Goal: Download file/media: Obtain a digital file from the website

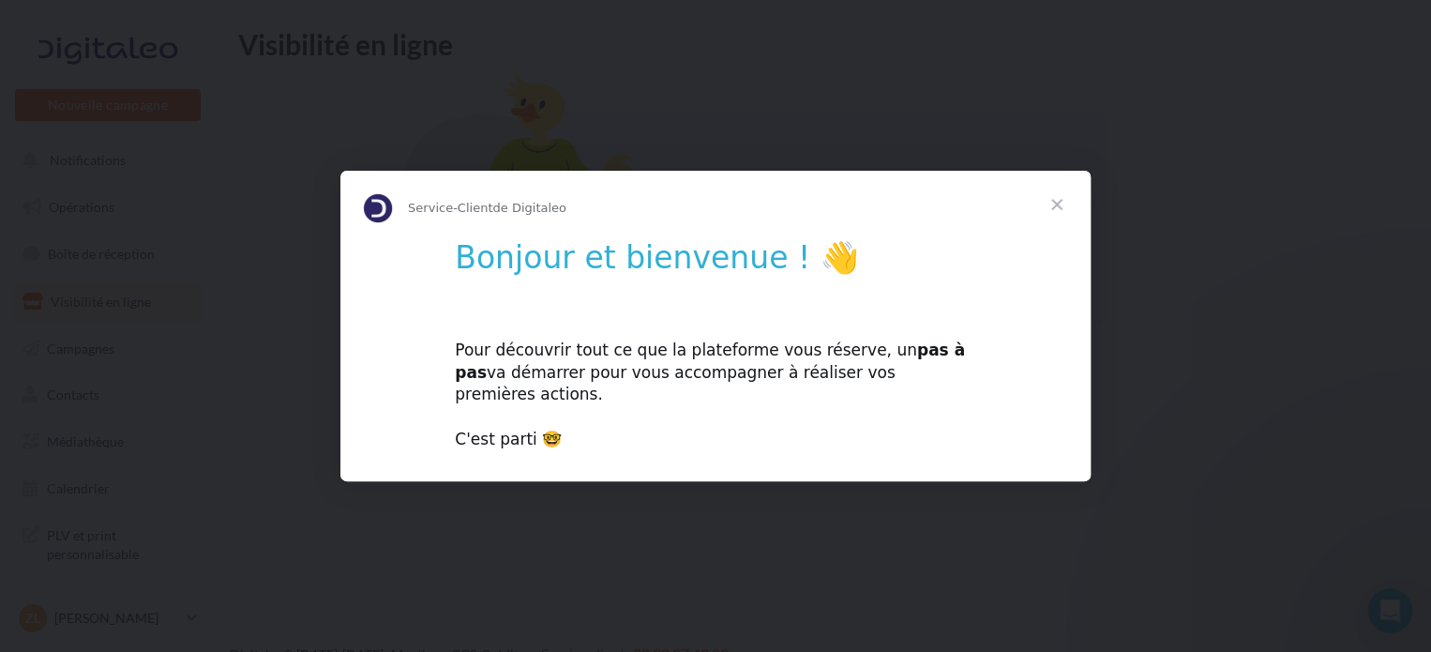
click at [1056, 218] on span "Fermer" at bounding box center [1057, 205] width 68 height 68
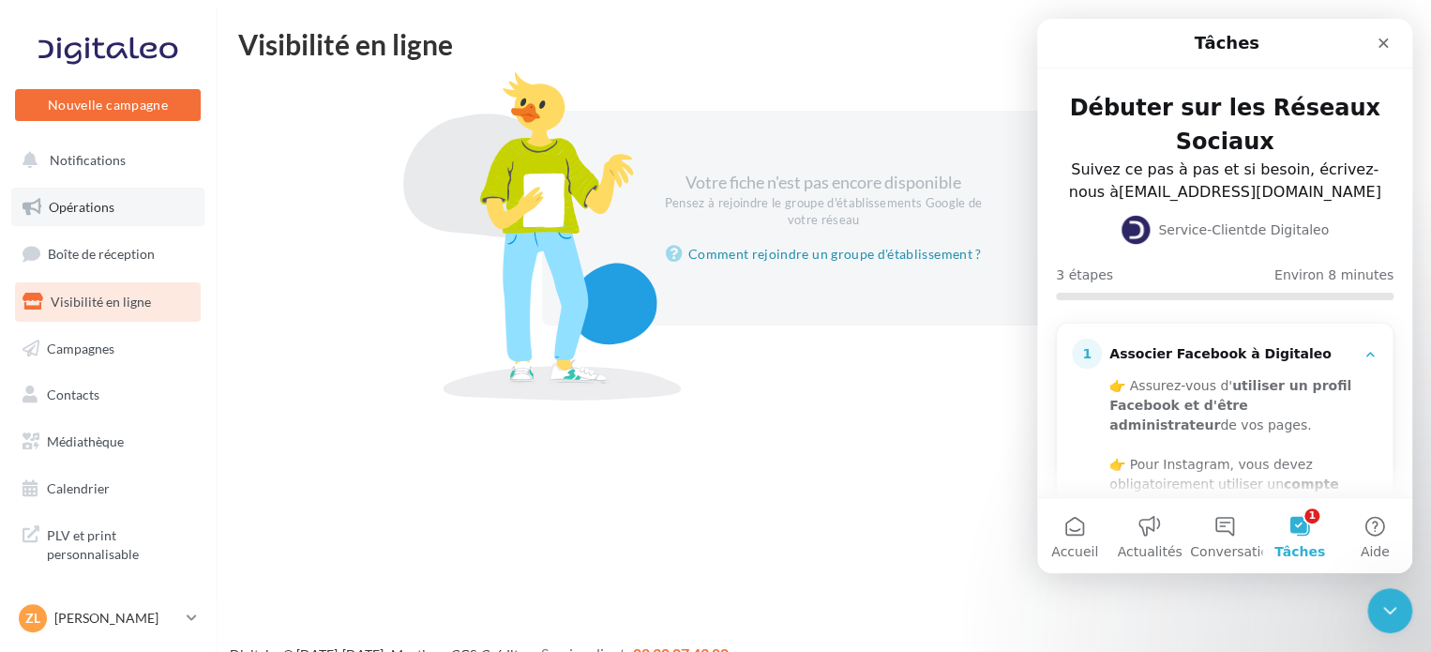
click at [100, 205] on span "Opérations" at bounding box center [82, 207] width 66 height 16
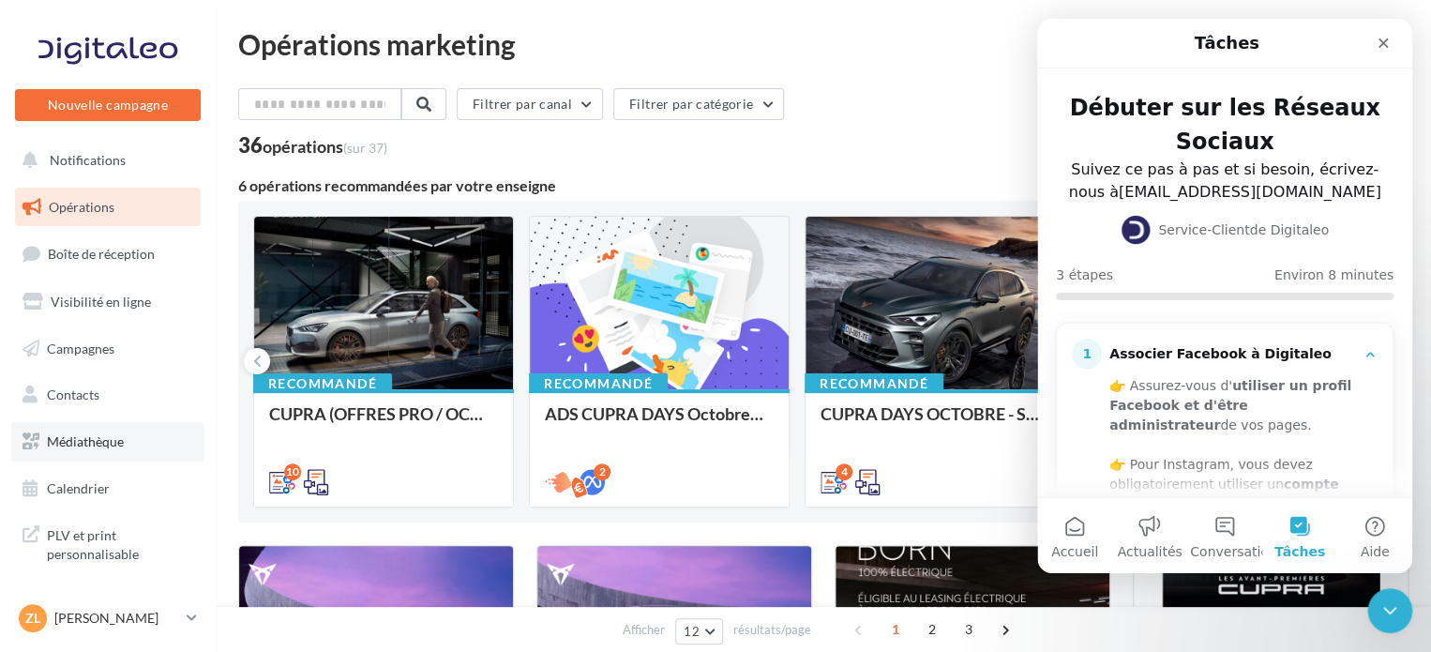
click at [96, 449] on link "Médiathèque" at bounding box center [107, 441] width 193 height 39
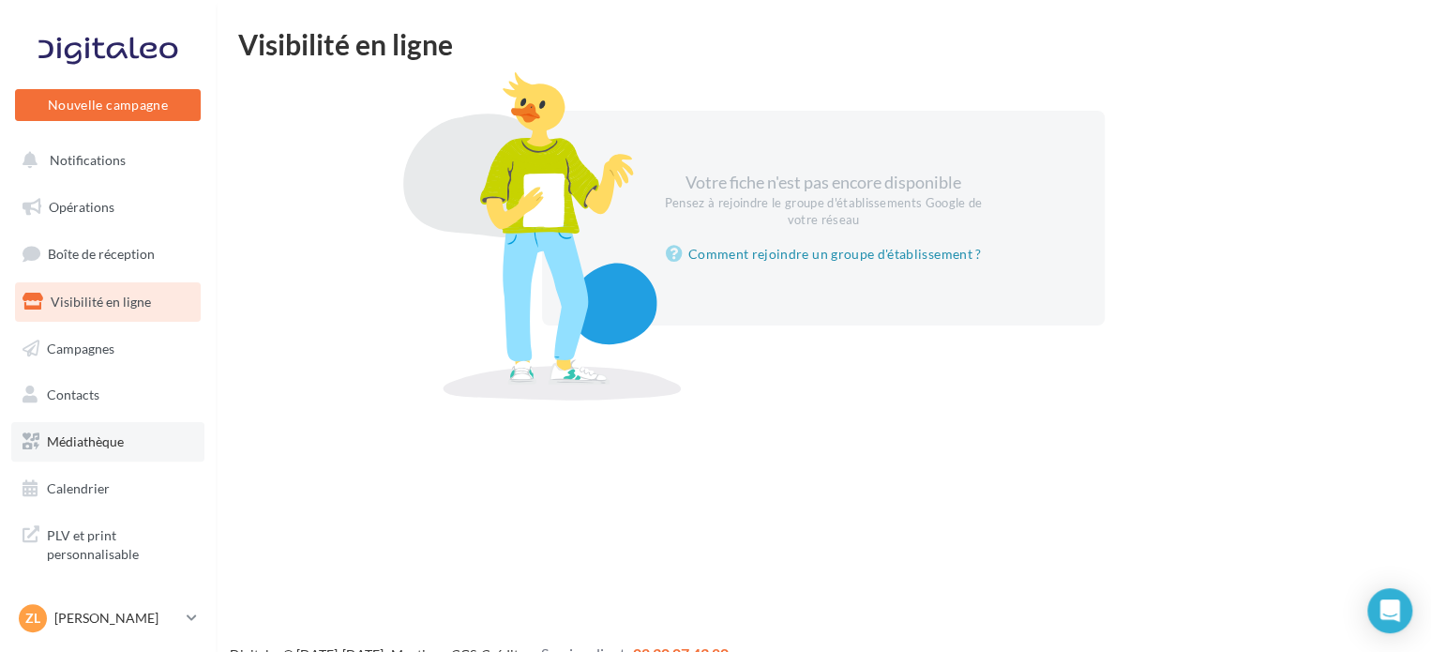
click at [74, 445] on span "Médiathèque" at bounding box center [85, 441] width 77 height 16
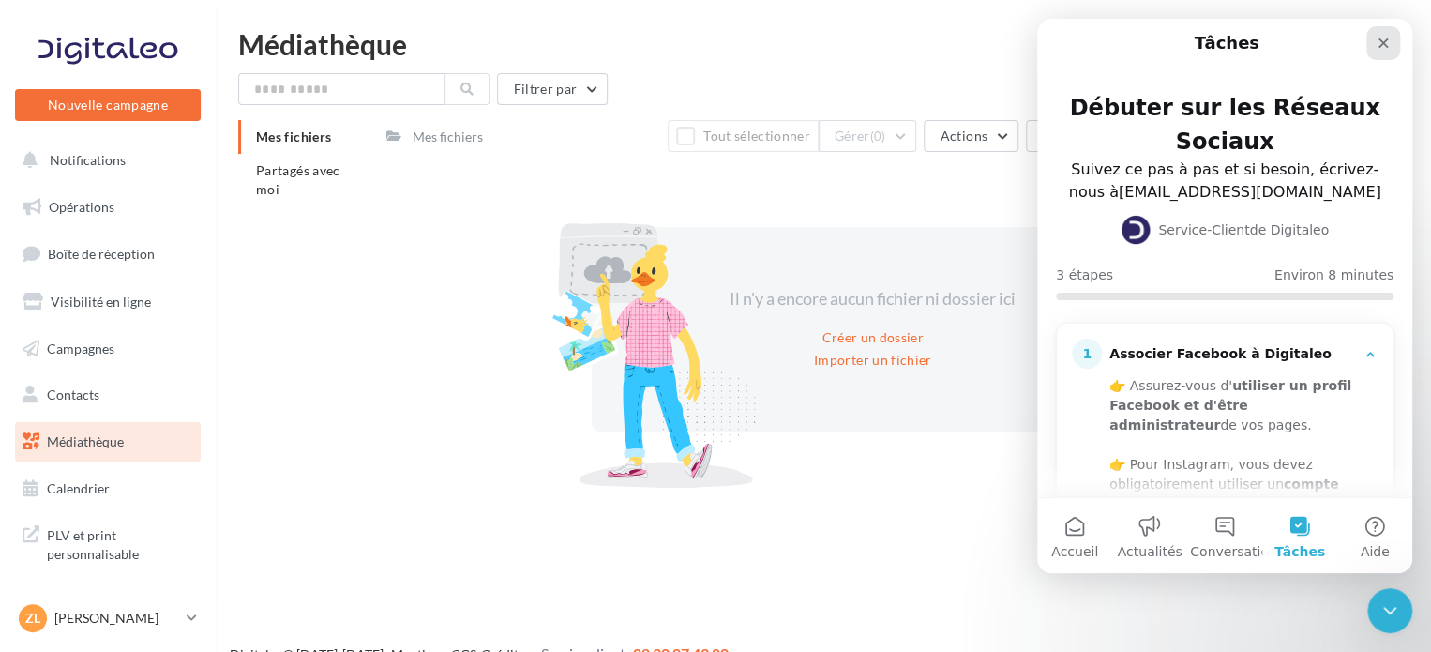
click at [1383, 41] on icon "Fermer" at bounding box center [1383, 43] width 10 height 10
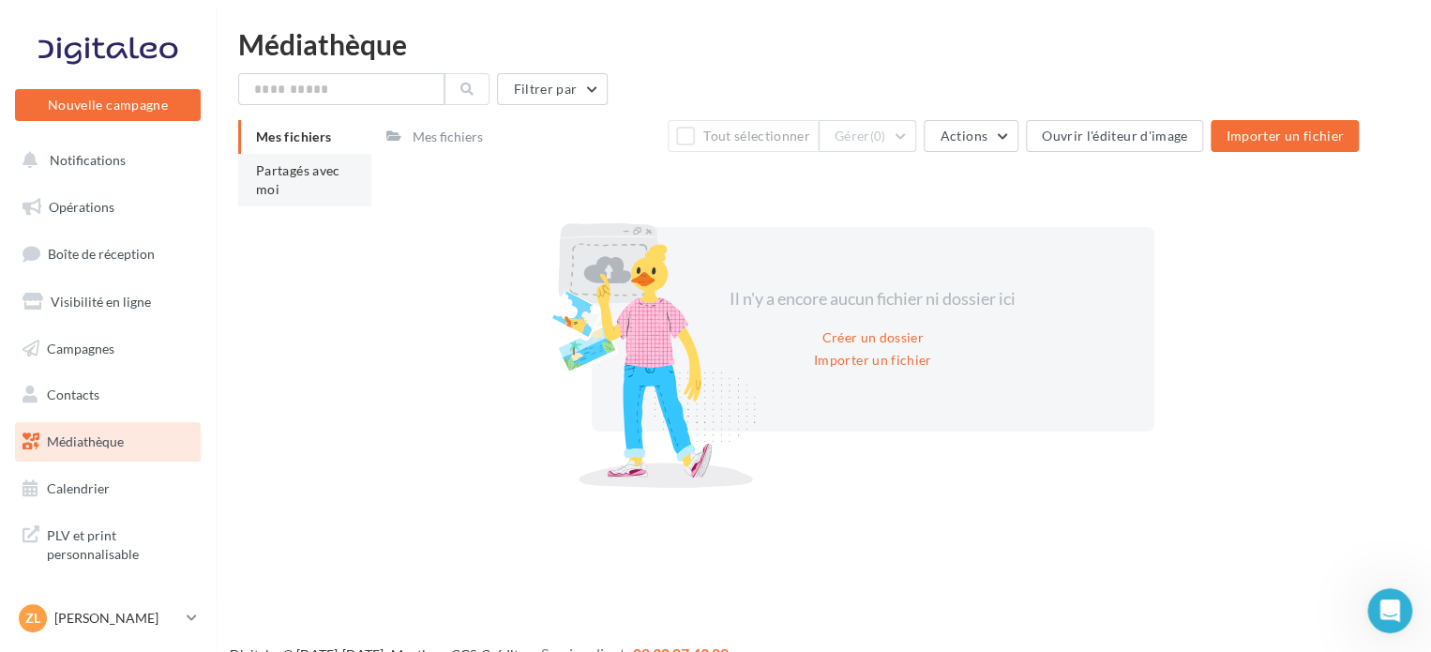
click at [268, 194] on span "Partagés avec moi" at bounding box center [298, 179] width 84 height 35
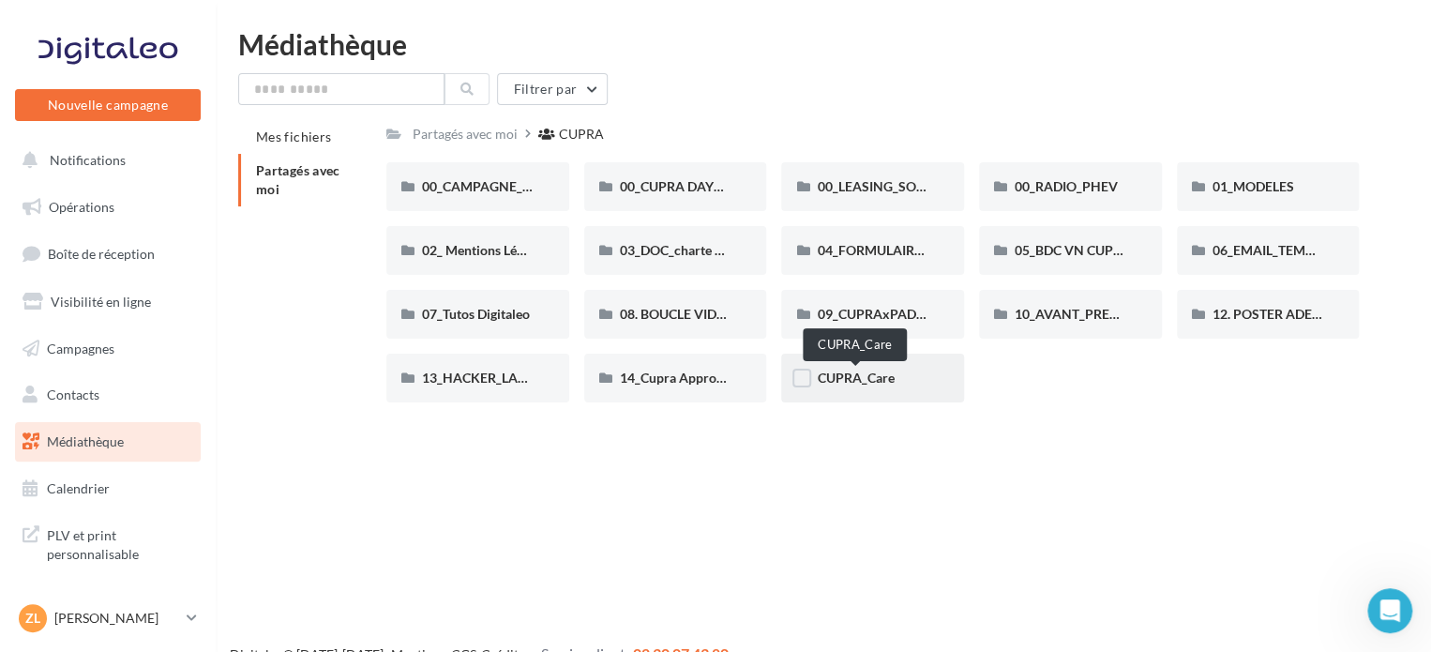
click at [875, 372] on span "CUPRA_Care" at bounding box center [855, 377] width 77 height 16
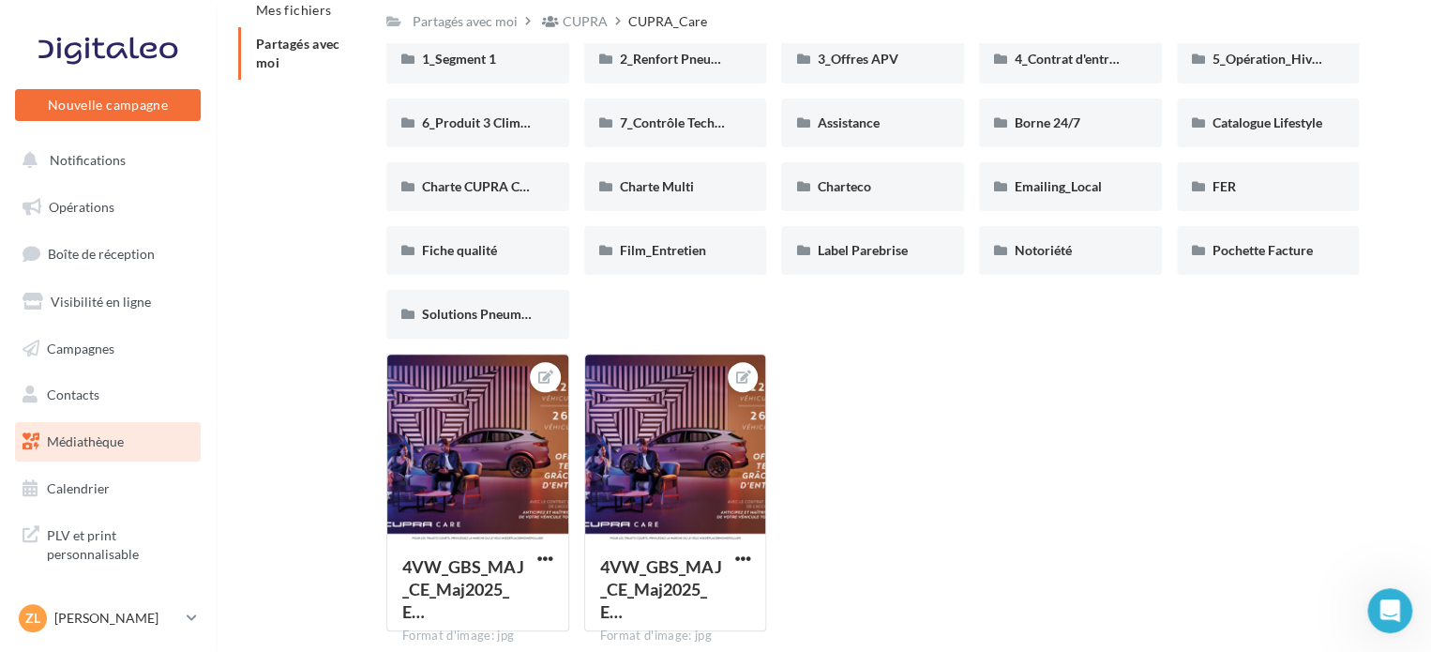
scroll to position [94, 0]
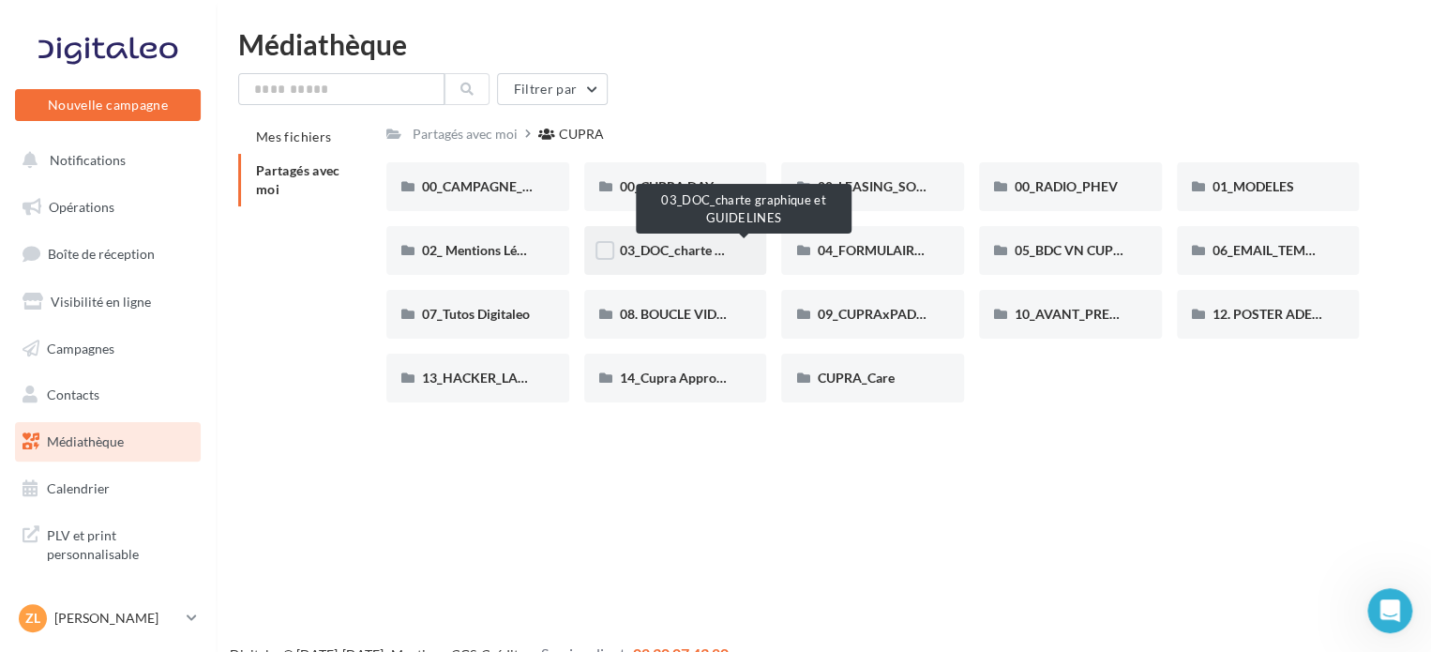
click at [670, 248] on span "03_DOC_charte graphique et GUIDELINES" at bounding box center [743, 250] width 246 height 16
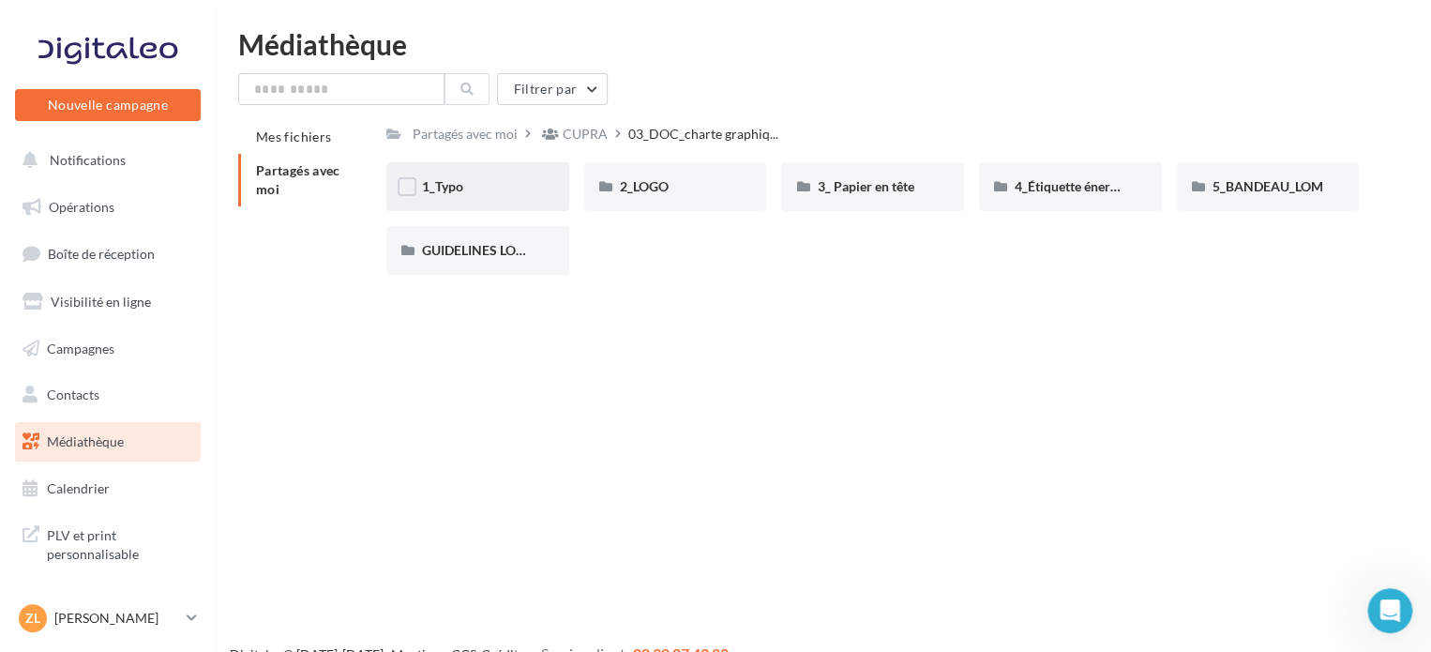
click at [491, 185] on div "1_Typo" at bounding box center [478, 186] width 112 height 19
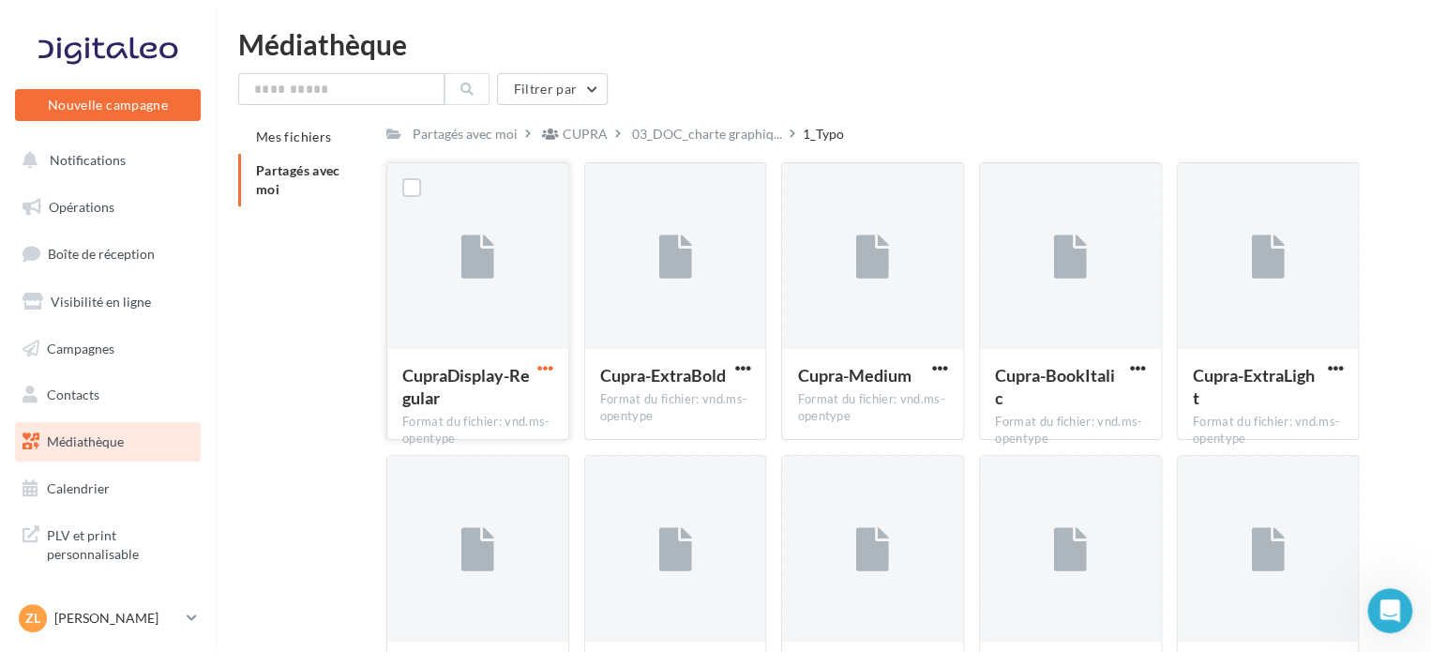
click at [540, 367] on span "button" at bounding box center [545, 368] width 16 height 16
click at [525, 396] on button "Télécharger" at bounding box center [463, 405] width 188 height 49
click at [743, 371] on span "button" at bounding box center [742, 368] width 16 height 16
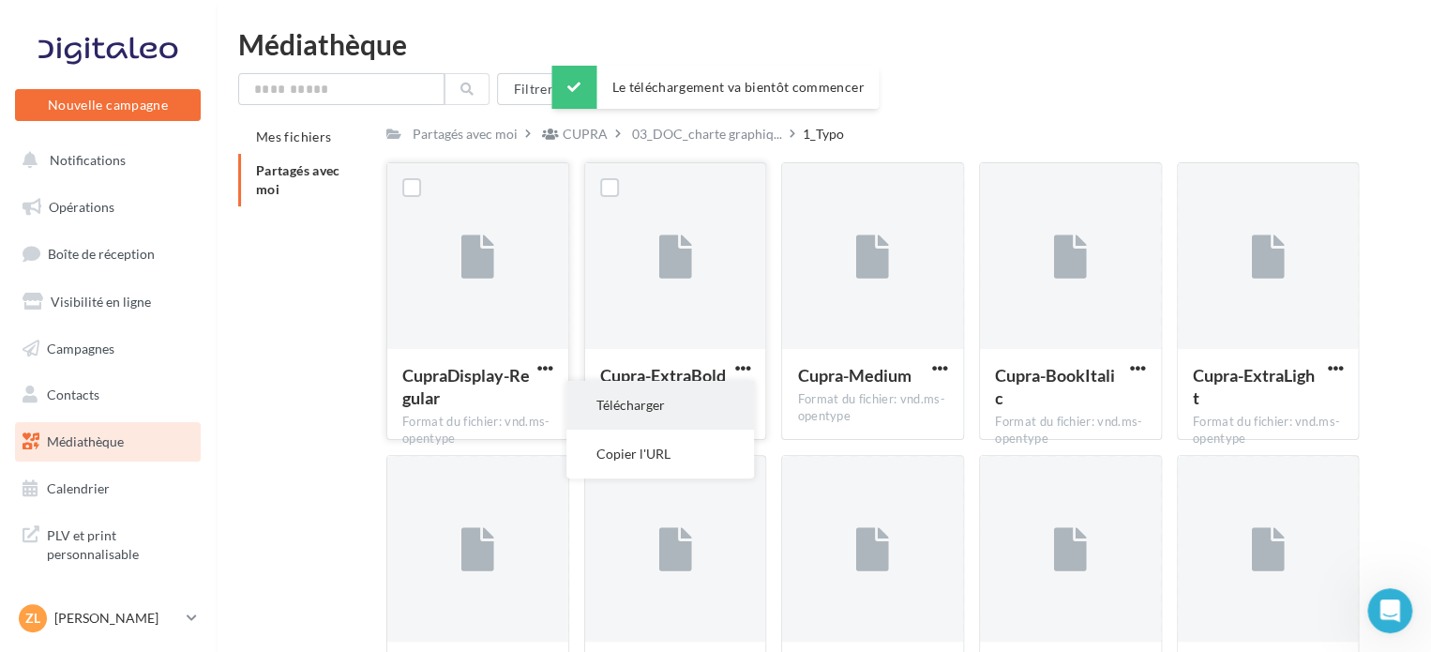
click at [714, 403] on button "Télécharger" at bounding box center [660, 405] width 188 height 49
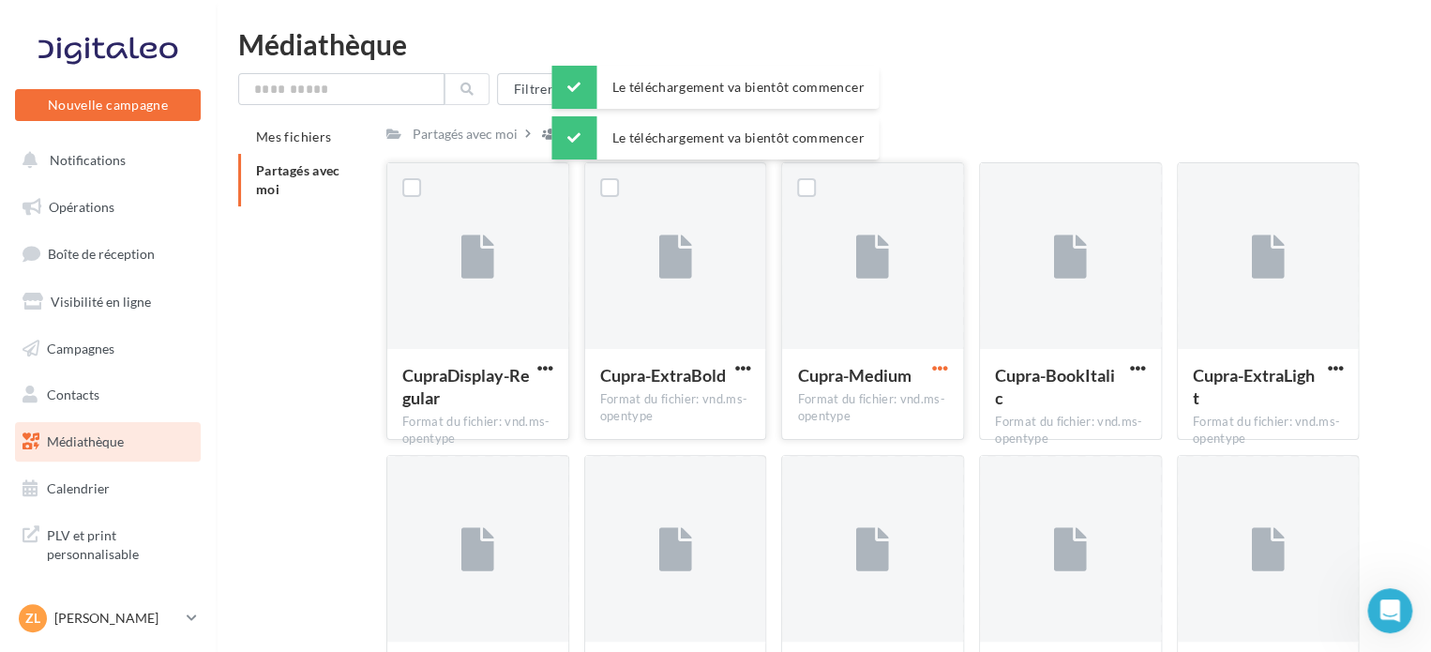
click at [938, 370] on span "button" at bounding box center [940, 368] width 16 height 16
click at [908, 404] on button "Télécharger" at bounding box center [858, 405] width 188 height 49
drag, startPoint x: 1140, startPoint y: 364, endPoint x: 1131, endPoint y: 369, distance: 10.9
click at [1140, 364] on span "button" at bounding box center [1138, 368] width 16 height 16
click at [1055, 407] on button "Télécharger" at bounding box center [1056, 405] width 188 height 49
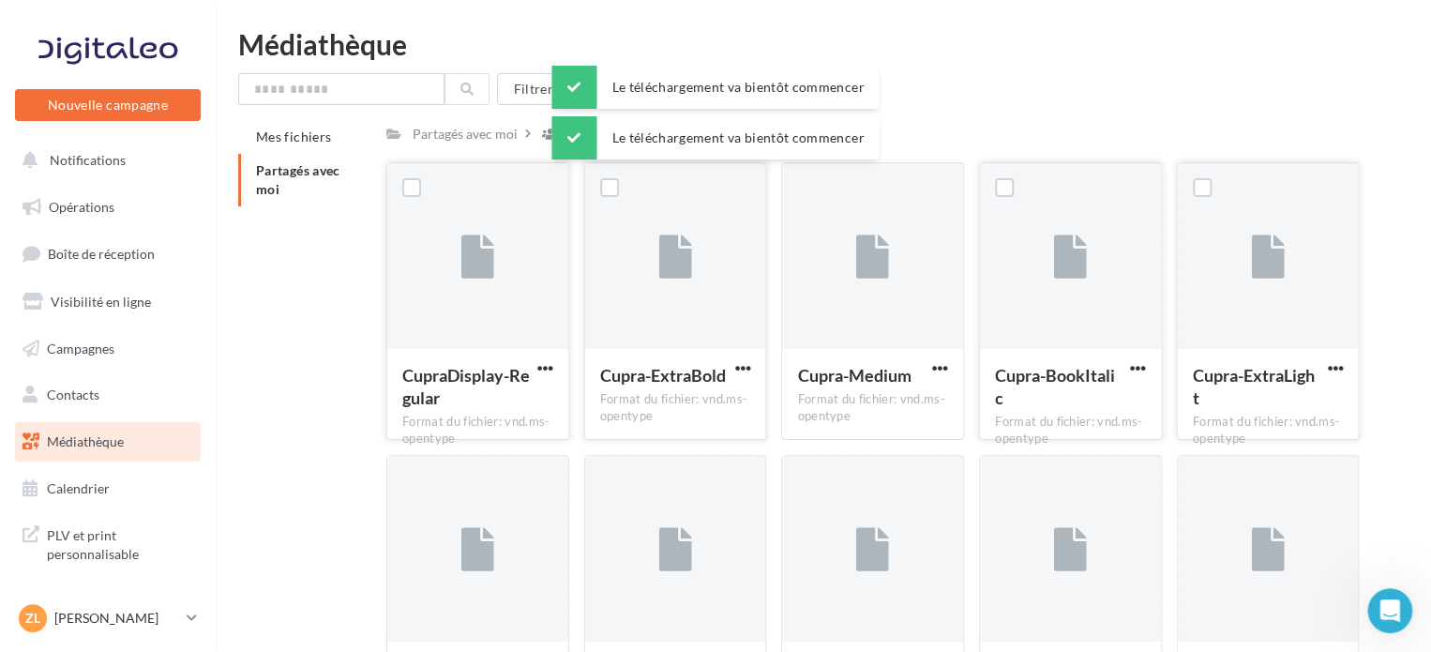
click at [1324, 368] on button "button" at bounding box center [1334, 369] width 23 height 19
click at [1280, 402] on button "Télécharger" at bounding box center [1253, 405] width 188 height 49
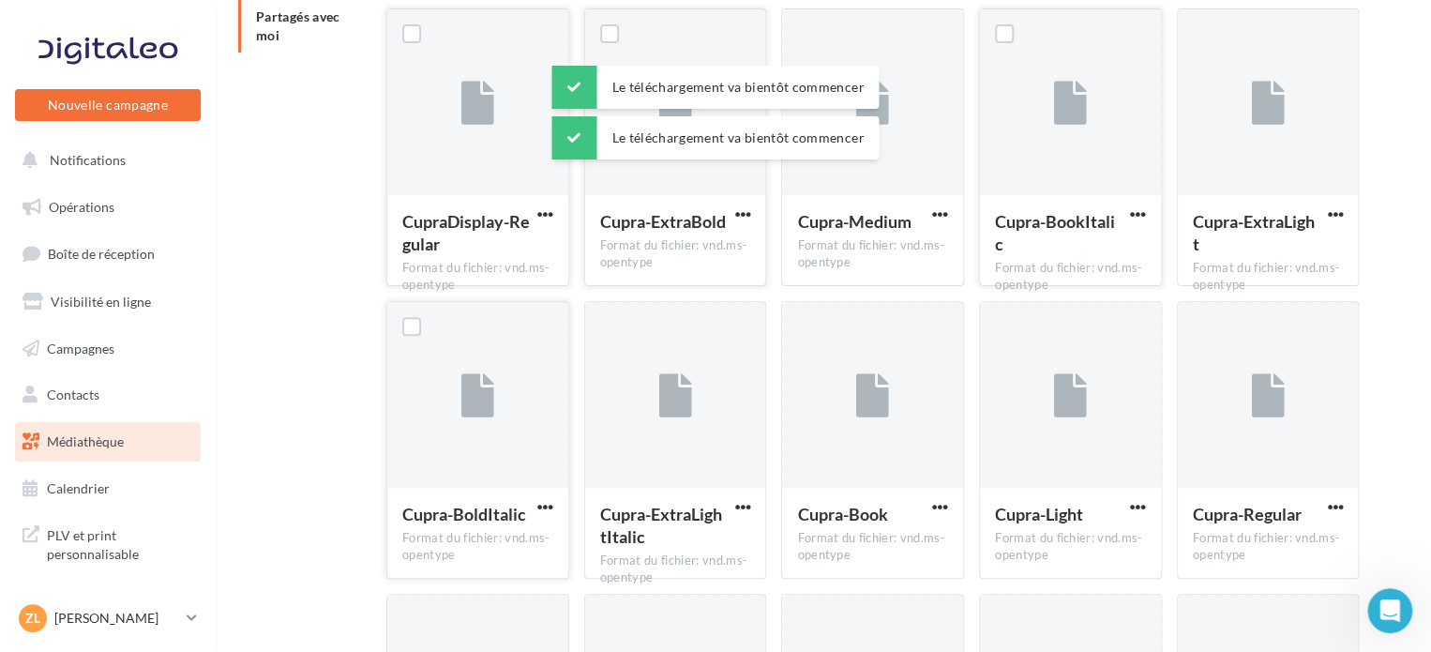
scroll to position [281, 0]
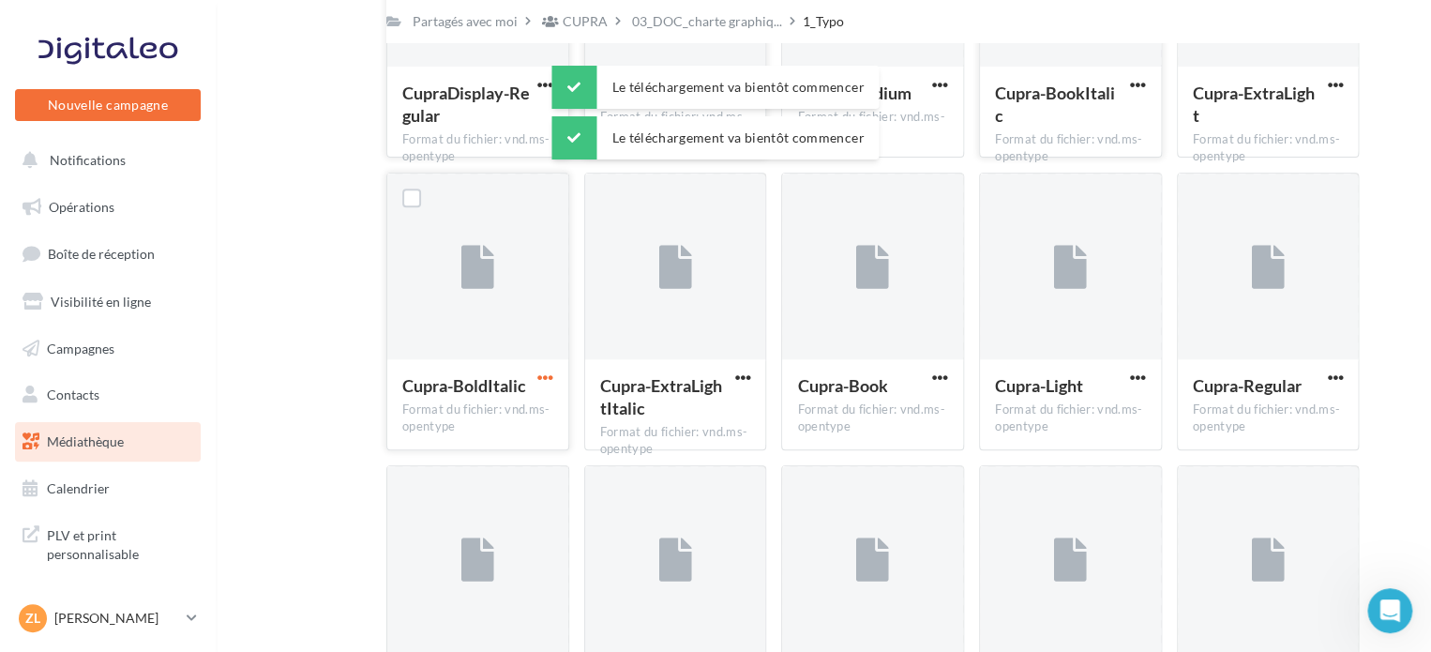
click at [552, 382] on span "button" at bounding box center [545, 377] width 16 height 16
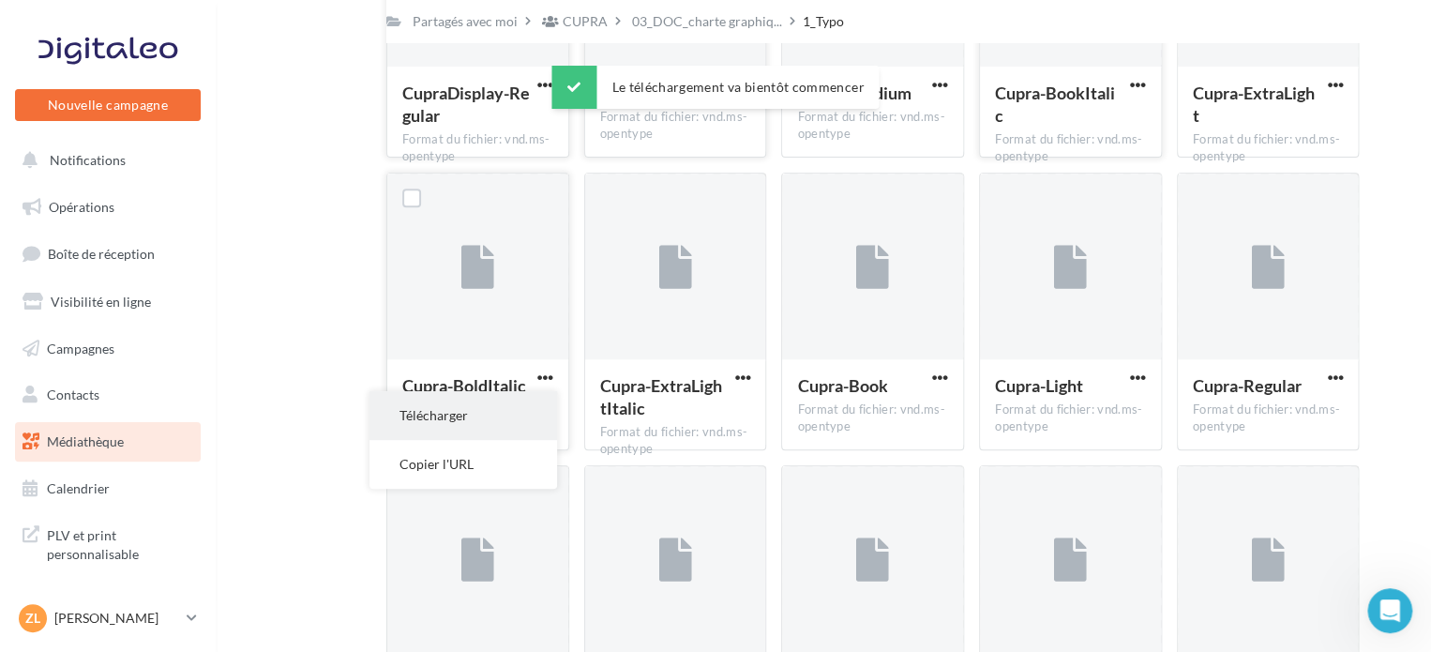
click at [511, 420] on button "Télécharger" at bounding box center [463, 415] width 188 height 49
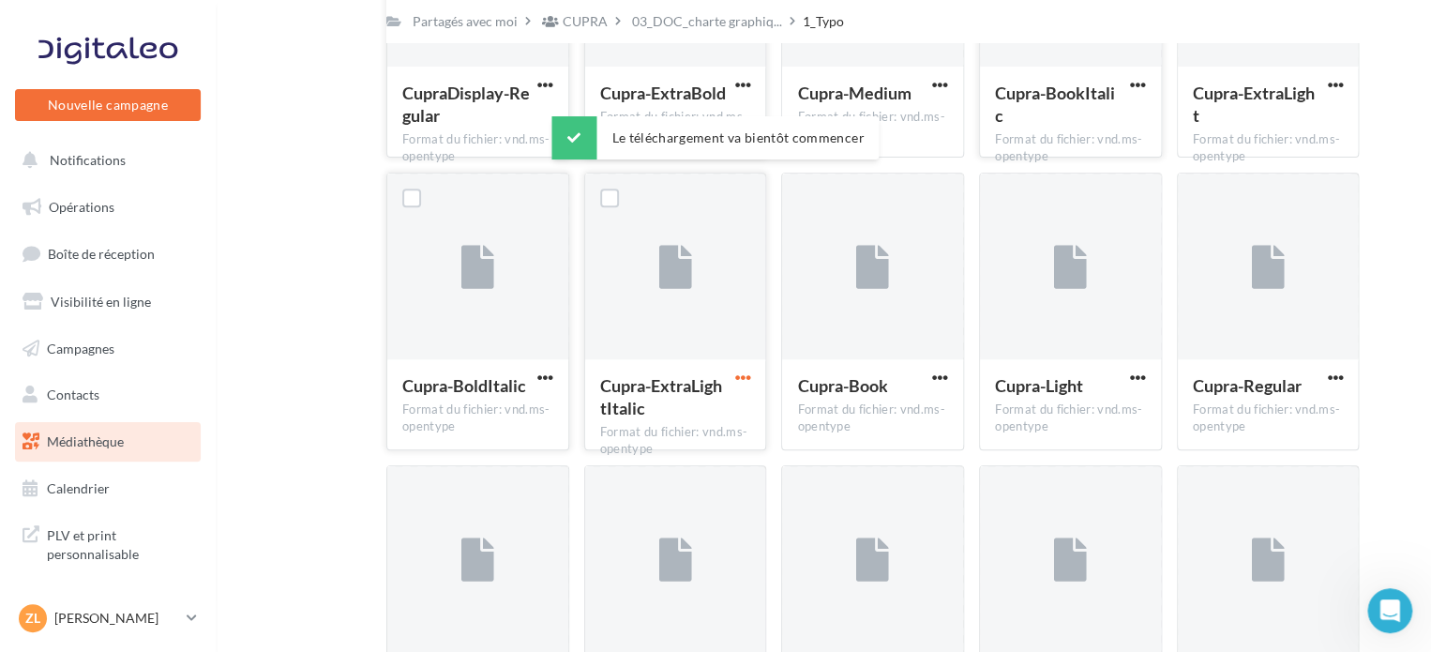
click at [735, 382] on span "button" at bounding box center [742, 377] width 16 height 16
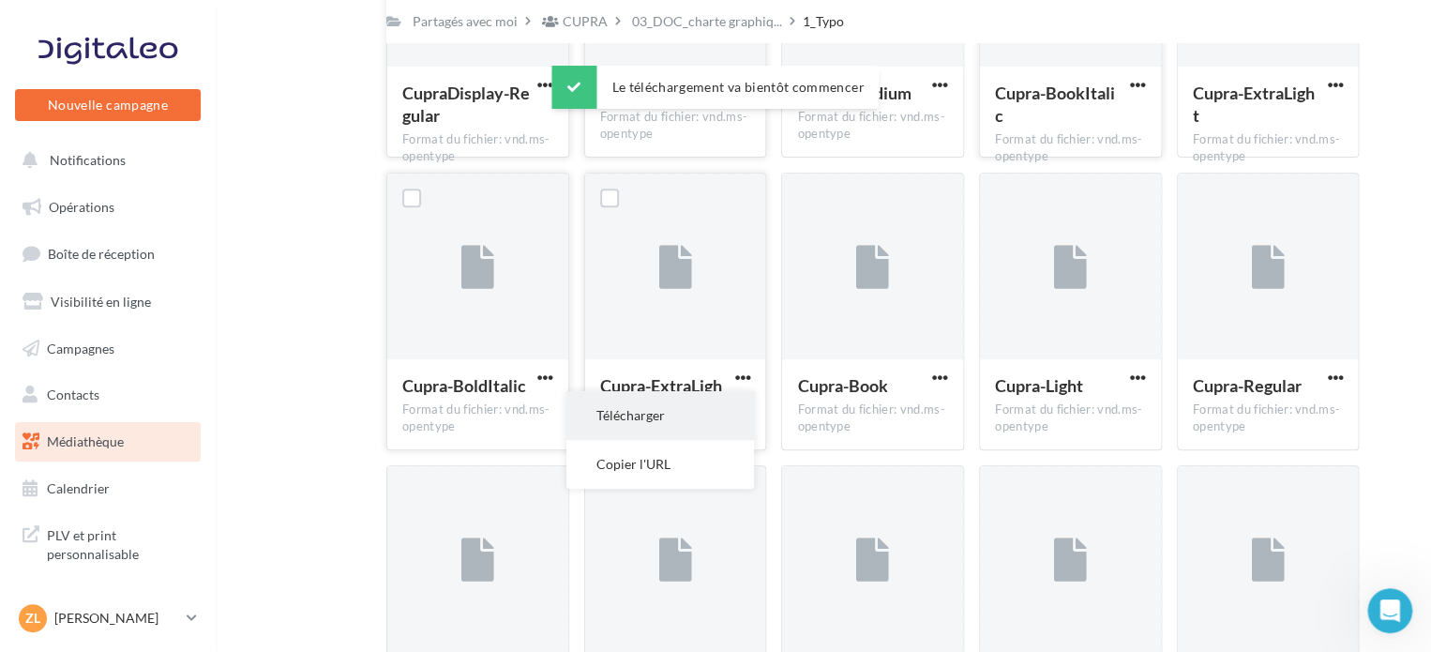
click at [729, 428] on button "Télécharger" at bounding box center [660, 415] width 188 height 49
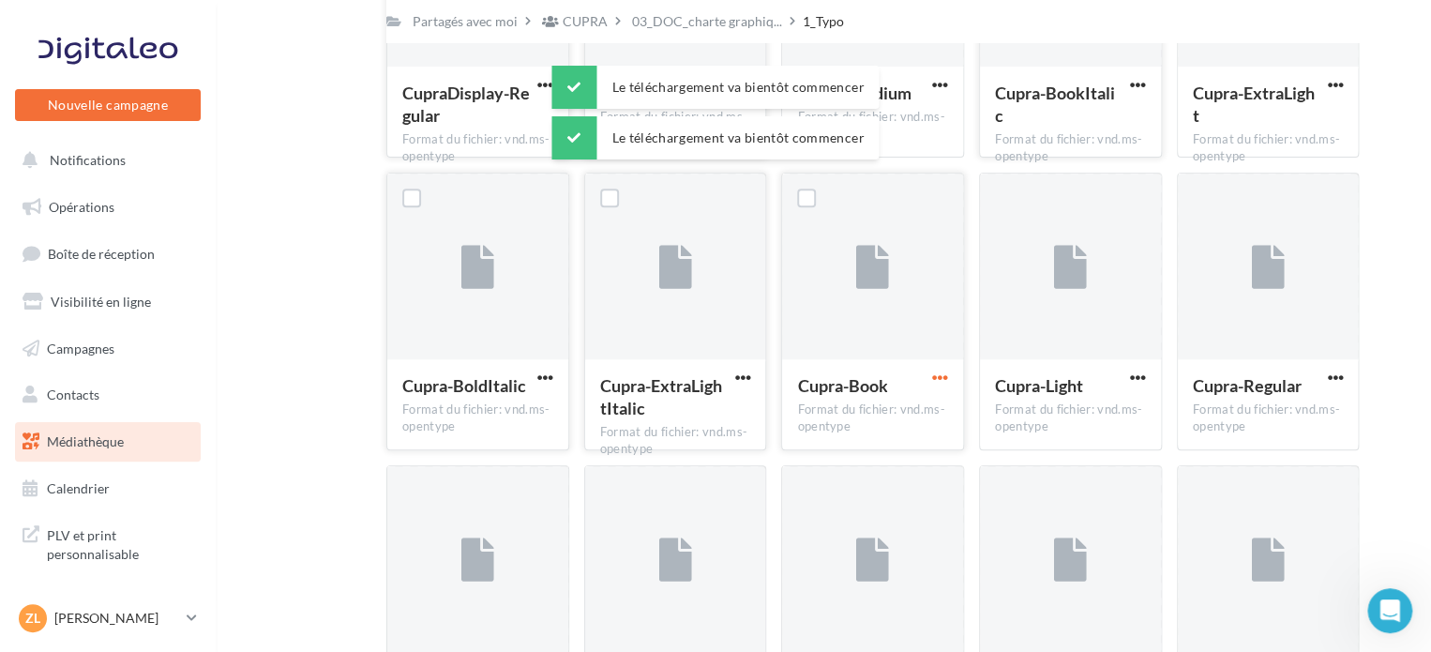
click at [943, 384] on span "button" at bounding box center [940, 377] width 16 height 16
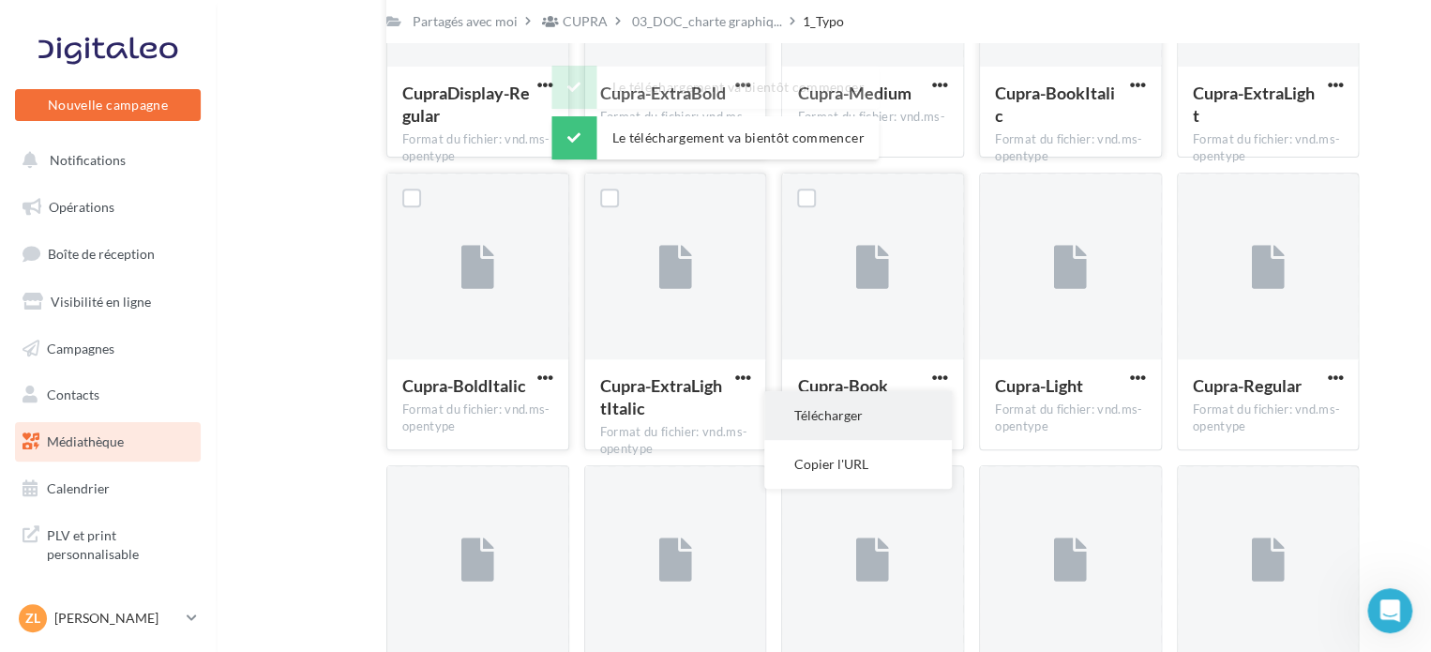
click at [893, 427] on button "Télécharger" at bounding box center [858, 415] width 188 height 49
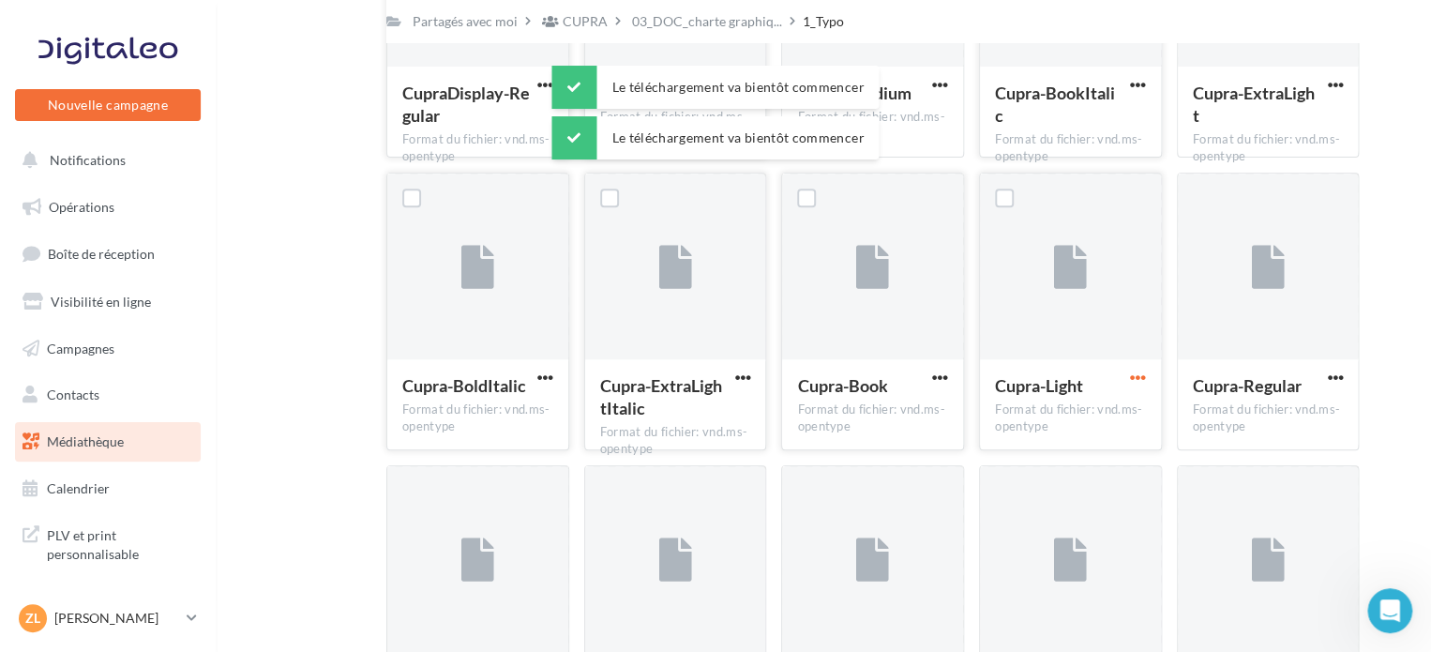
click at [1140, 370] on span "button" at bounding box center [1138, 377] width 16 height 16
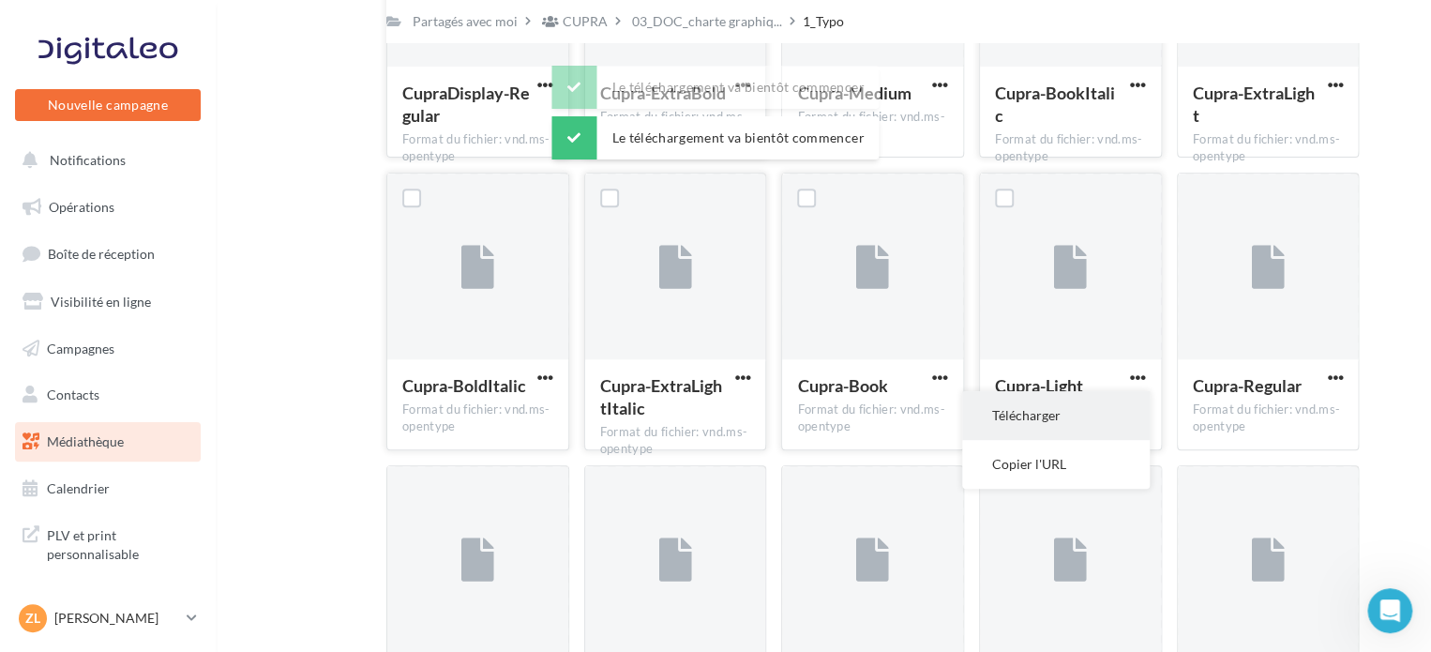
click at [1012, 415] on button "Télécharger" at bounding box center [1056, 415] width 188 height 49
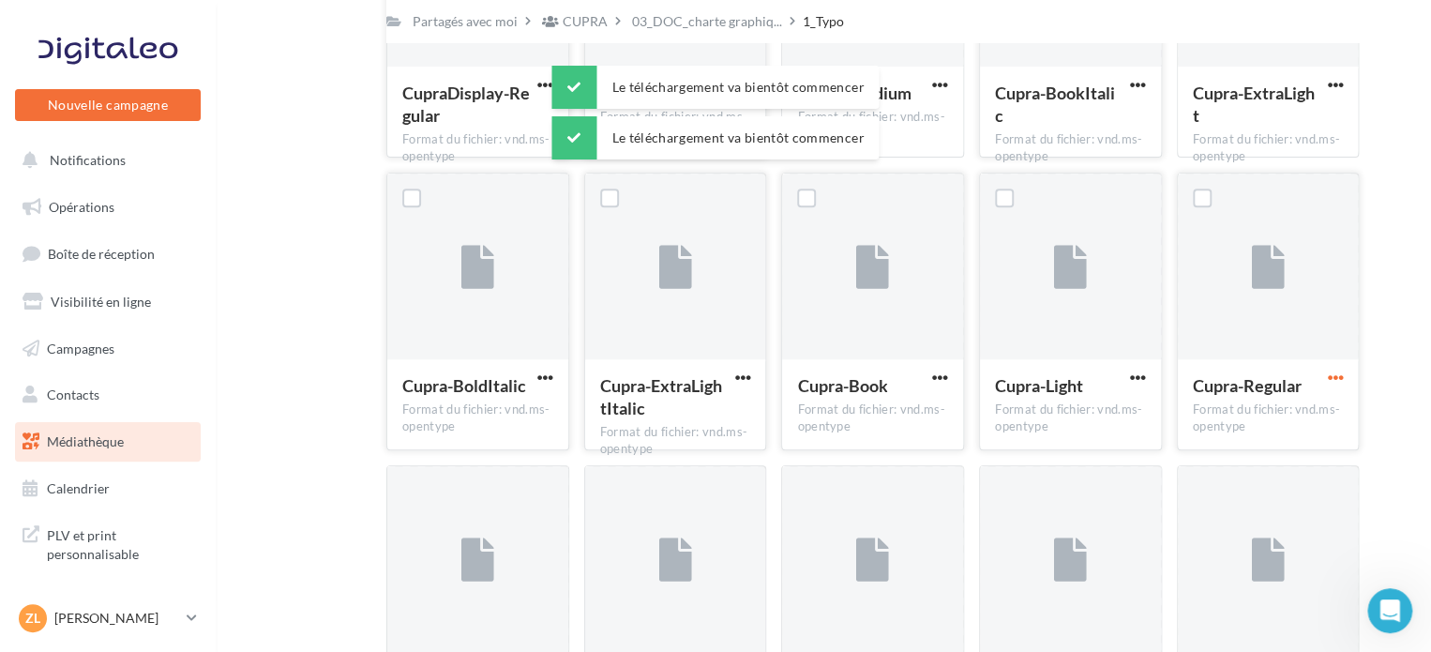
click at [1331, 378] on span "button" at bounding box center [1335, 377] width 16 height 16
drag, startPoint x: 1269, startPoint y: 415, endPoint x: 1253, endPoint y: 419, distance: 17.3
click at [1266, 415] on button "Télécharger" at bounding box center [1253, 415] width 188 height 49
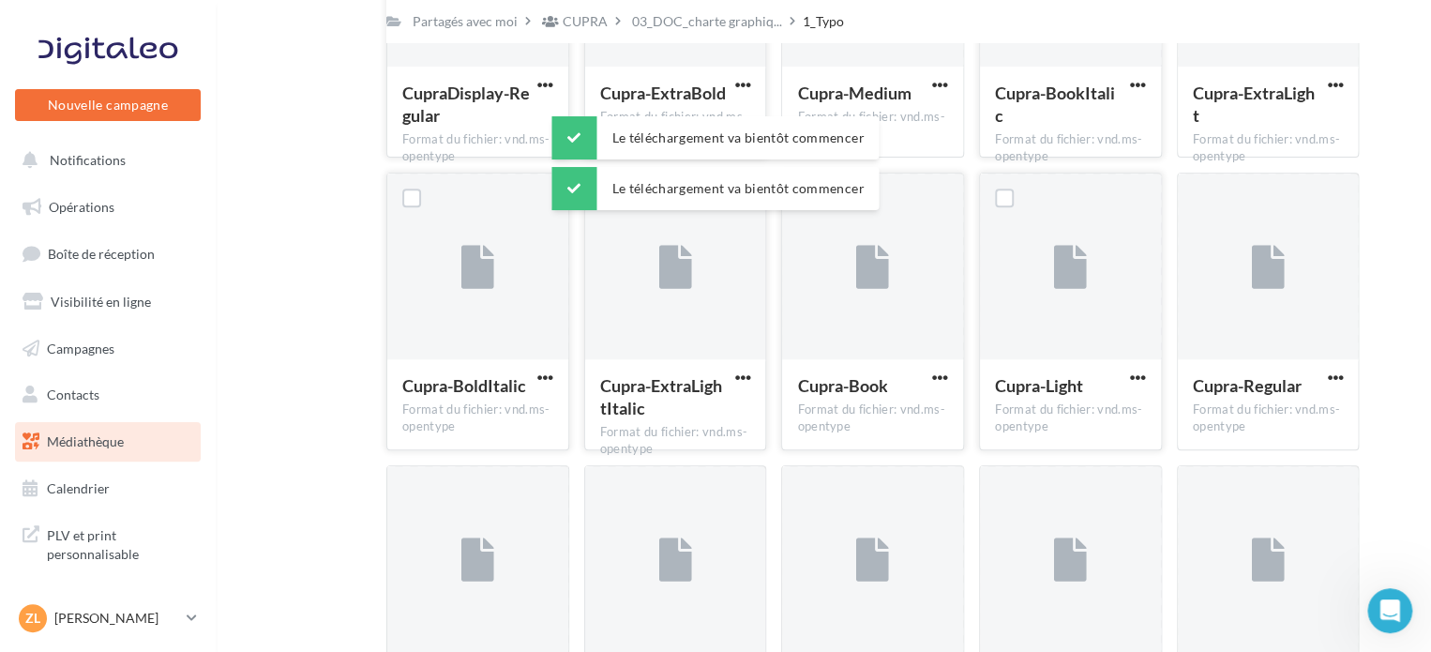
scroll to position [468, 0]
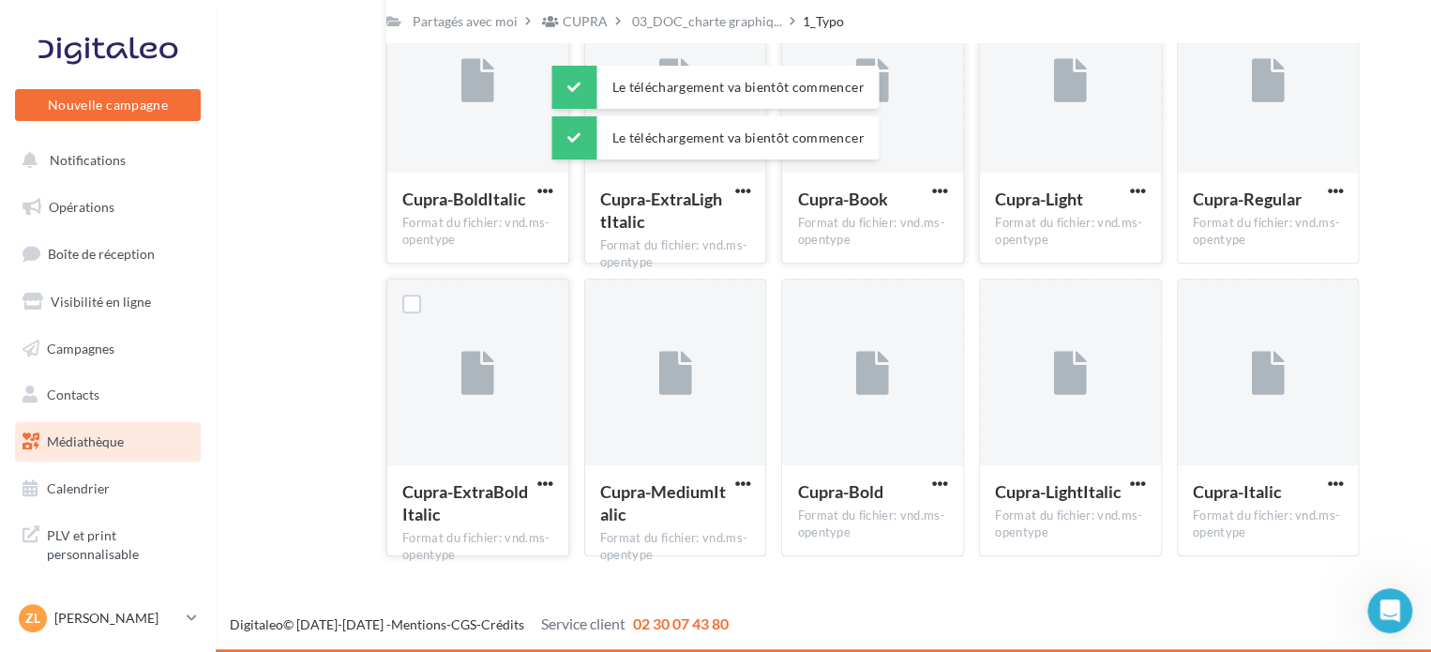
click at [541, 492] on button "button" at bounding box center [544, 484] width 23 height 19
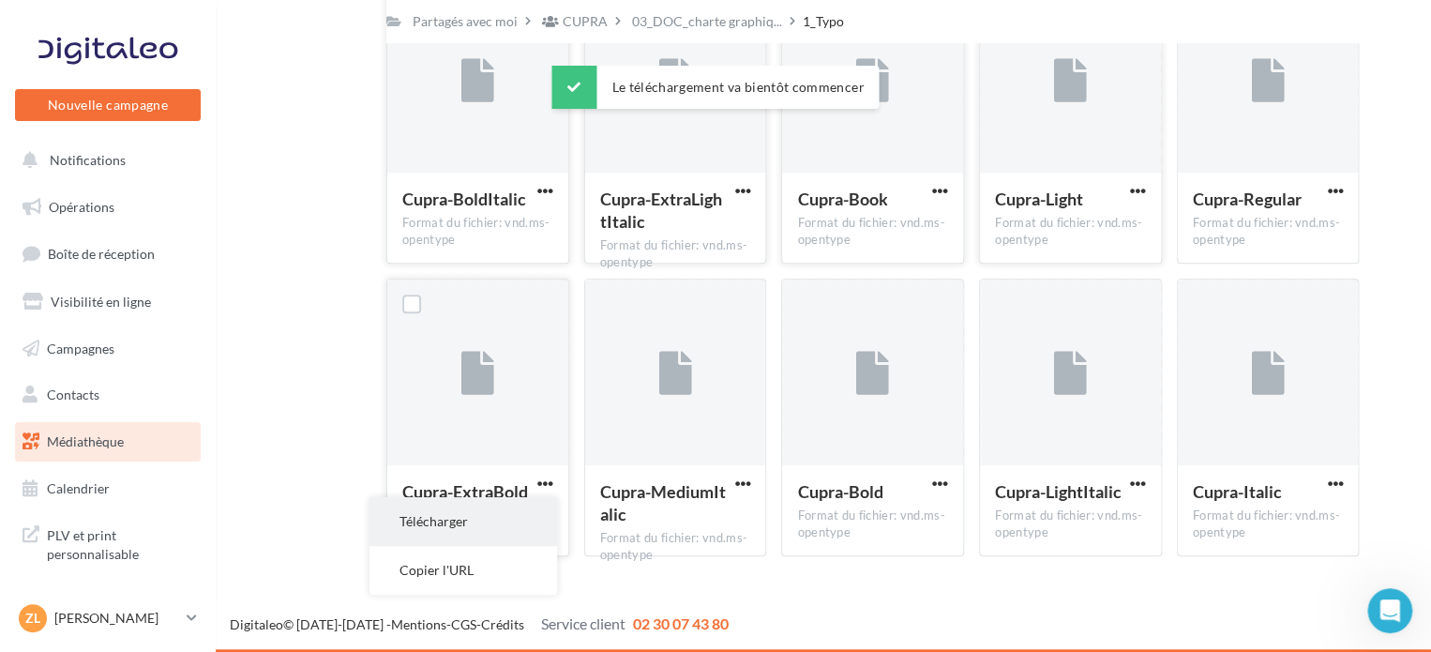
click at [504, 520] on button "Télécharger" at bounding box center [463, 521] width 188 height 49
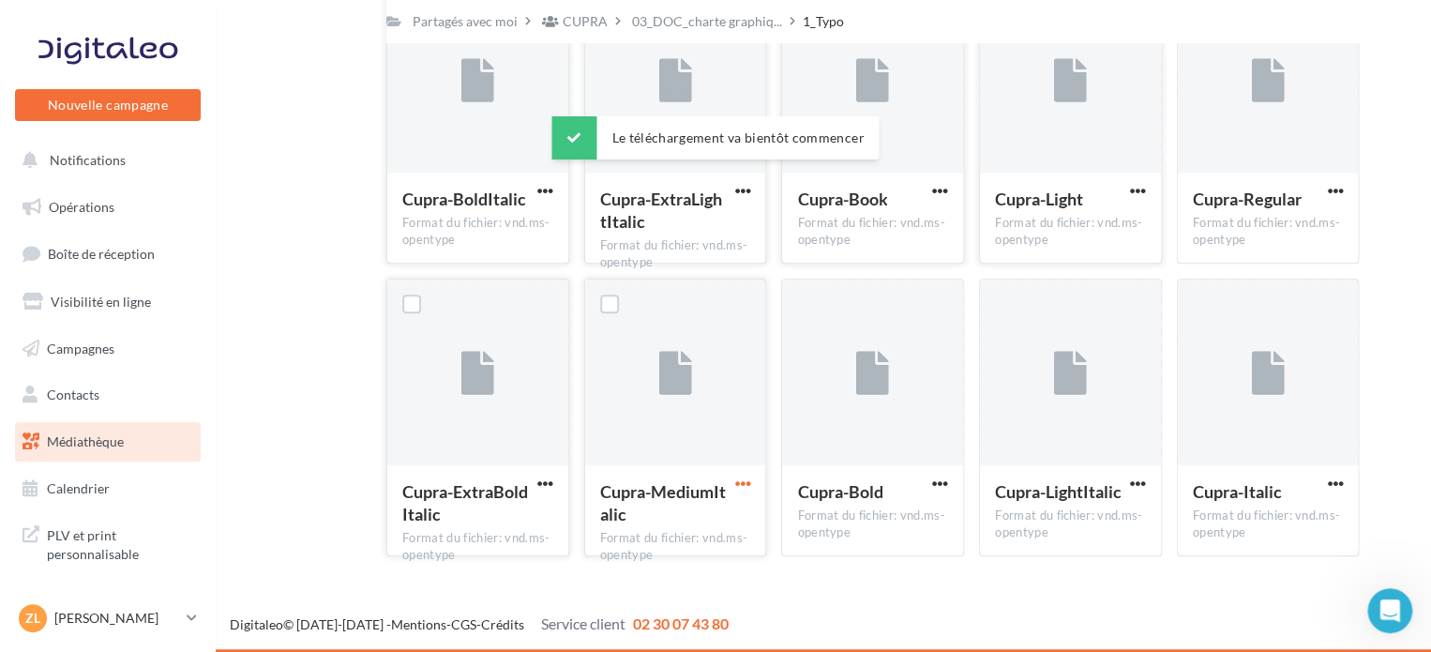
click at [741, 481] on span "button" at bounding box center [742, 483] width 16 height 16
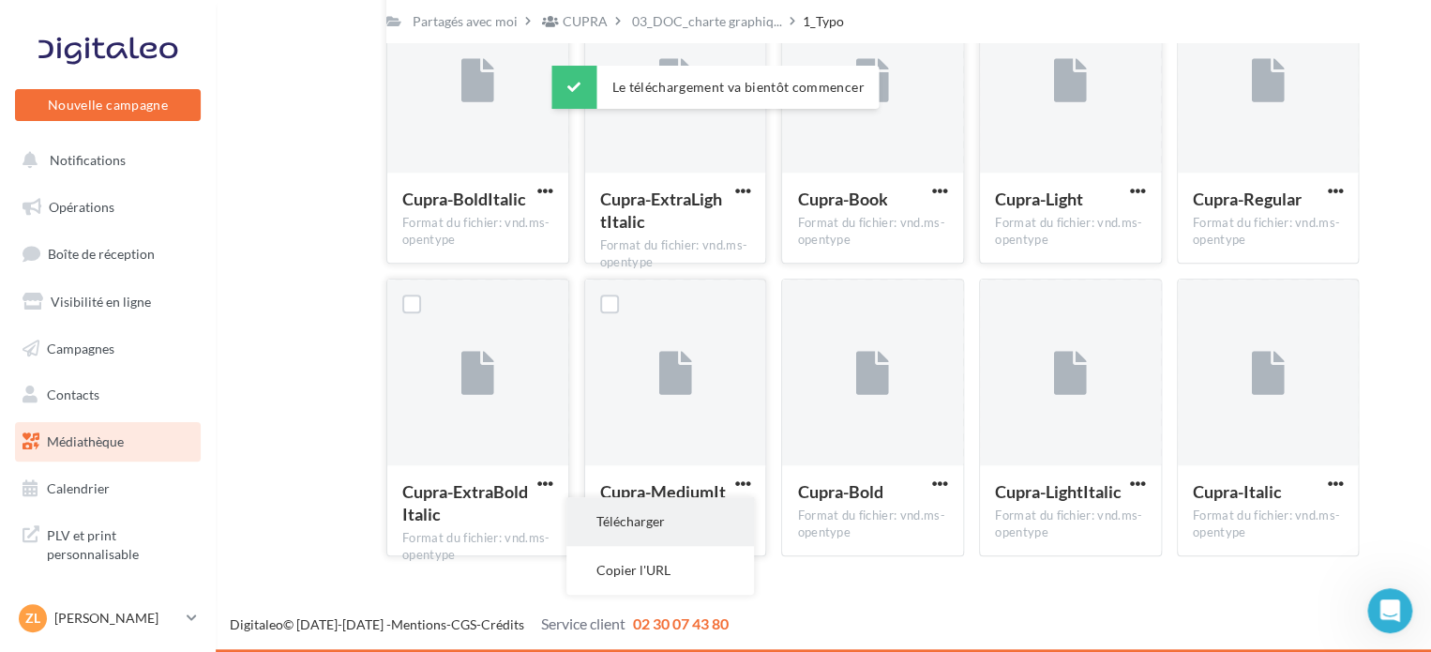
click at [716, 513] on button "Télécharger" at bounding box center [660, 521] width 188 height 49
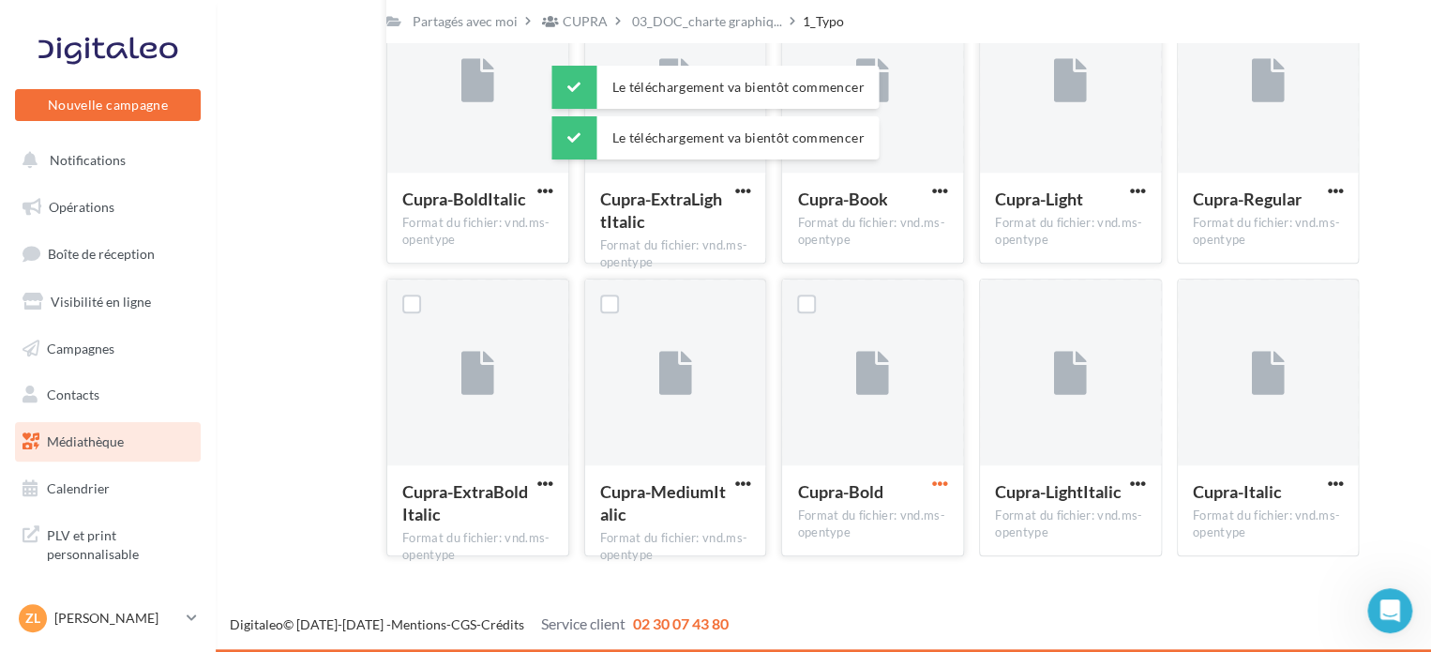
click at [945, 488] on span "button" at bounding box center [940, 483] width 16 height 16
click at [893, 523] on button "Télécharger" at bounding box center [858, 521] width 188 height 49
drag, startPoint x: 1138, startPoint y: 483, endPoint x: 1118, endPoint y: 483, distance: 20.6
click at [1136, 484] on span "button" at bounding box center [1138, 483] width 16 height 16
click at [1053, 520] on button "Télécharger" at bounding box center [1056, 521] width 188 height 49
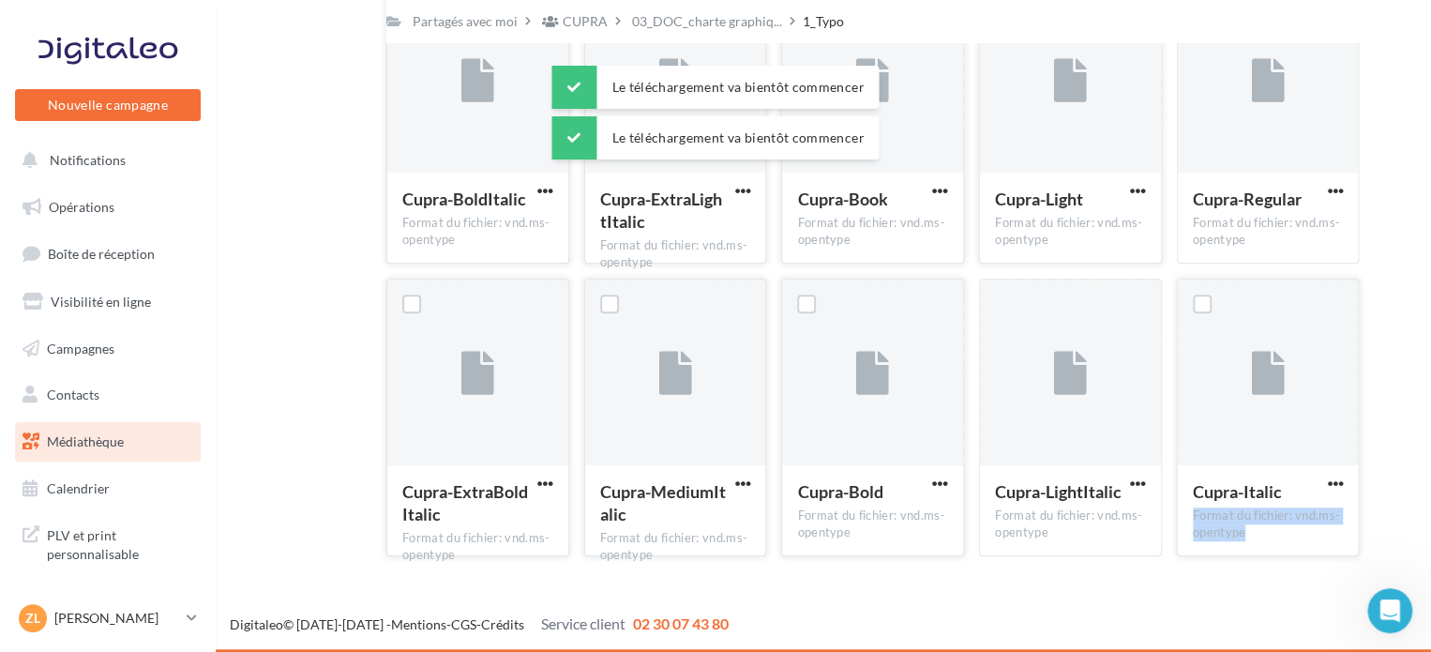
click at [1323, 479] on div "Cupra-Italic Format du fichier: vnd.ms-opentype" at bounding box center [1268, 417] width 183 height 278
click at [1331, 481] on span "button" at bounding box center [1335, 483] width 16 height 16
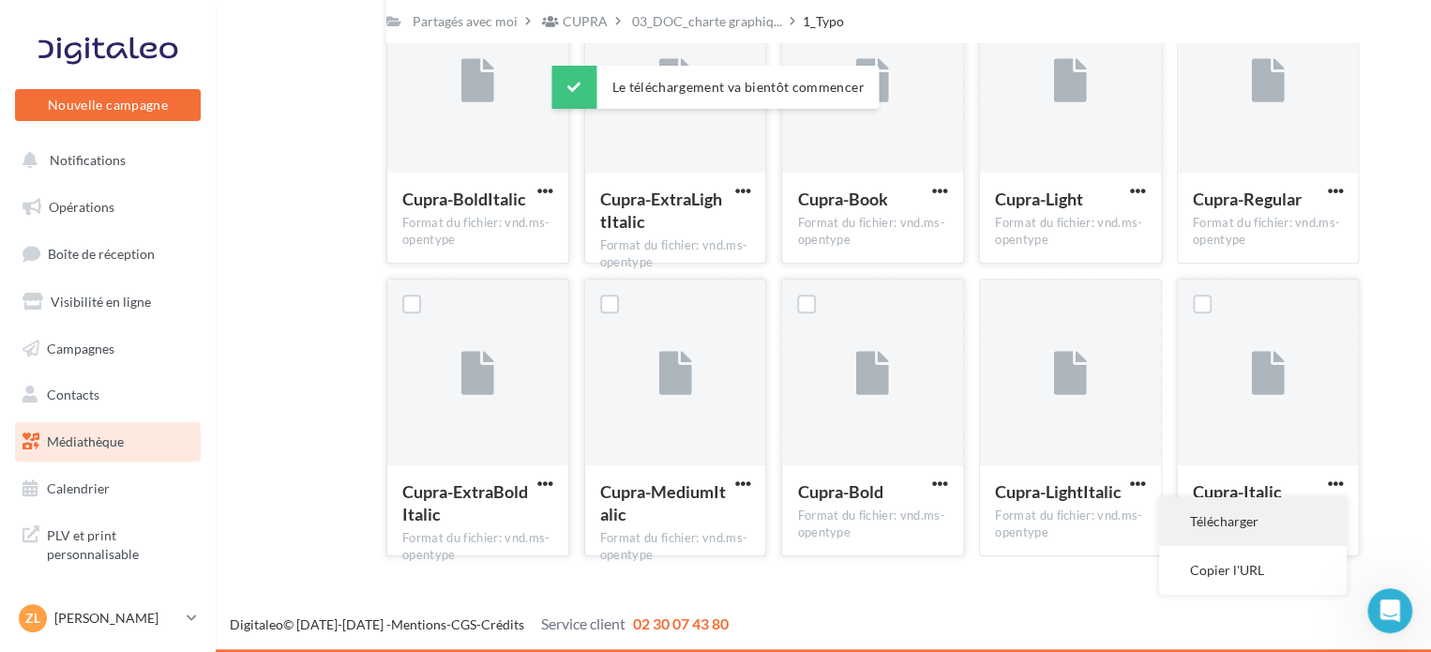
click at [1260, 520] on button "Télécharger" at bounding box center [1253, 521] width 188 height 49
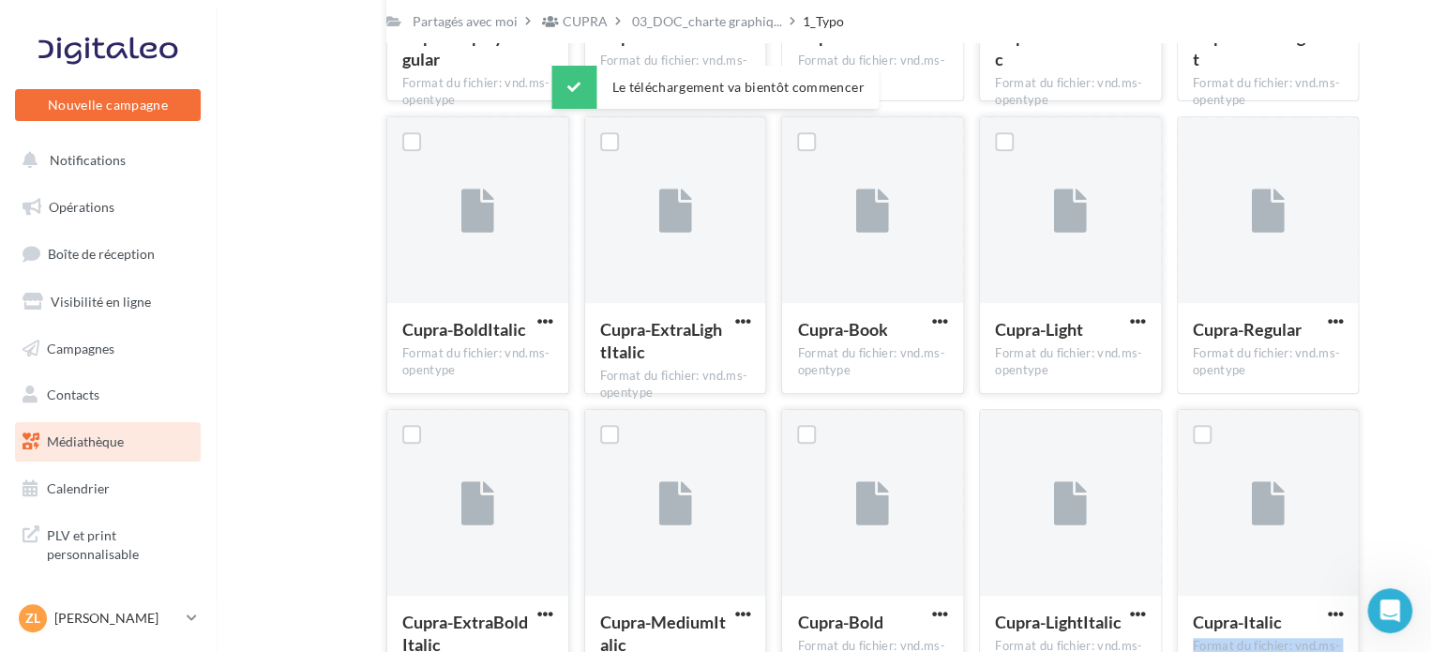
scroll to position [0, 0]
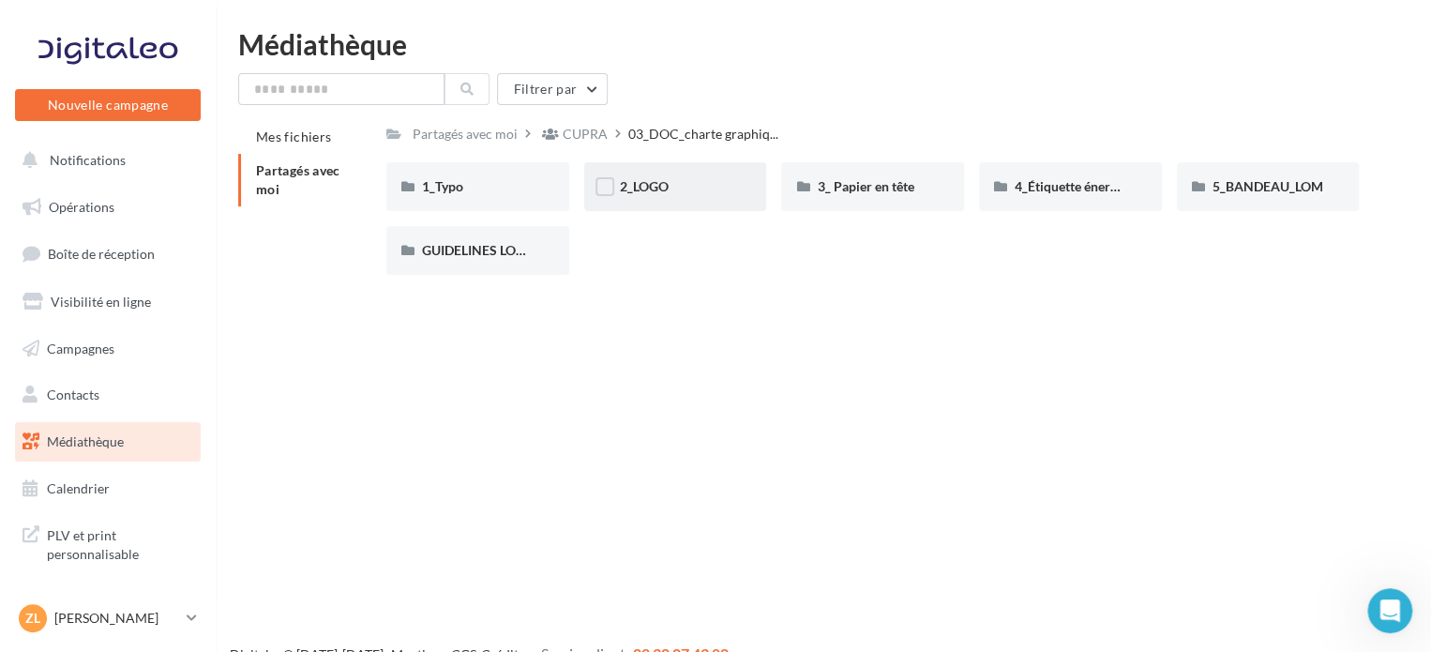
click at [721, 188] on div "2_LOGO" at bounding box center [676, 186] width 112 height 19
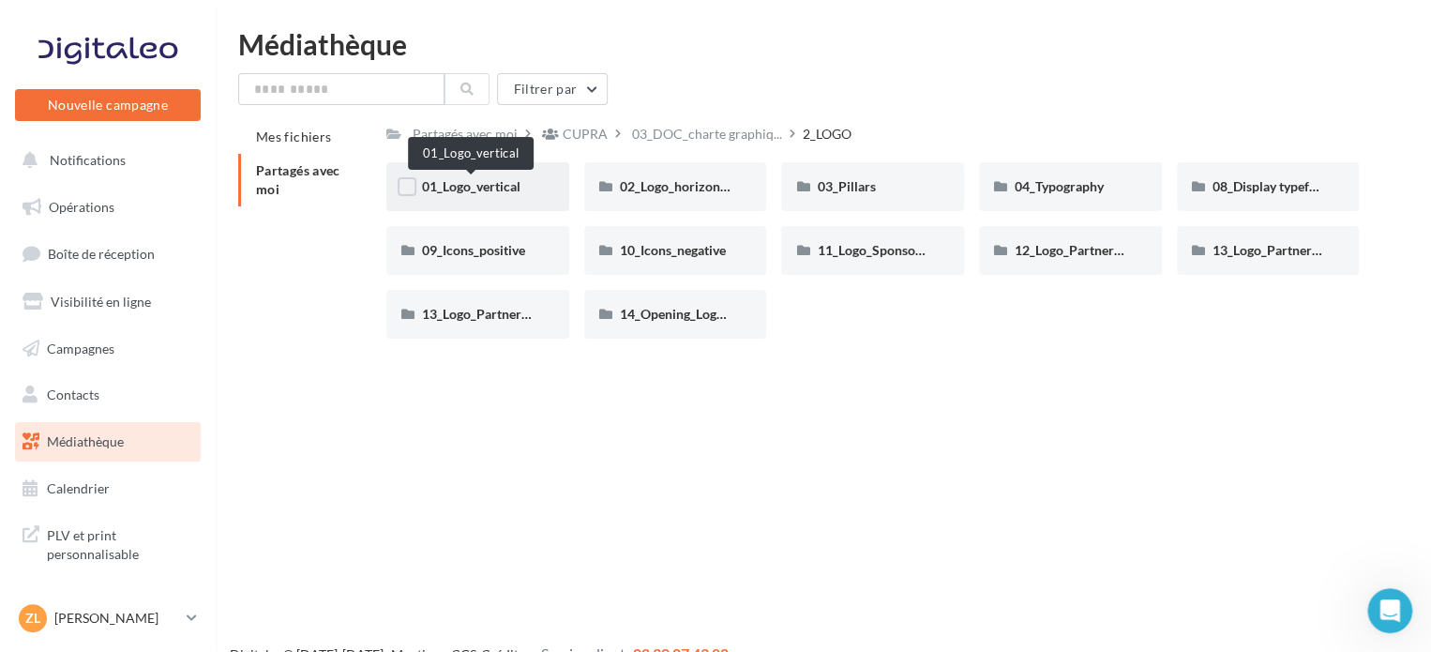
click at [501, 181] on span "01_Logo_vertical" at bounding box center [471, 186] width 98 height 16
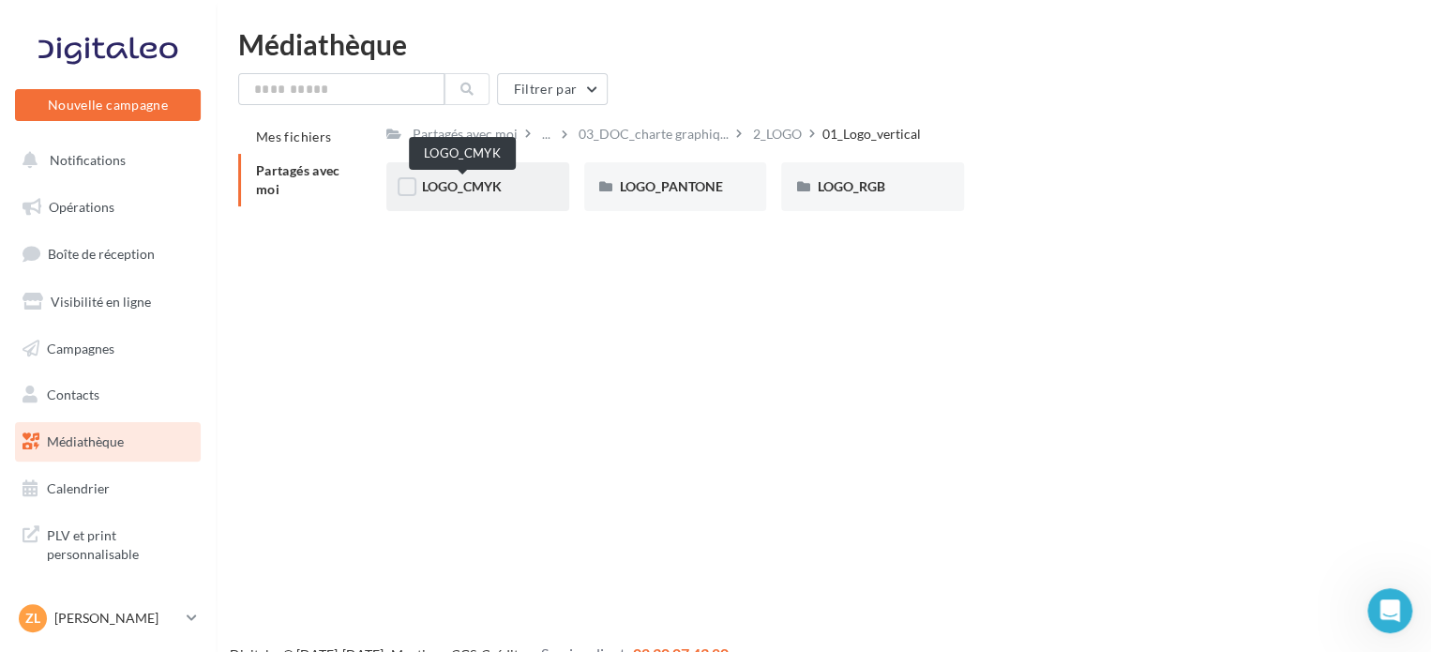
click at [485, 183] on span "LOGO_CMYK" at bounding box center [462, 186] width 80 height 16
click at [492, 175] on div "COOPER" at bounding box center [477, 186] width 183 height 49
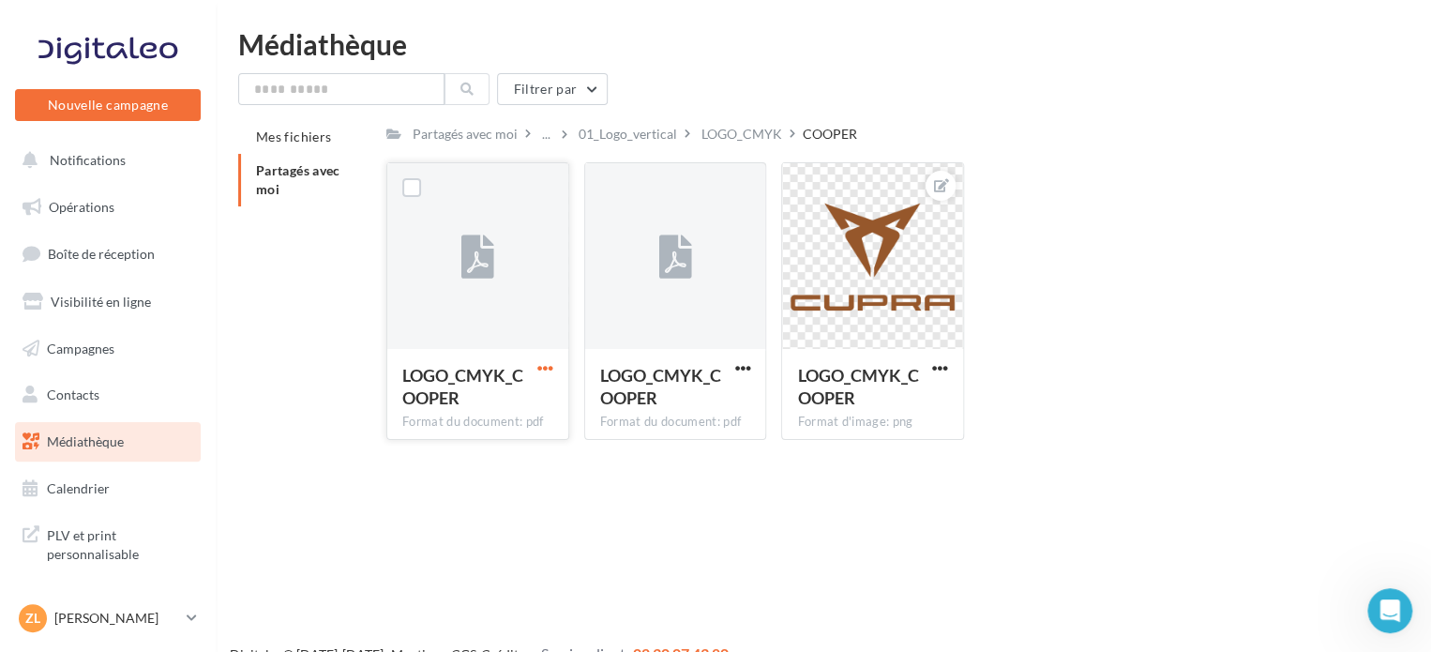
click at [548, 364] on span "button" at bounding box center [545, 368] width 16 height 16
click at [513, 410] on button "Télécharger" at bounding box center [463, 405] width 188 height 49
drag, startPoint x: 738, startPoint y: 368, endPoint x: 728, endPoint y: 378, distance: 14.6
click at [738, 367] on span "button" at bounding box center [742, 368] width 16 height 16
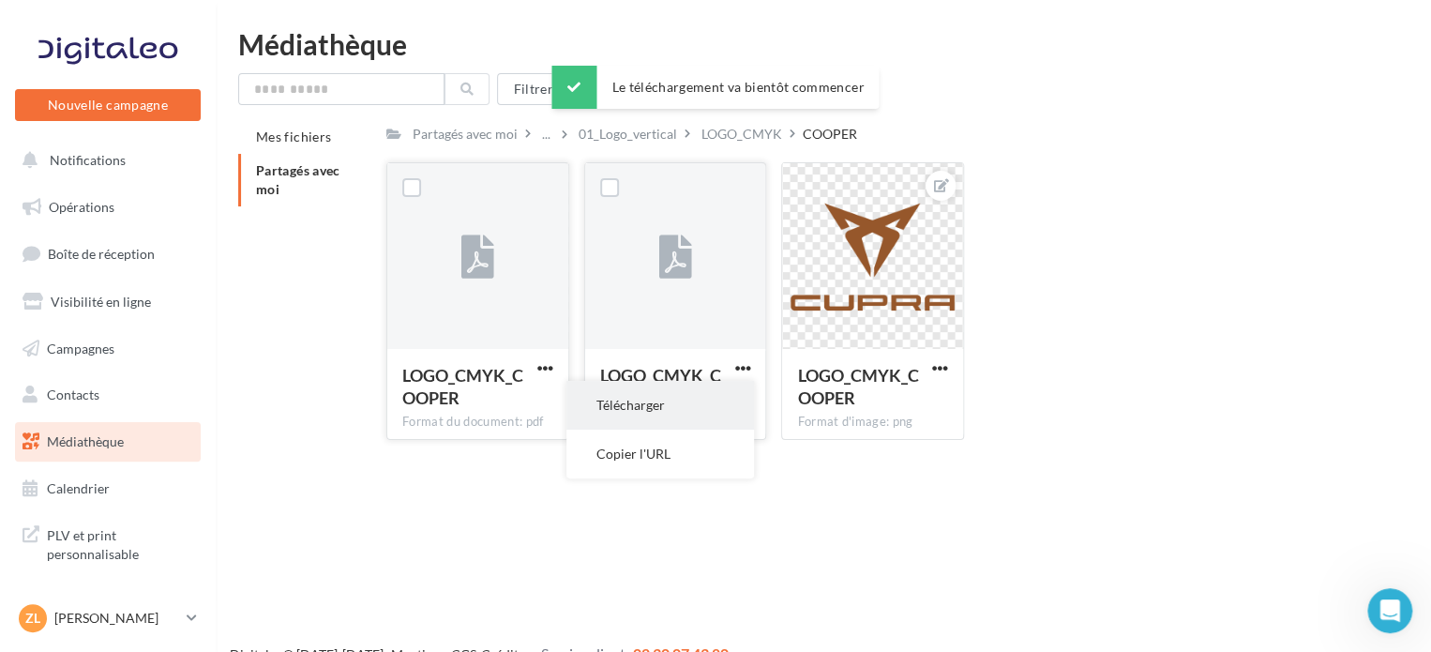
click at [690, 420] on button "Télécharger" at bounding box center [660, 405] width 188 height 49
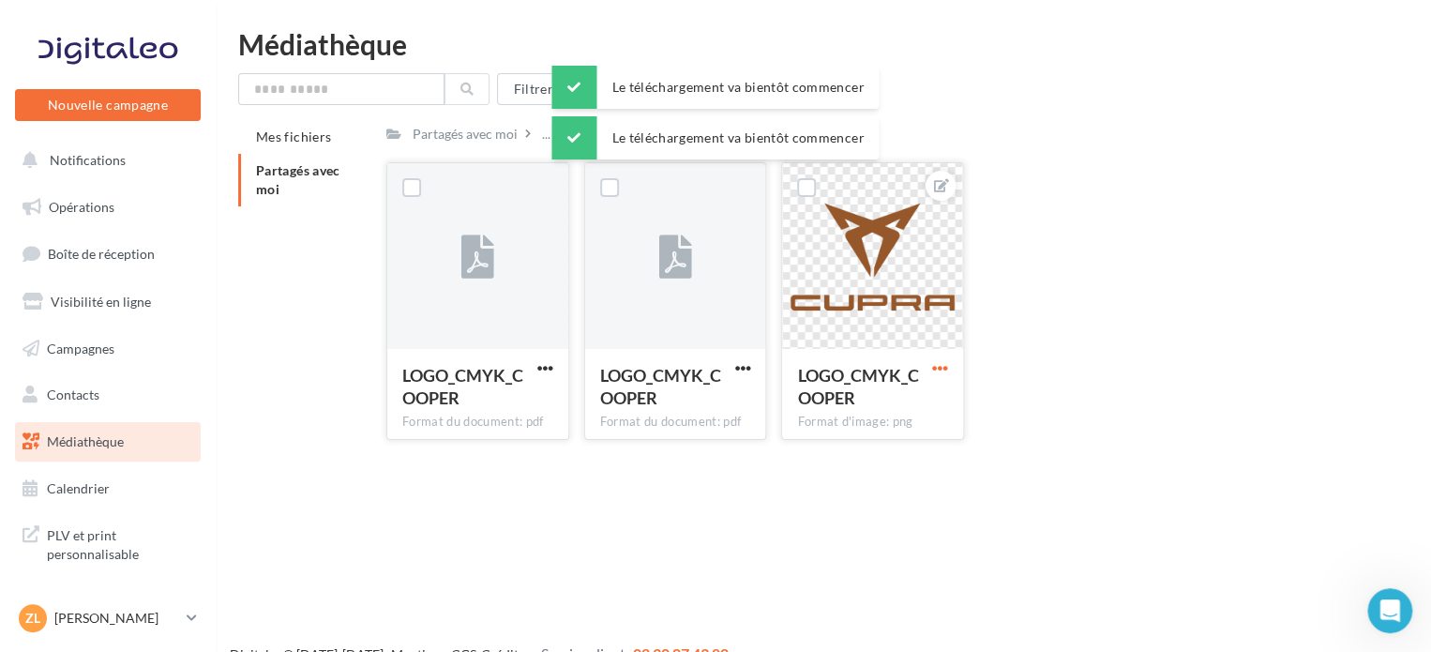
click at [941, 371] on span "button" at bounding box center [940, 368] width 16 height 16
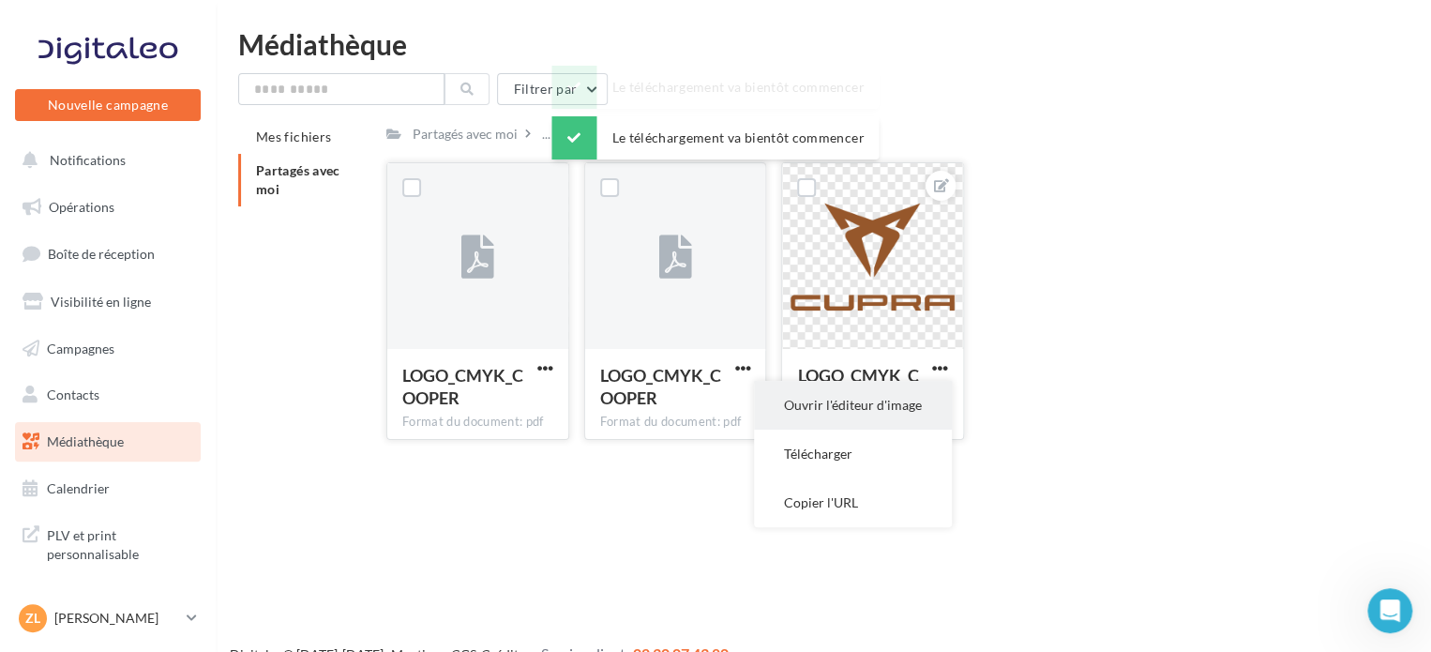
click at [829, 421] on button "Ouvrir l'éditeur d'image" at bounding box center [853, 405] width 198 height 49
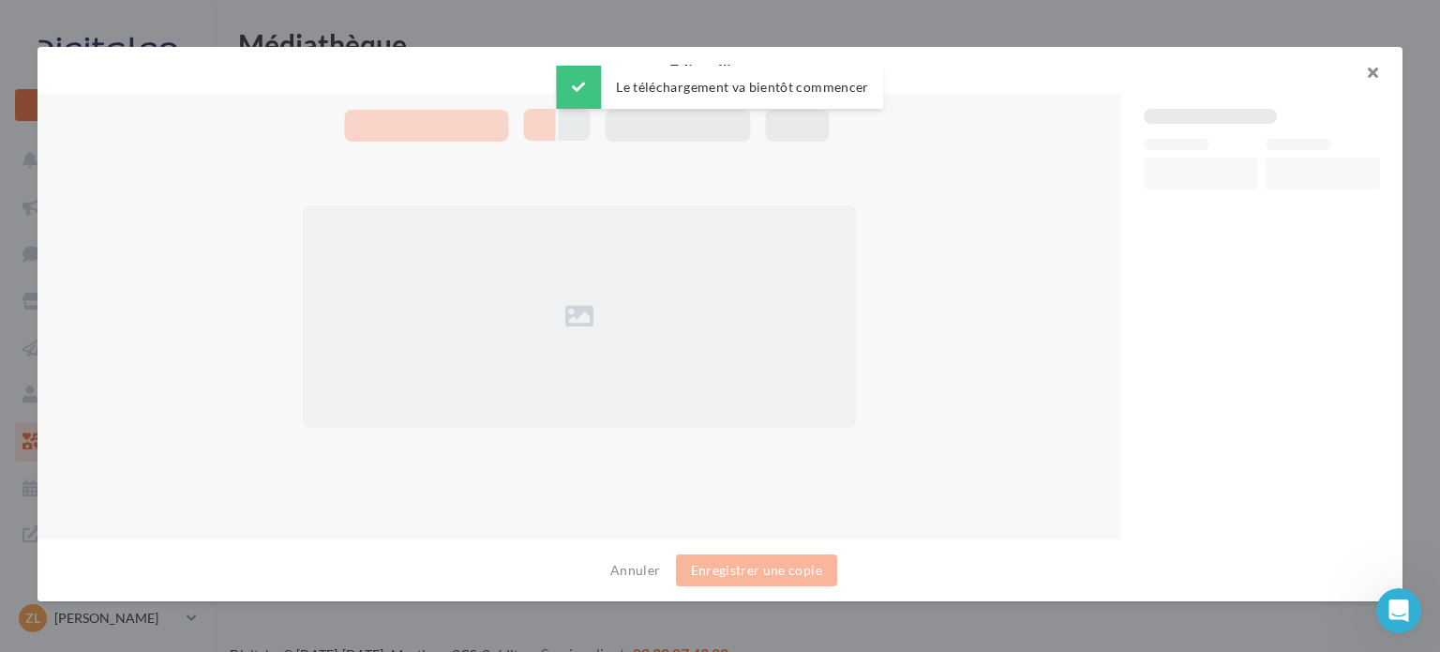
click at [1373, 67] on button "button" at bounding box center [1365, 75] width 75 height 56
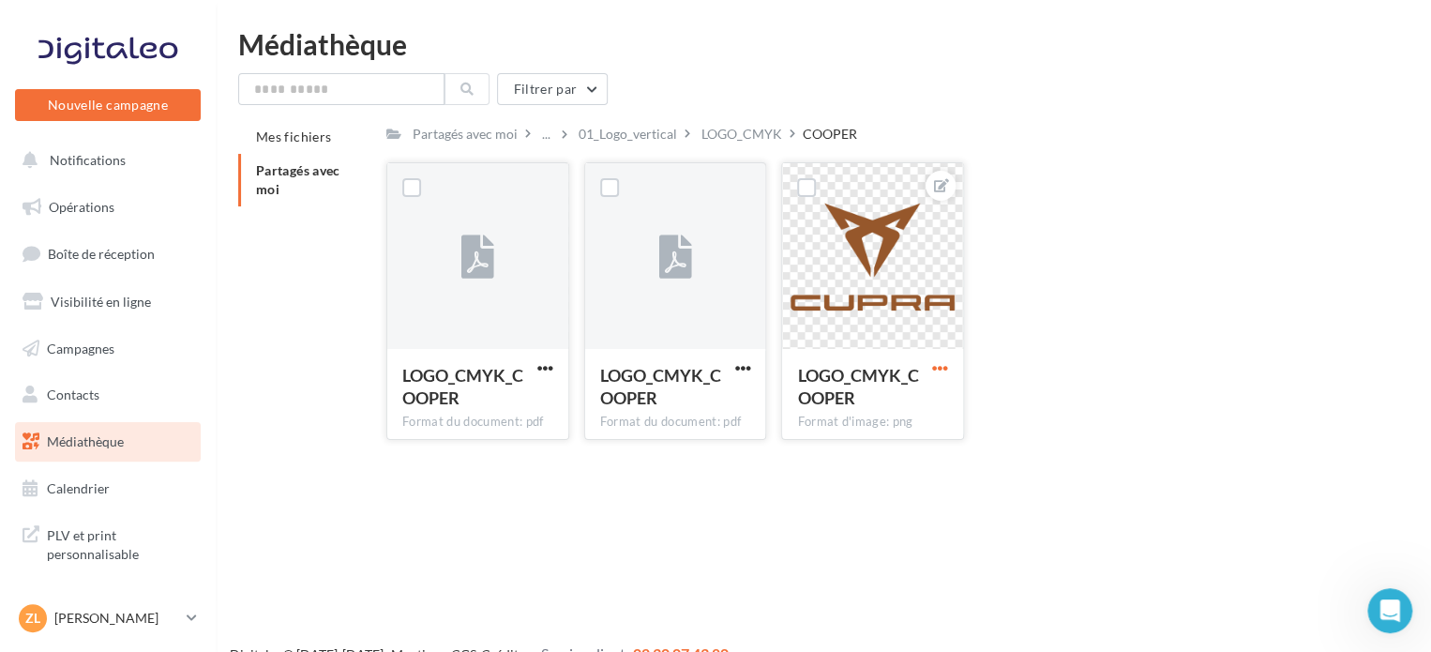
click at [943, 367] on span "button" at bounding box center [940, 368] width 16 height 16
click at [866, 454] on button "Télécharger" at bounding box center [853, 453] width 198 height 49
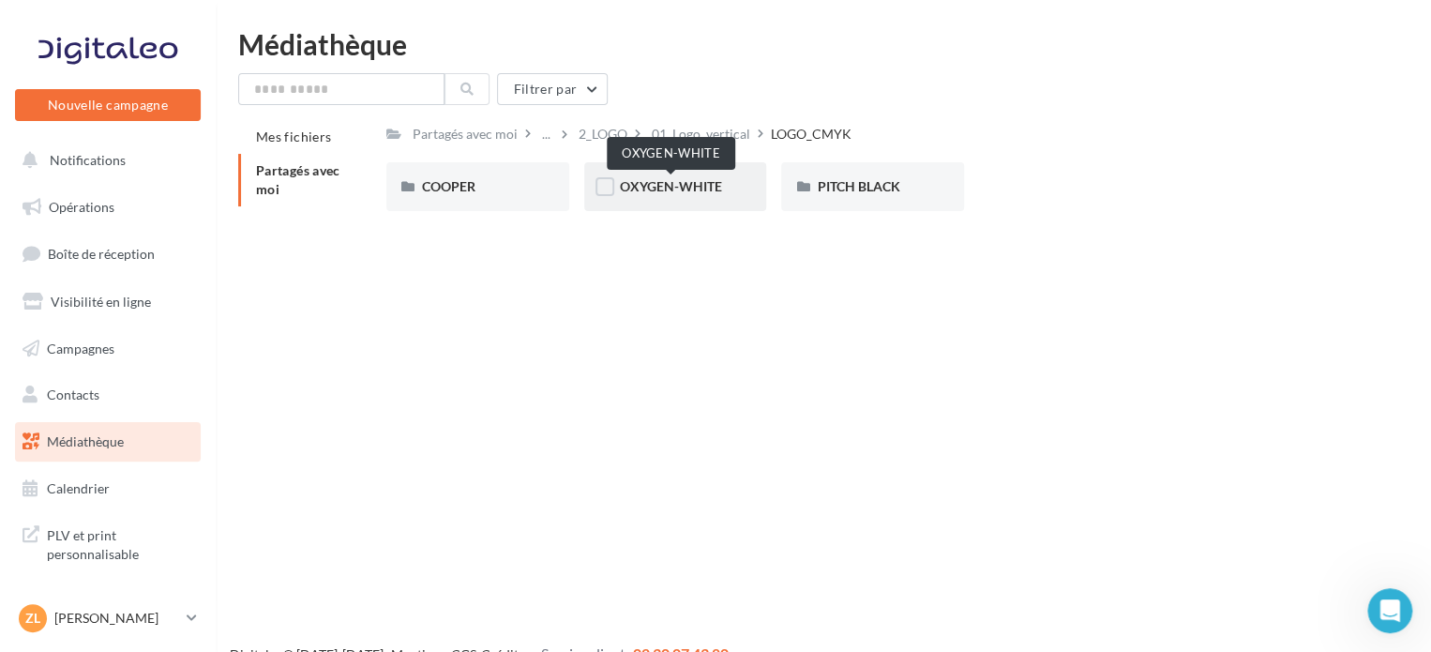
click at [669, 194] on span "OXYGEN-WHITE" at bounding box center [671, 186] width 102 height 16
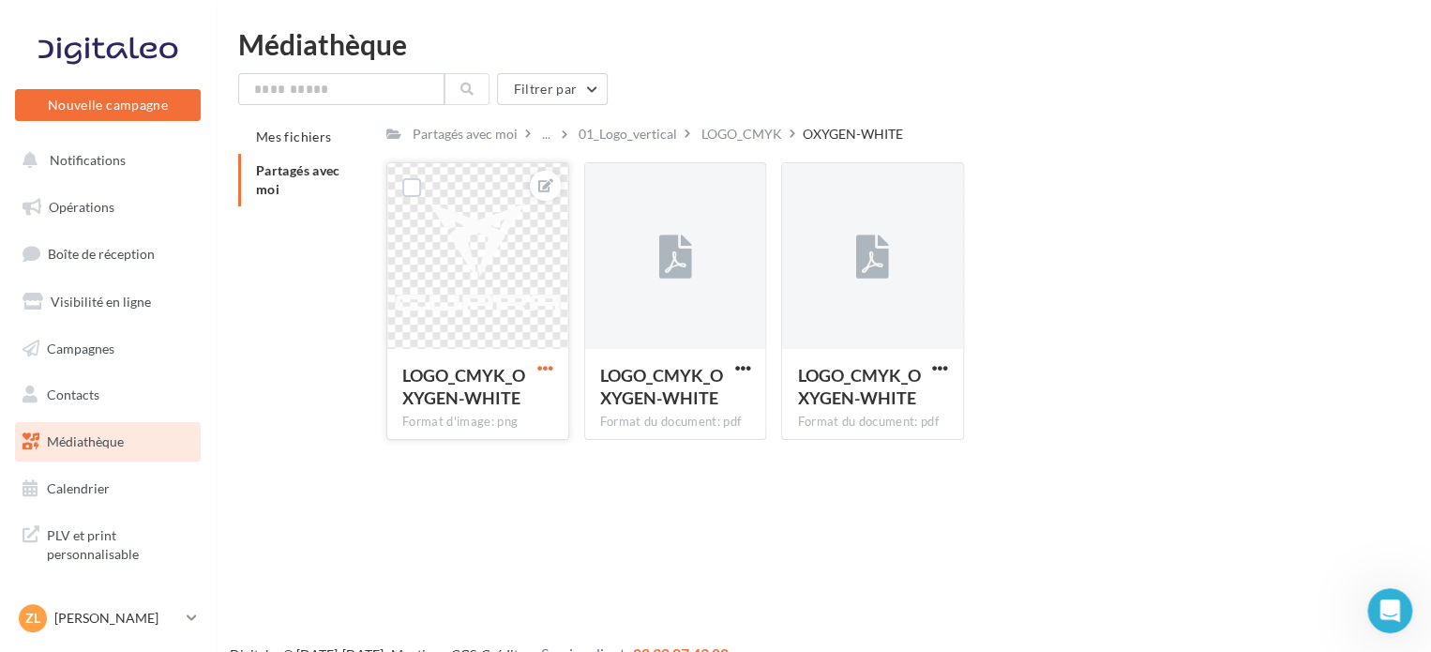
click at [544, 367] on span "button" at bounding box center [545, 368] width 16 height 16
click at [487, 453] on button "Télécharger" at bounding box center [458, 453] width 198 height 49
click at [743, 364] on span "button" at bounding box center [742, 368] width 16 height 16
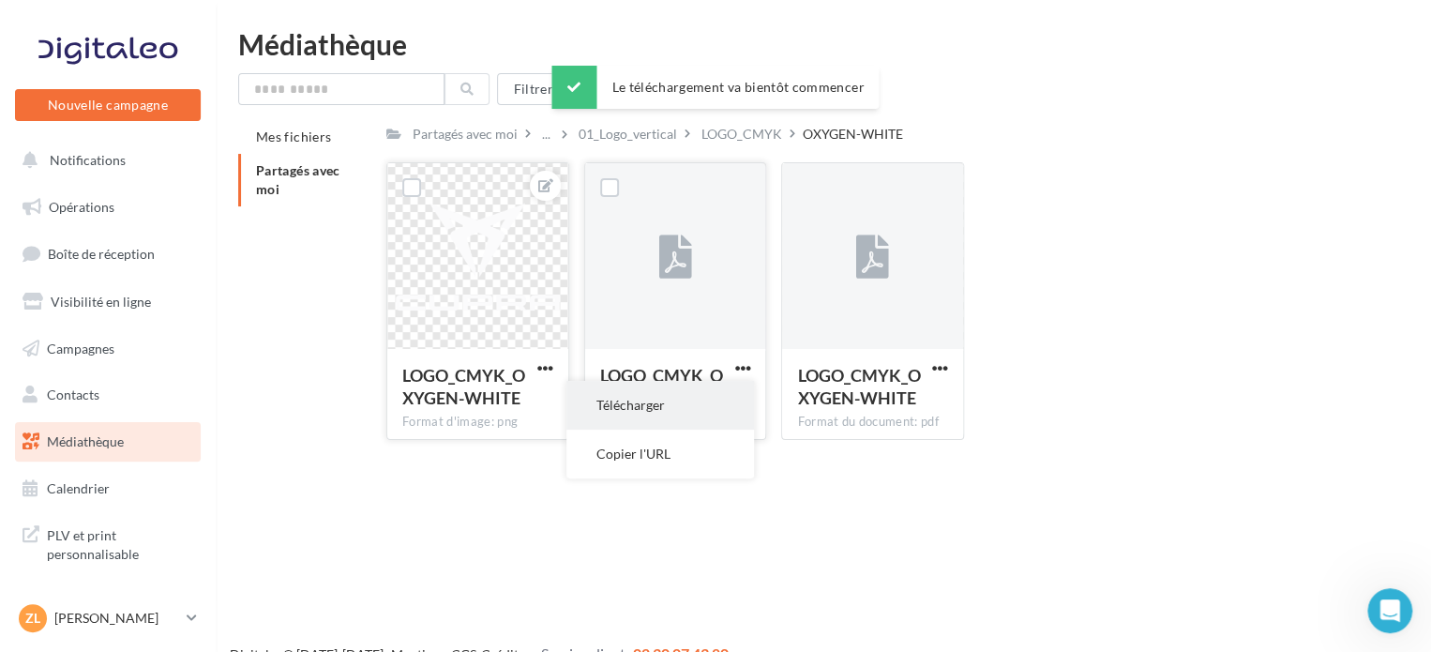
click at [709, 420] on button "Télécharger" at bounding box center [660, 405] width 188 height 49
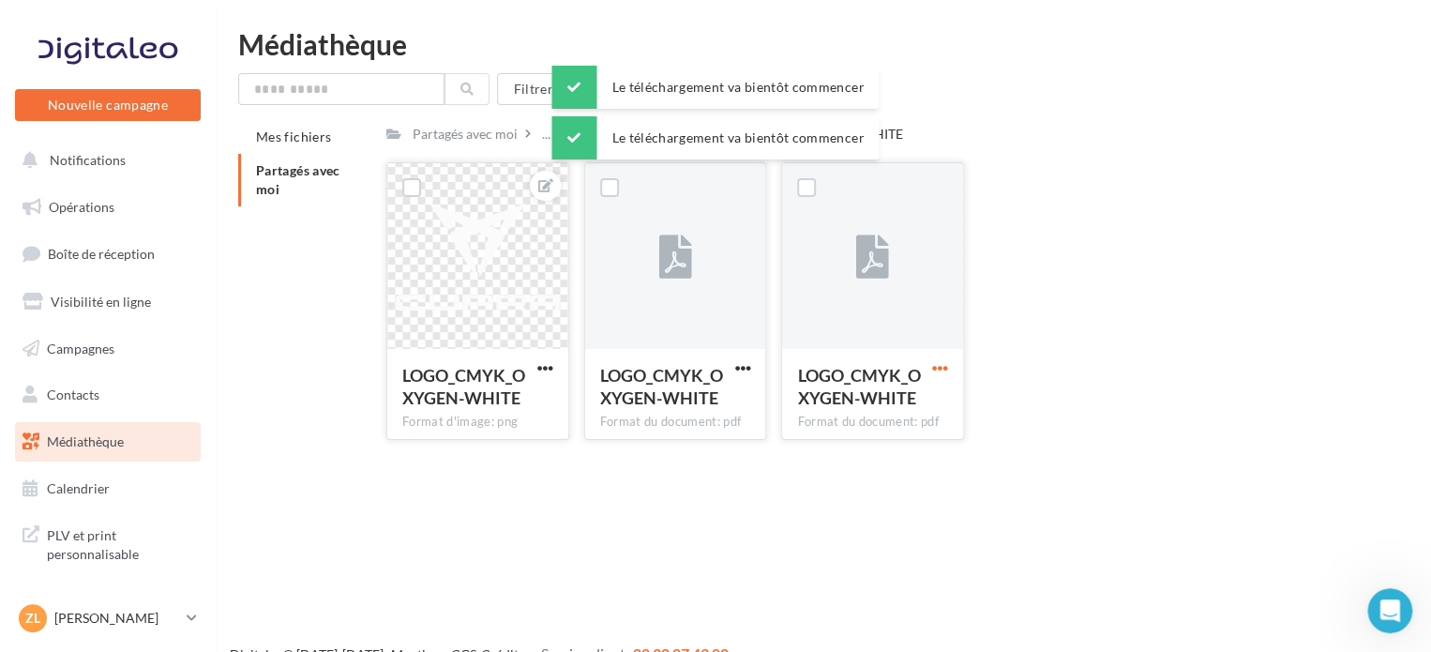
click at [936, 373] on span "button" at bounding box center [940, 368] width 16 height 16
click at [878, 424] on button "Télécharger" at bounding box center [858, 405] width 188 height 49
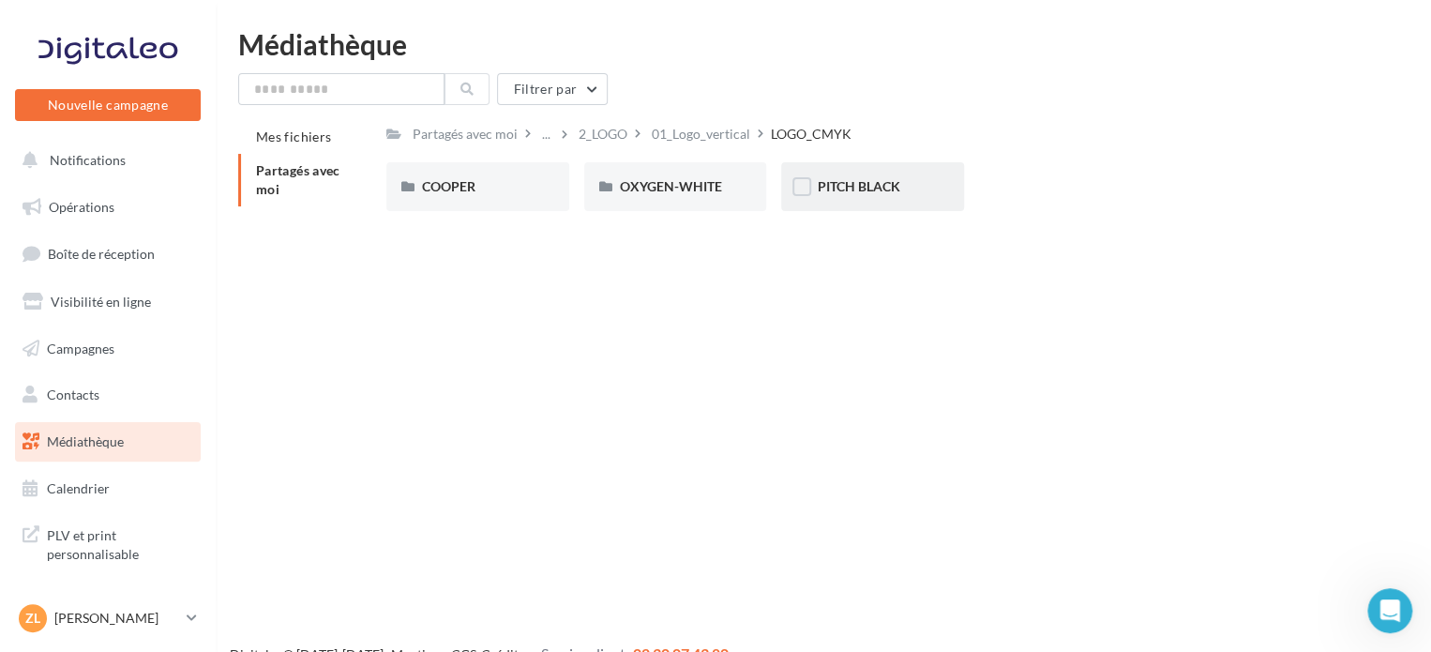
click at [815, 193] on div "PITCH BLACK" at bounding box center [872, 186] width 183 height 49
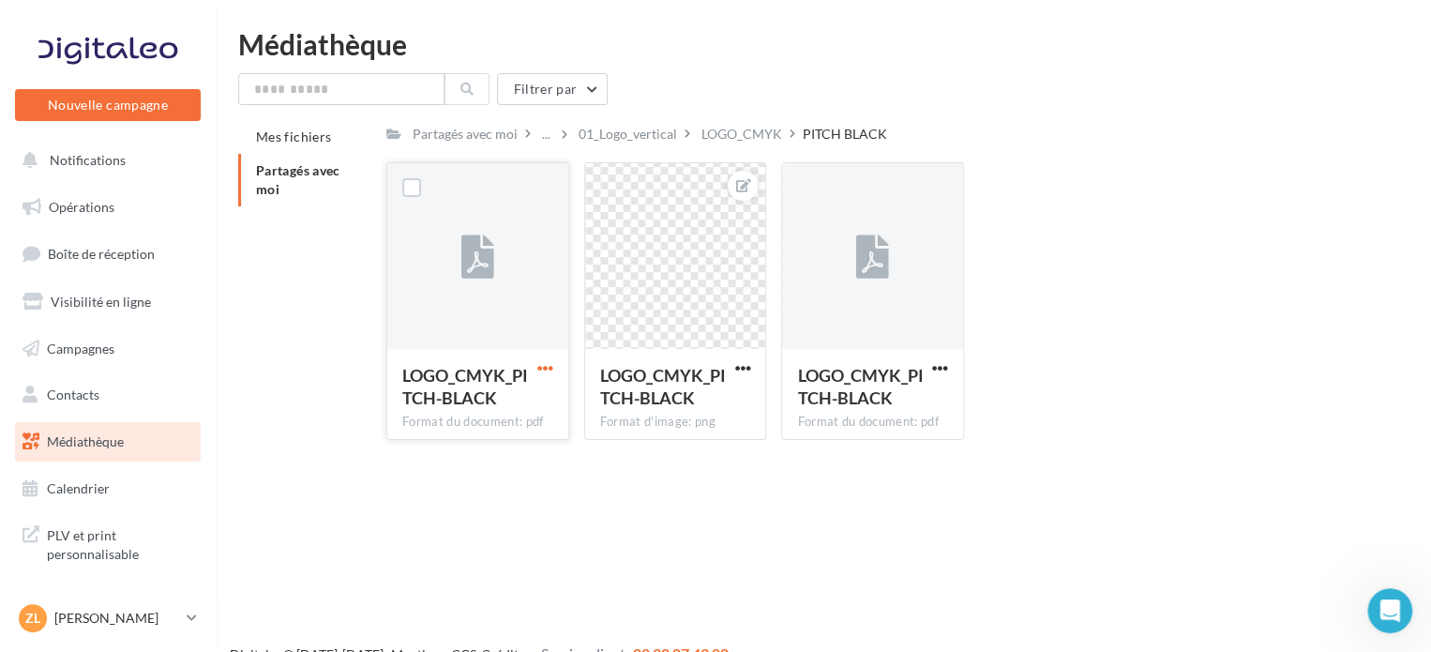
click at [537, 374] on span "button" at bounding box center [545, 368] width 16 height 16
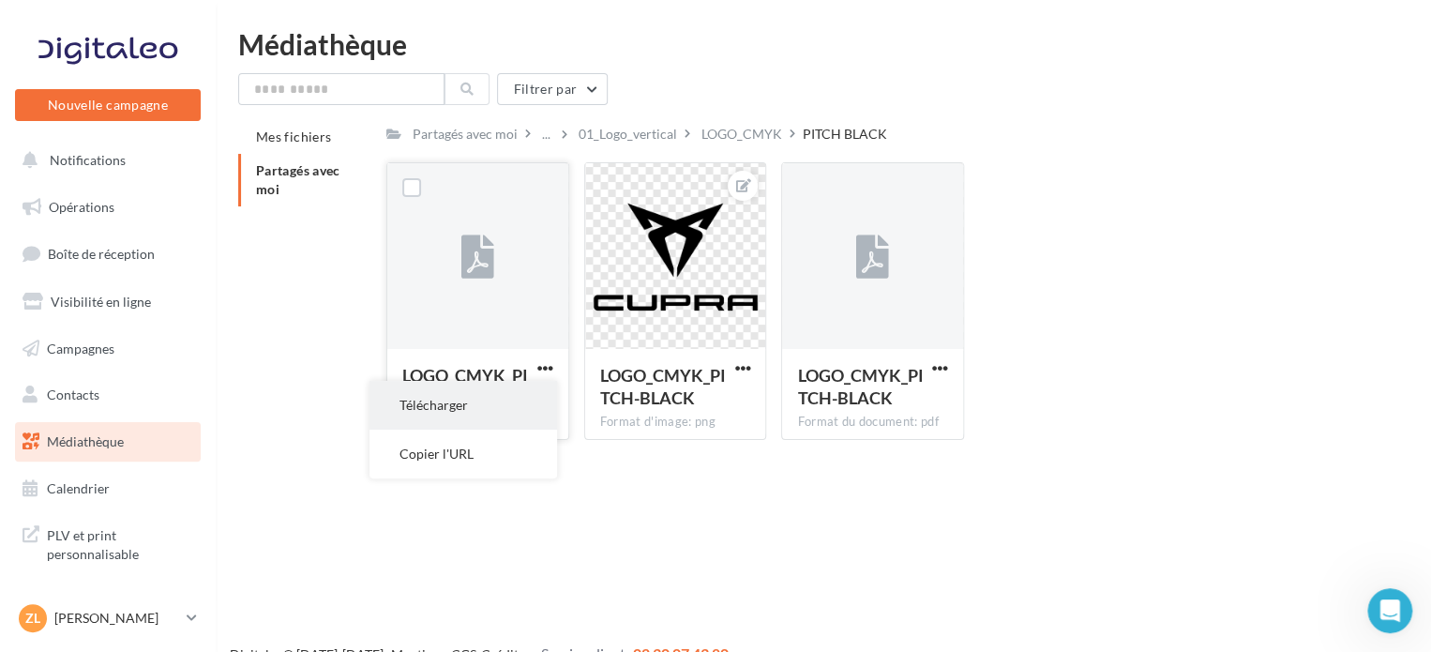
click at [514, 419] on button "Télécharger" at bounding box center [463, 405] width 188 height 49
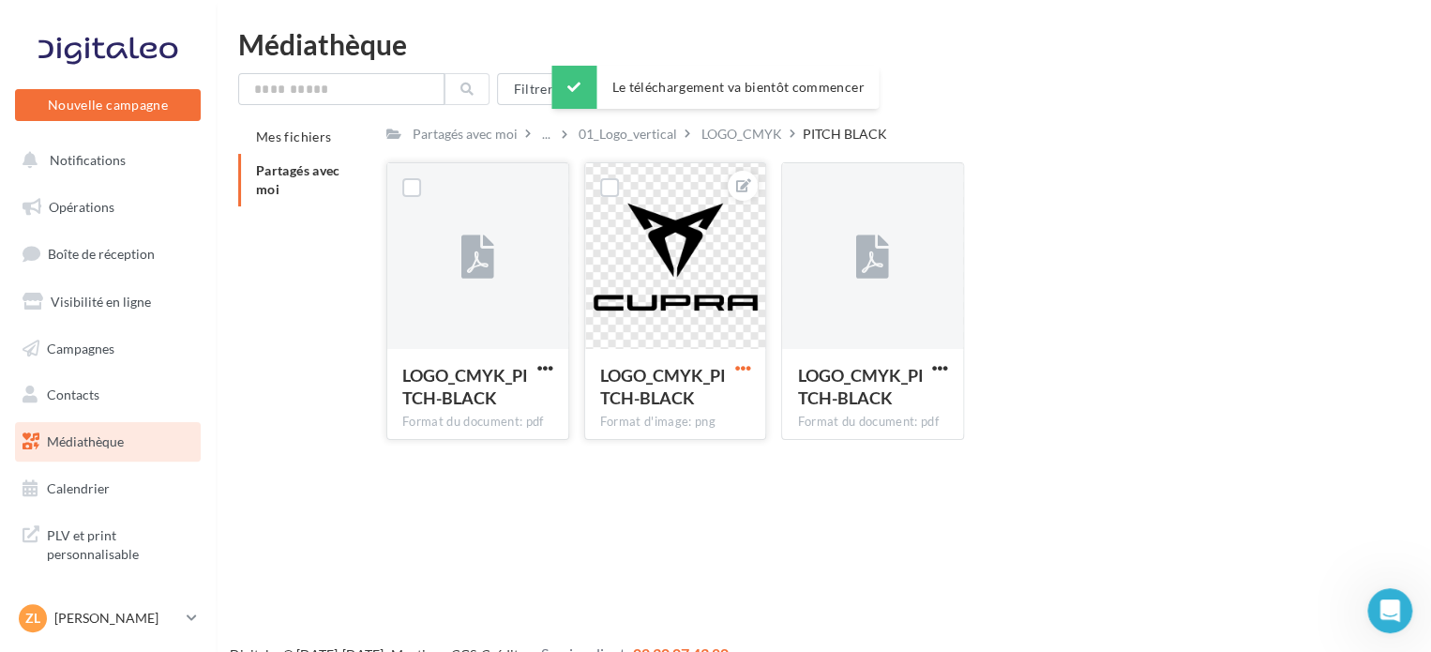
click at [739, 363] on span "button" at bounding box center [742, 368] width 16 height 16
click at [680, 404] on button "Ouvrir l'éditeur d'image" at bounding box center [655, 405] width 198 height 49
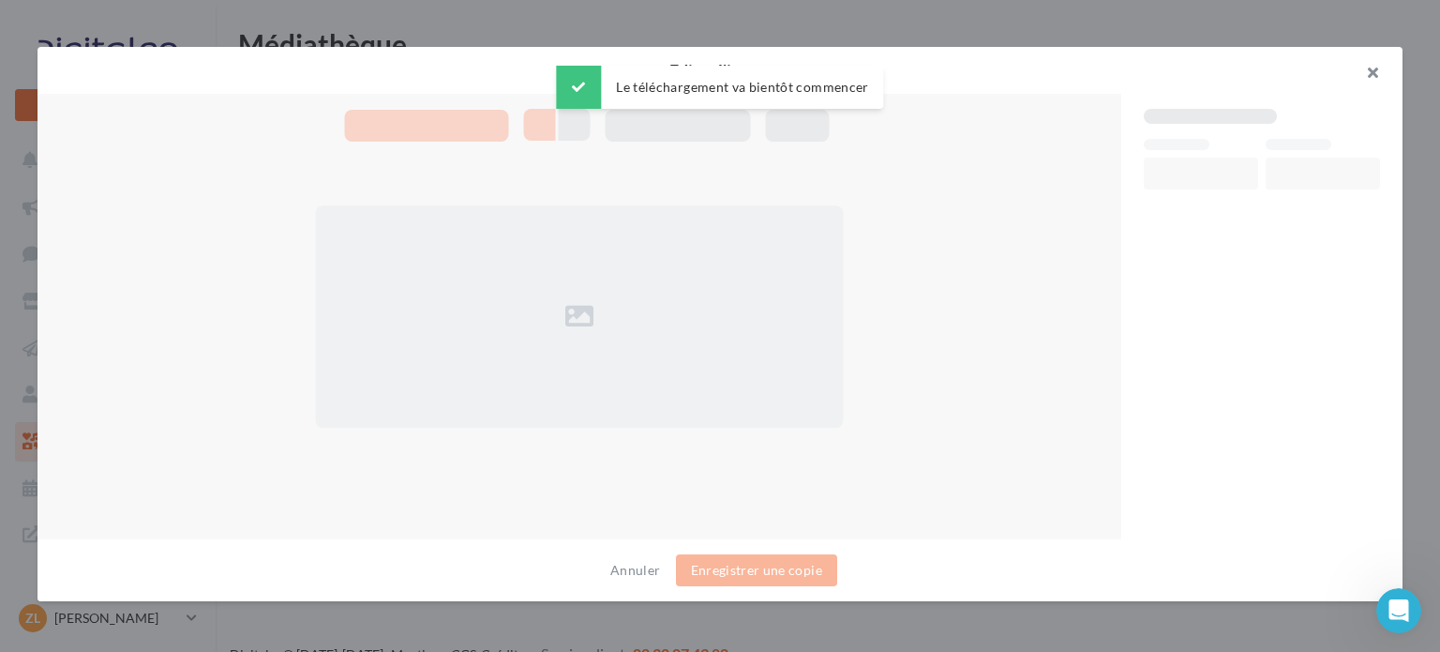
click at [1383, 68] on button "button" at bounding box center [1365, 75] width 75 height 56
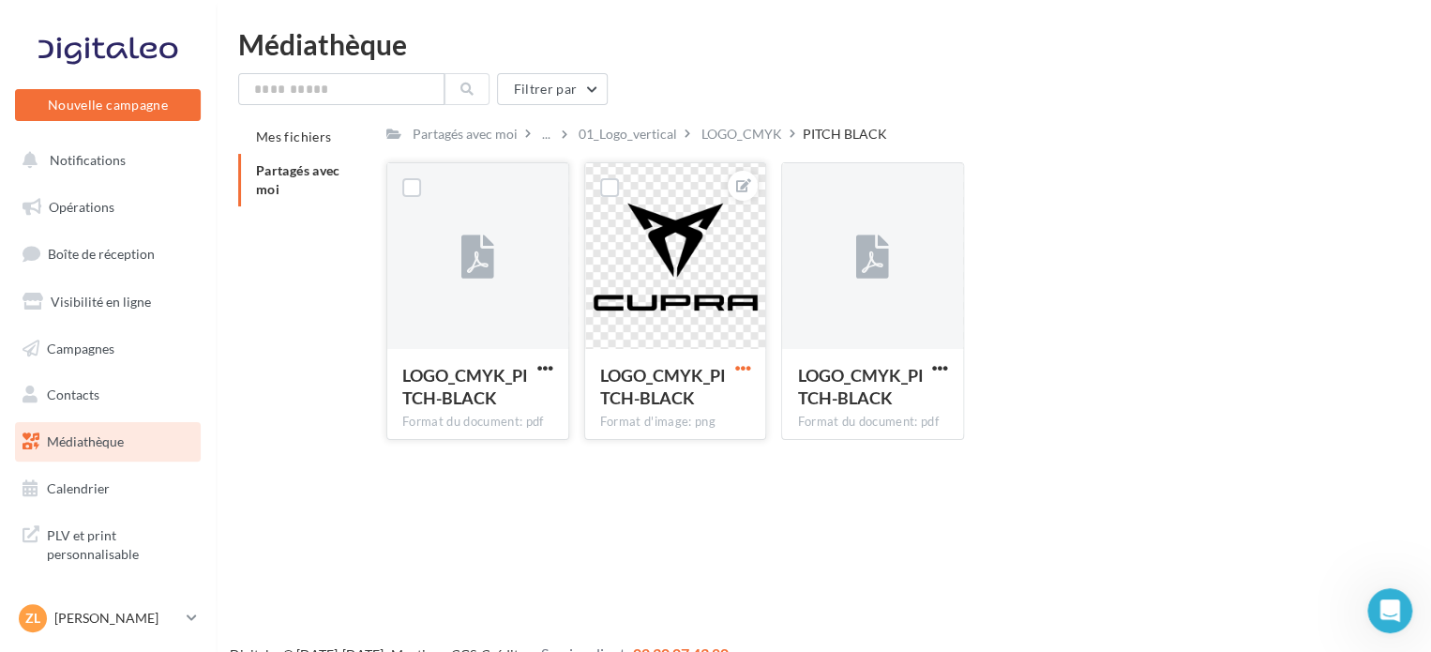
click at [743, 366] on span "button" at bounding box center [742, 368] width 16 height 16
click at [688, 458] on button "Télécharger" at bounding box center [655, 453] width 198 height 49
click at [940, 375] on span "button" at bounding box center [940, 368] width 16 height 16
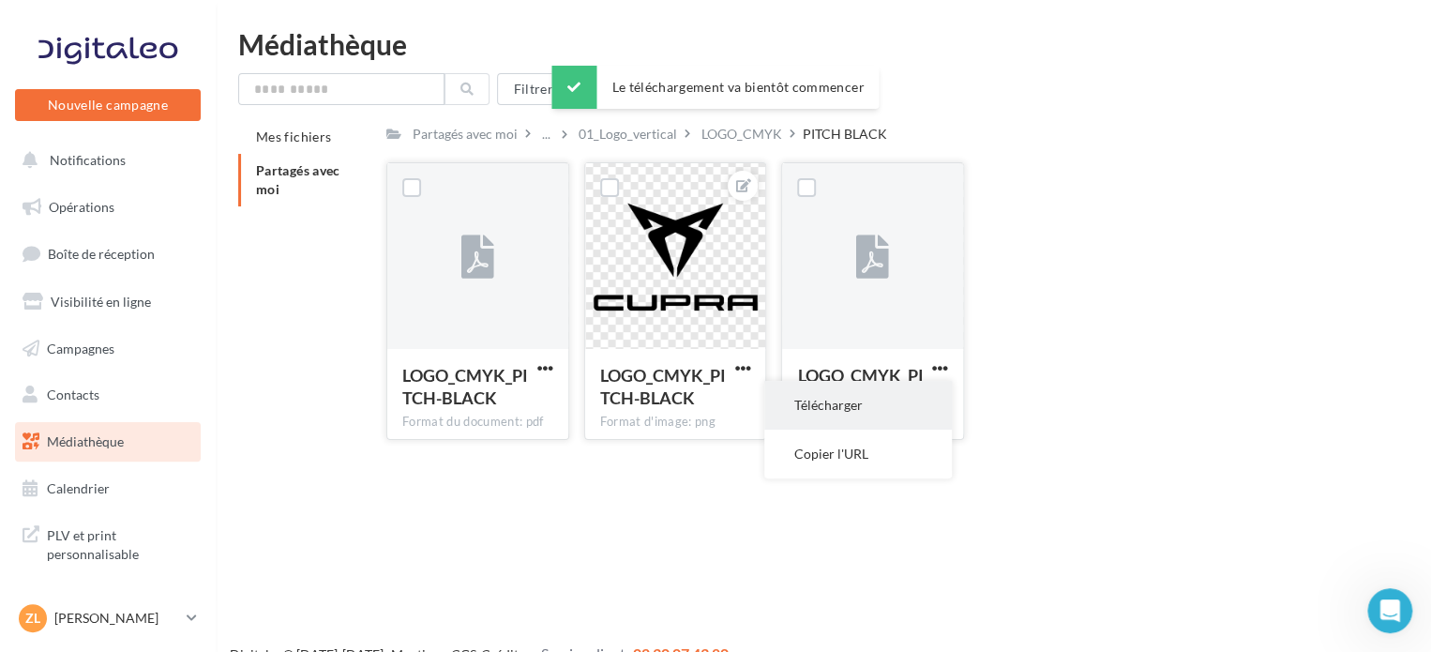
click at [863, 407] on button "Télécharger" at bounding box center [858, 405] width 188 height 49
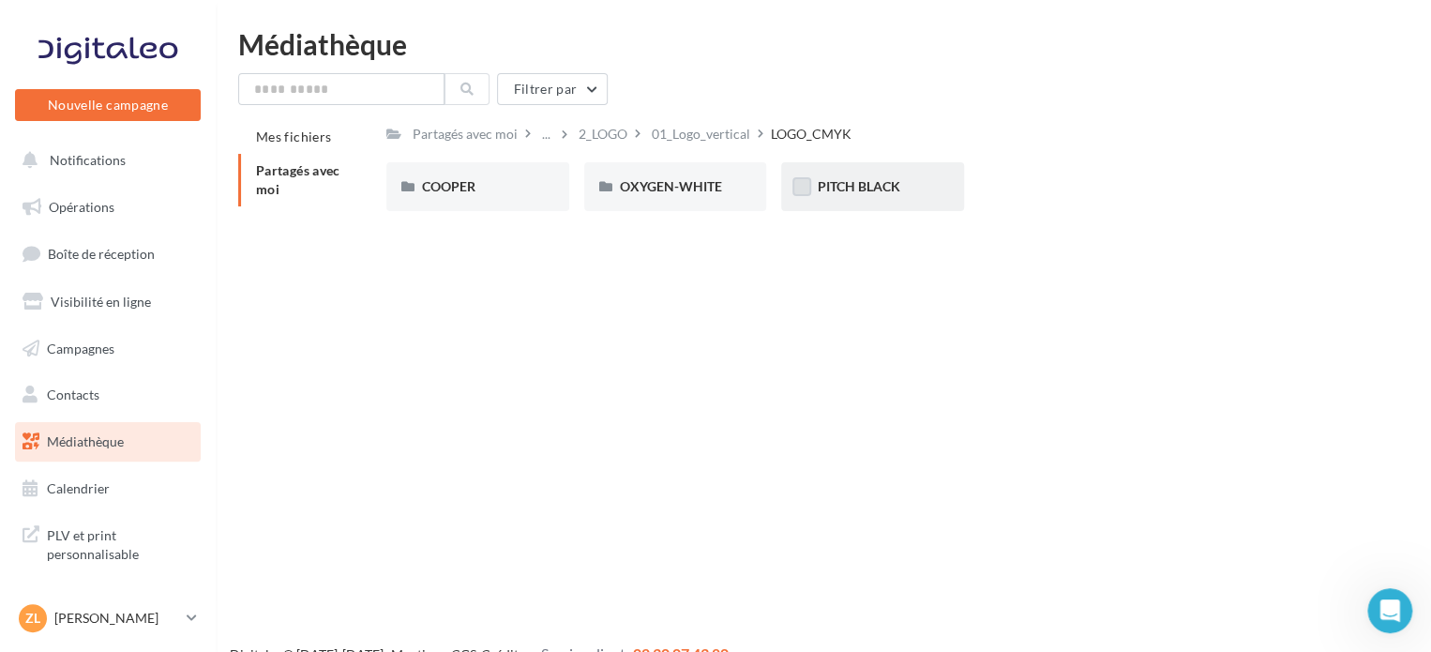
click at [806, 179] on label at bounding box center [801, 186] width 19 height 19
click at [694, 195] on div "LOGO_PANTONE" at bounding box center [676, 186] width 112 height 19
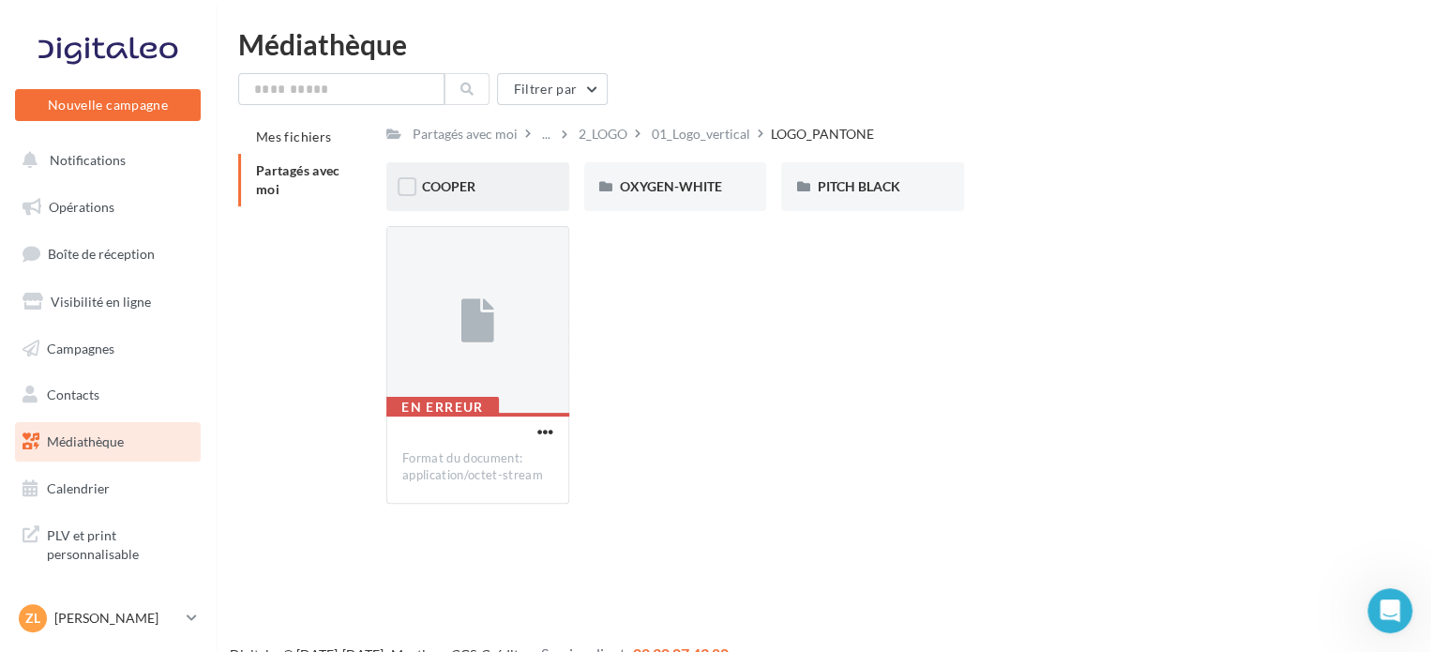
click at [522, 194] on div "COOPER" at bounding box center [478, 186] width 112 height 19
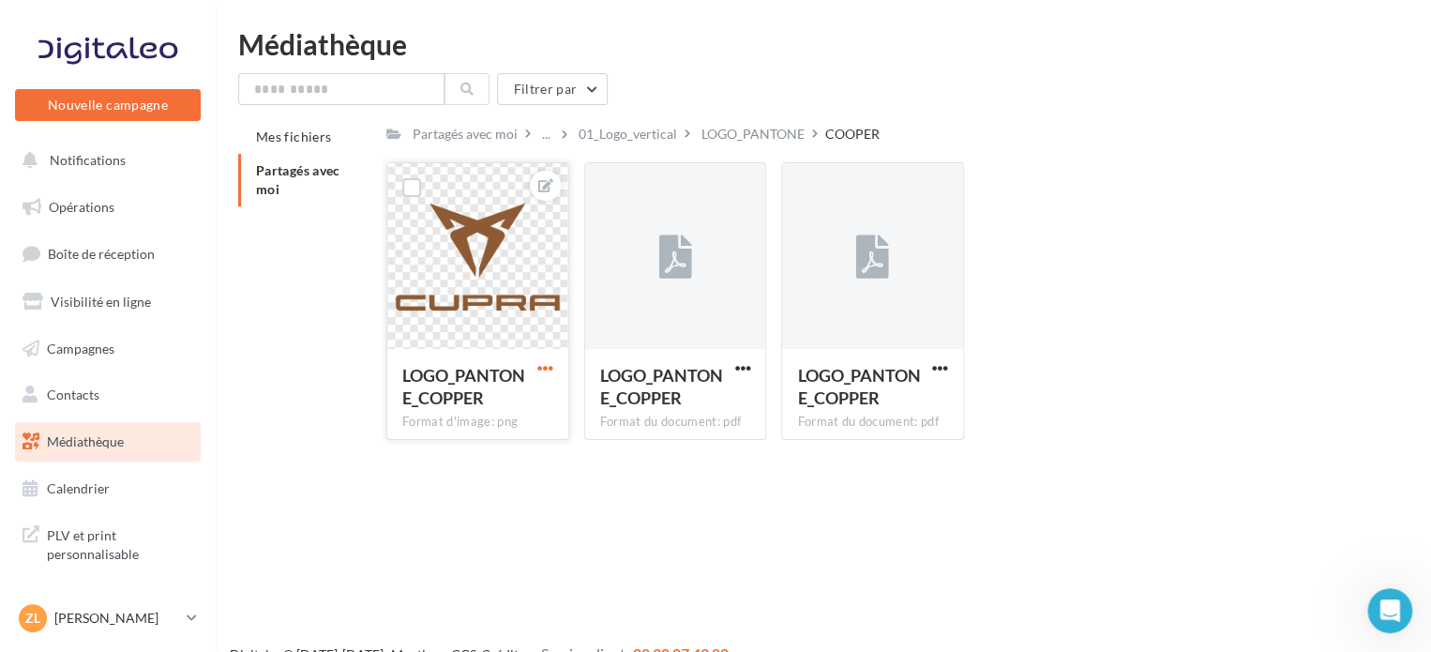
click at [551, 361] on span "button" at bounding box center [545, 368] width 16 height 16
click at [476, 473] on button "Télécharger" at bounding box center [458, 453] width 198 height 49
click at [746, 365] on span "button" at bounding box center [742, 368] width 16 height 16
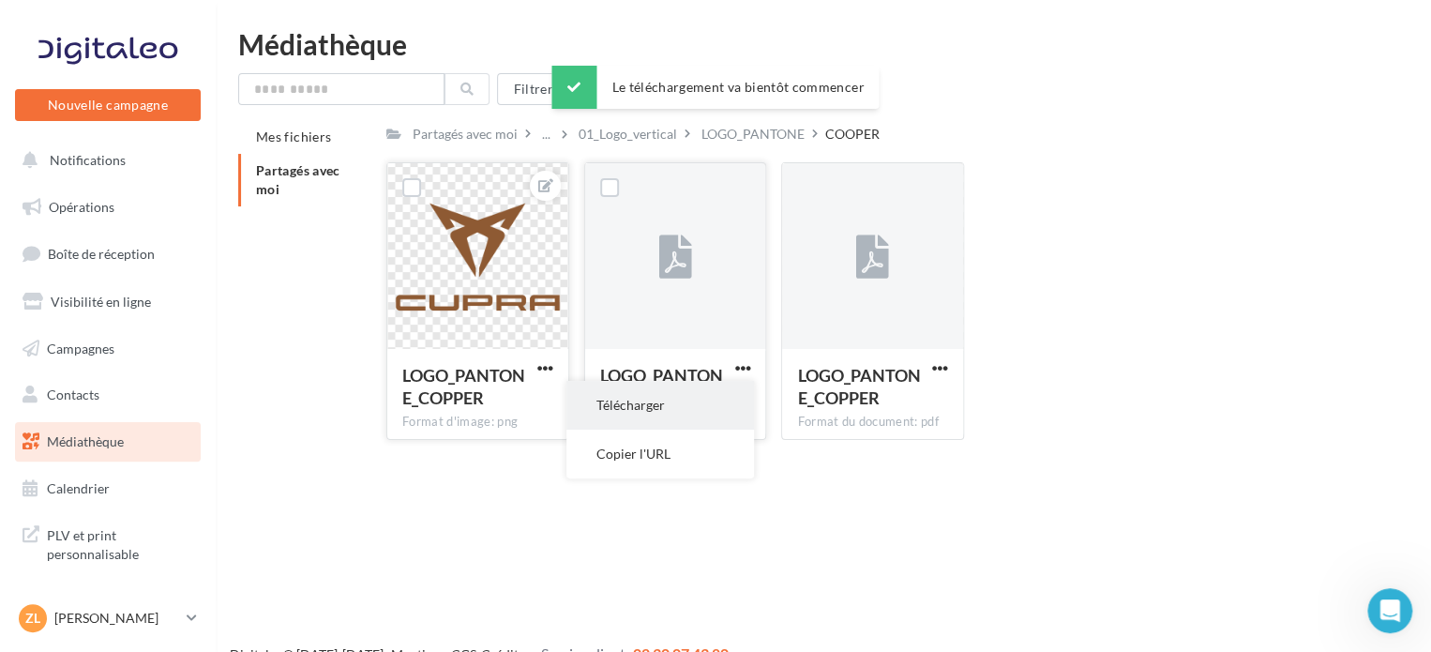
click at [714, 411] on button "Télécharger" at bounding box center [660, 405] width 188 height 49
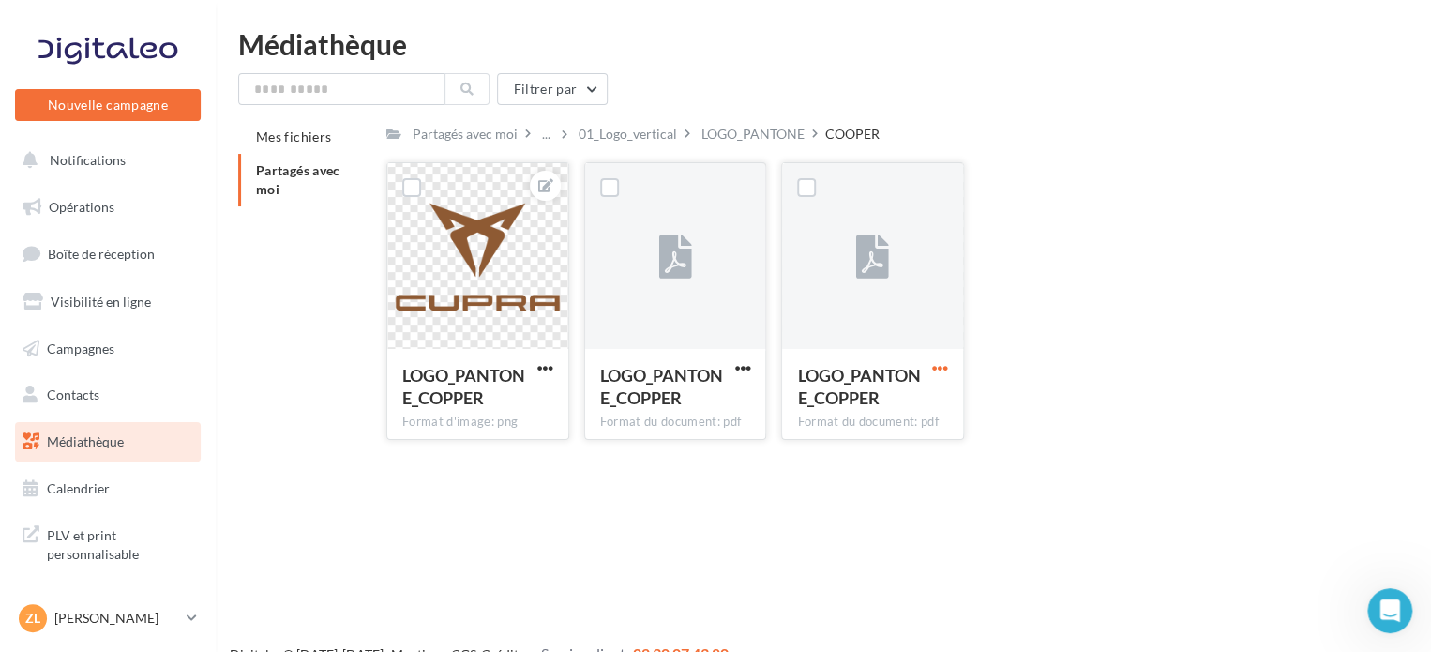
click at [938, 360] on span "button" at bounding box center [940, 368] width 16 height 16
click at [886, 408] on button "Télécharger" at bounding box center [858, 405] width 188 height 49
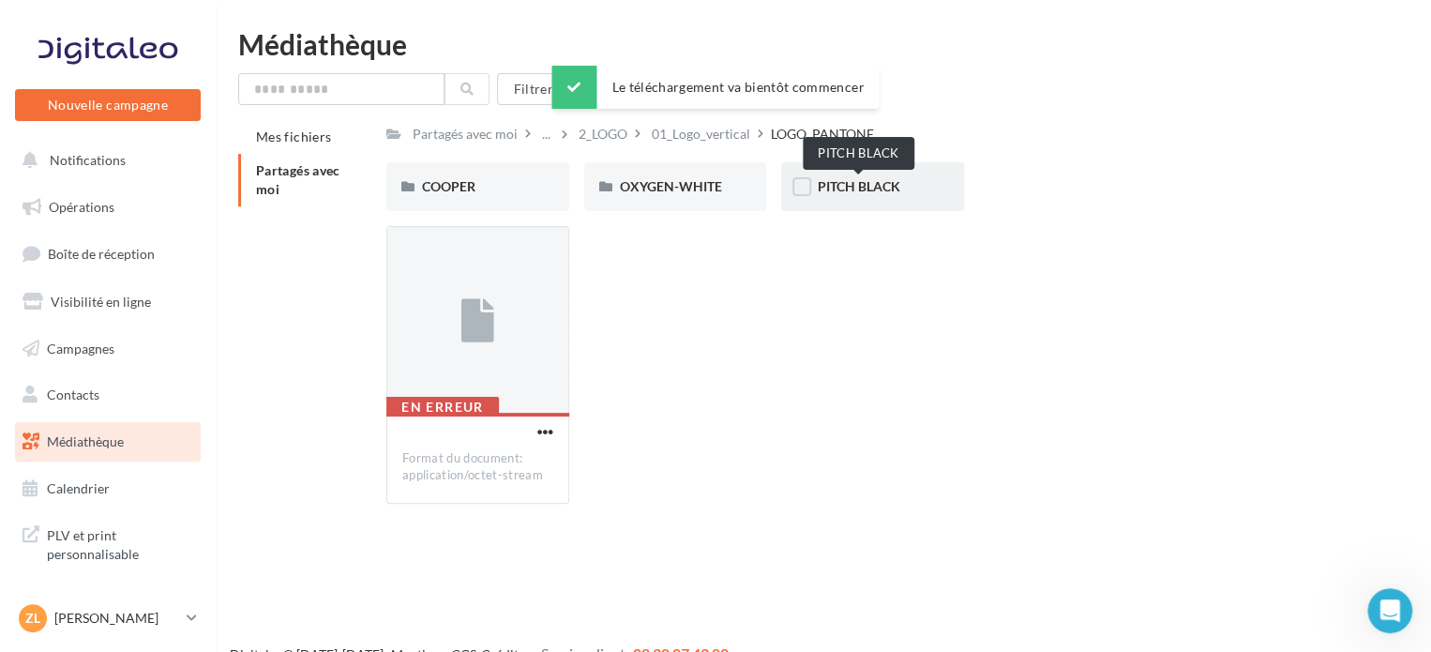
click at [891, 188] on span "PITCH BLACK" at bounding box center [858, 186] width 83 height 16
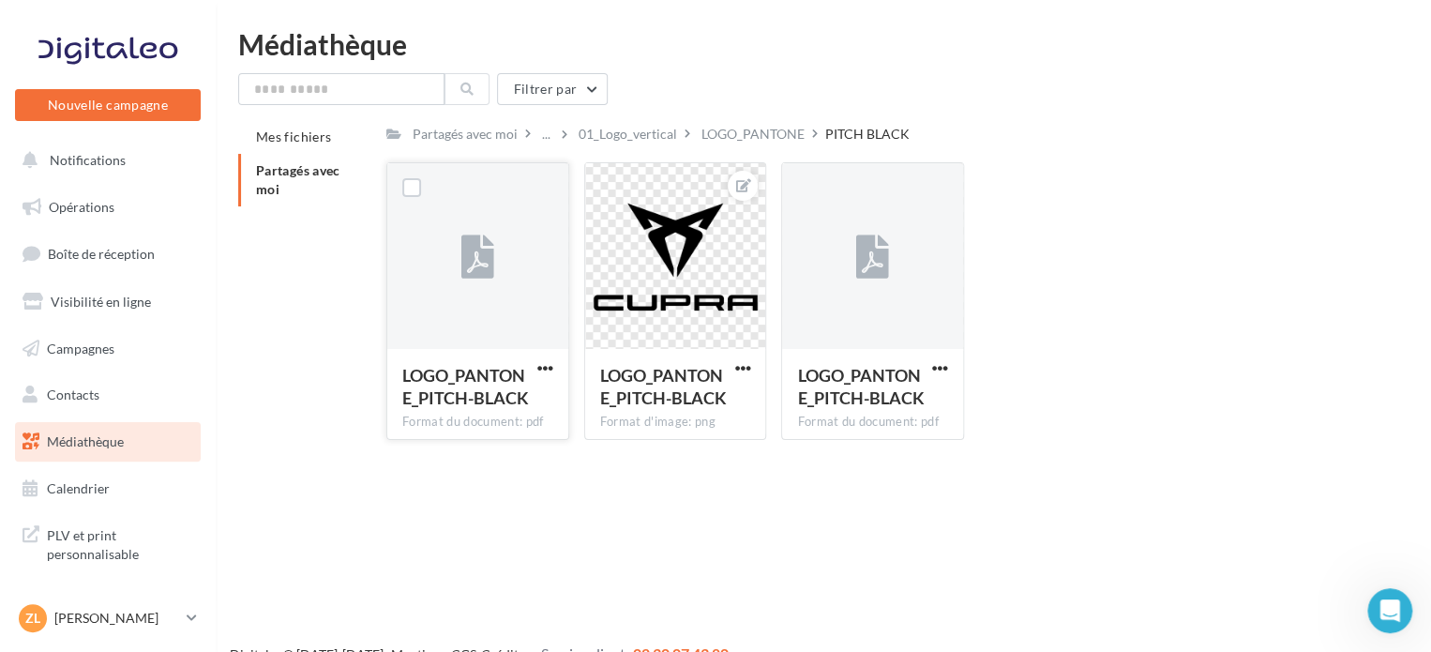
click at [533, 369] on button "button" at bounding box center [544, 369] width 23 height 19
click at [533, 393] on button "Télécharger" at bounding box center [463, 405] width 188 height 49
click at [732, 368] on button "button" at bounding box center [741, 369] width 23 height 19
click at [671, 452] on button "Télécharger" at bounding box center [655, 453] width 198 height 49
click at [949, 364] on button "button" at bounding box center [939, 369] width 23 height 19
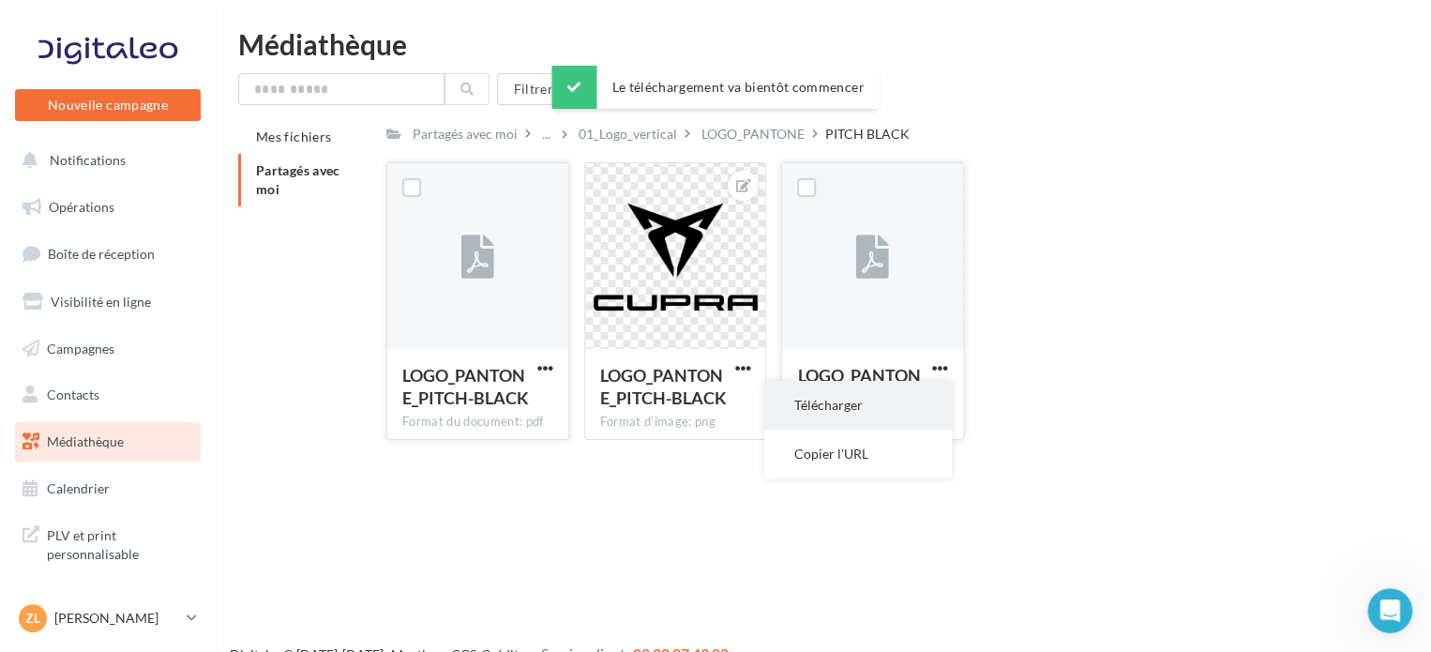
click at [903, 400] on button "Télécharger" at bounding box center [858, 405] width 188 height 49
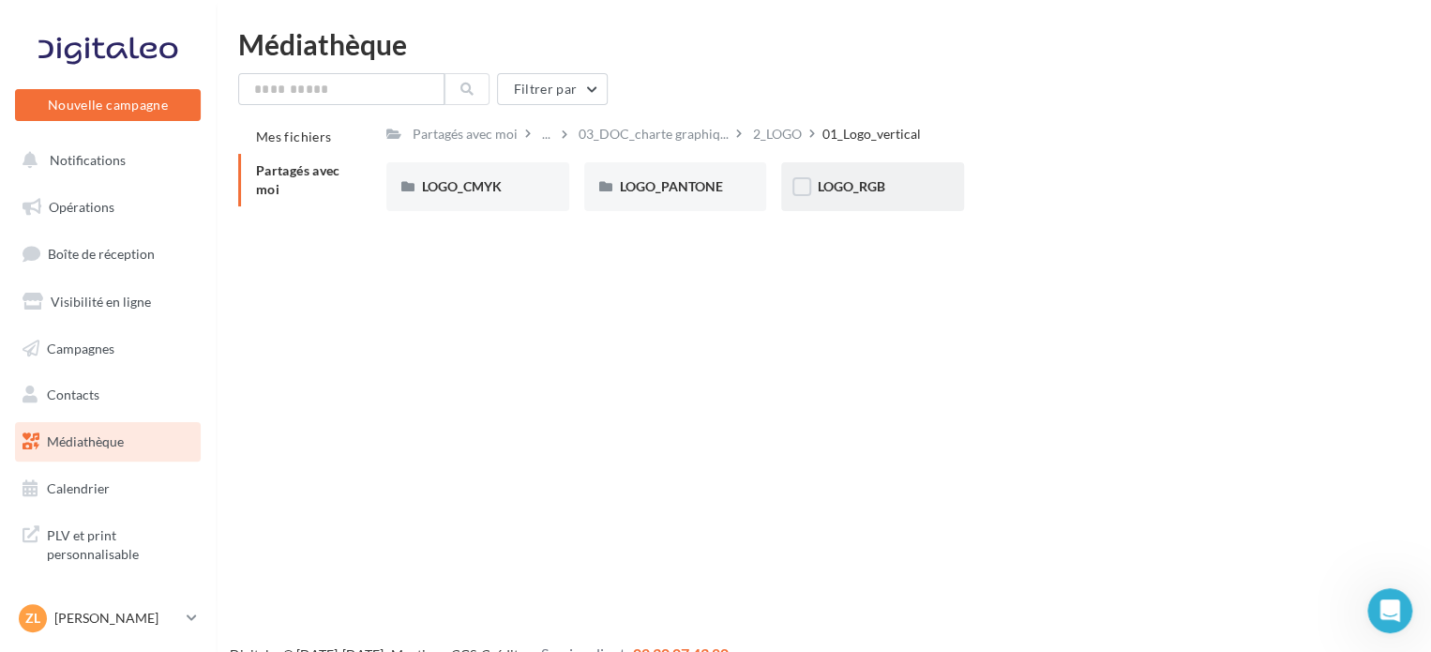
click at [885, 185] on div "LOGO_RGB" at bounding box center [873, 186] width 112 height 19
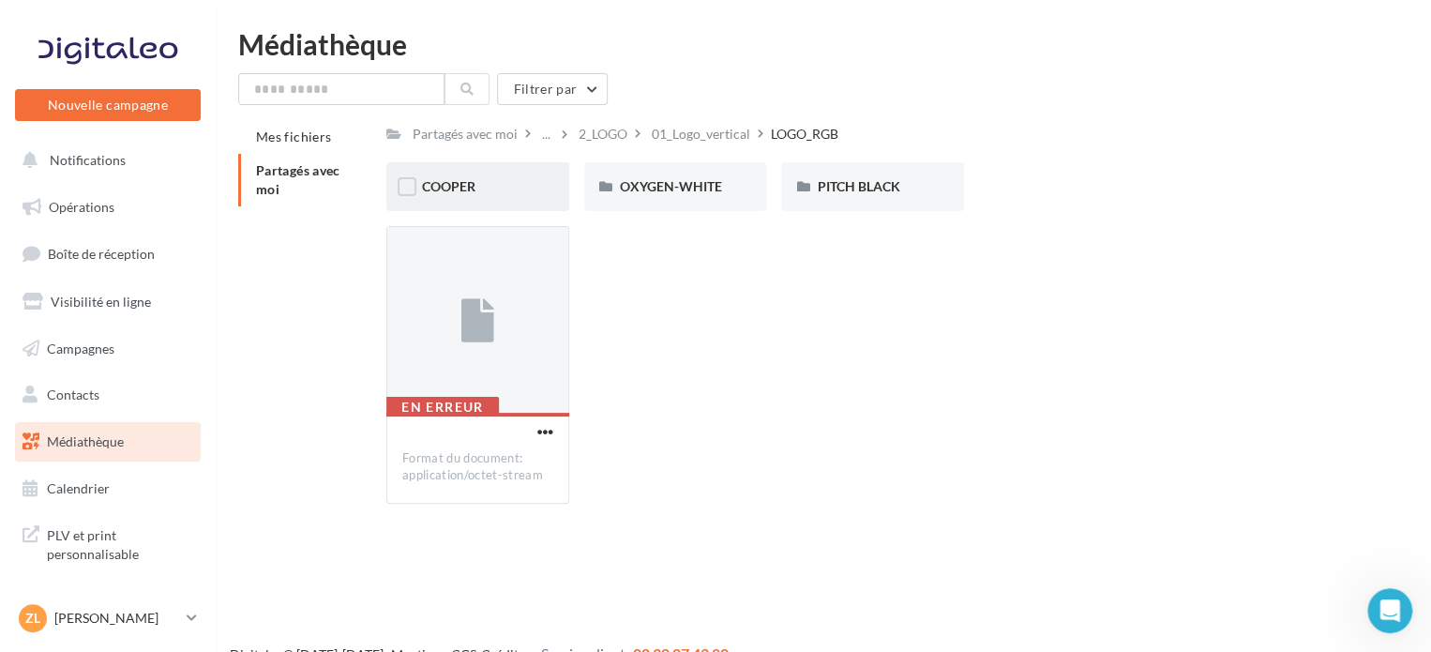
click at [505, 185] on div "COOPER" at bounding box center [478, 186] width 112 height 19
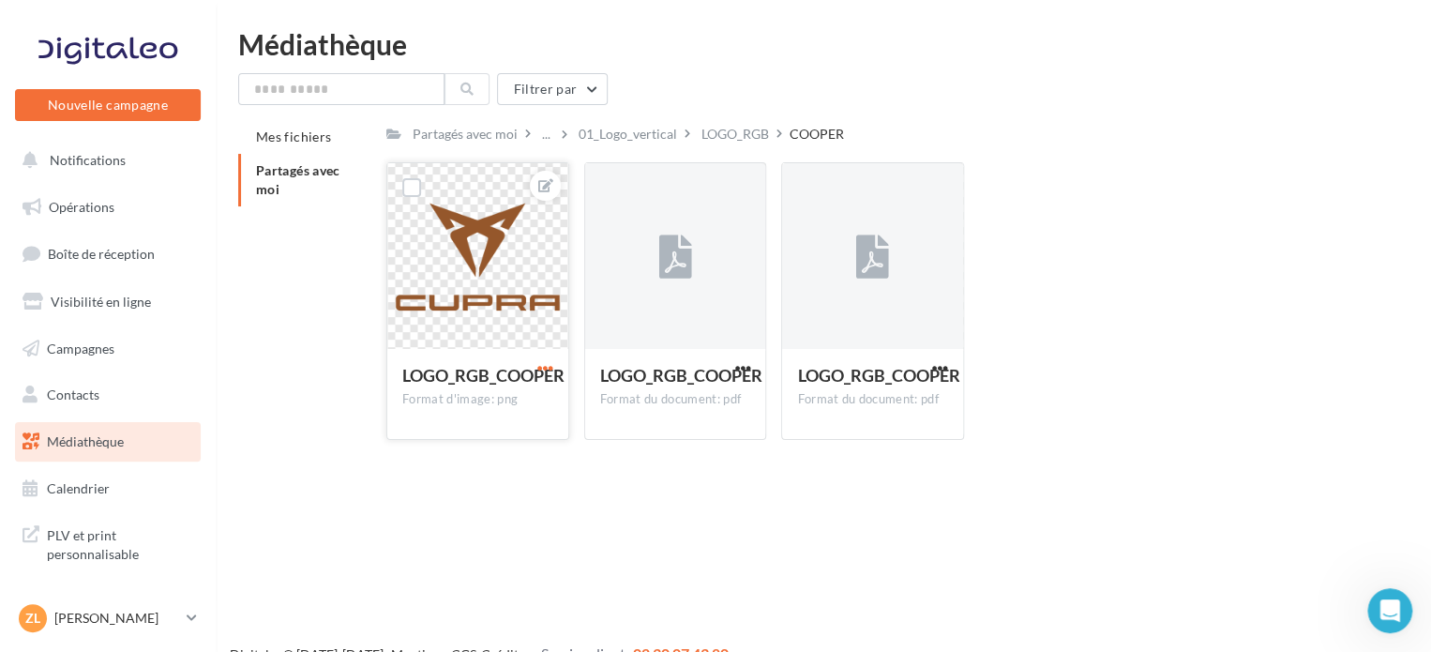
click at [549, 367] on span "button" at bounding box center [545, 368] width 16 height 16
click at [495, 464] on button "Télécharger" at bounding box center [458, 453] width 198 height 49
click at [740, 364] on span "button" at bounding box center [742, 368] width 16 height 16
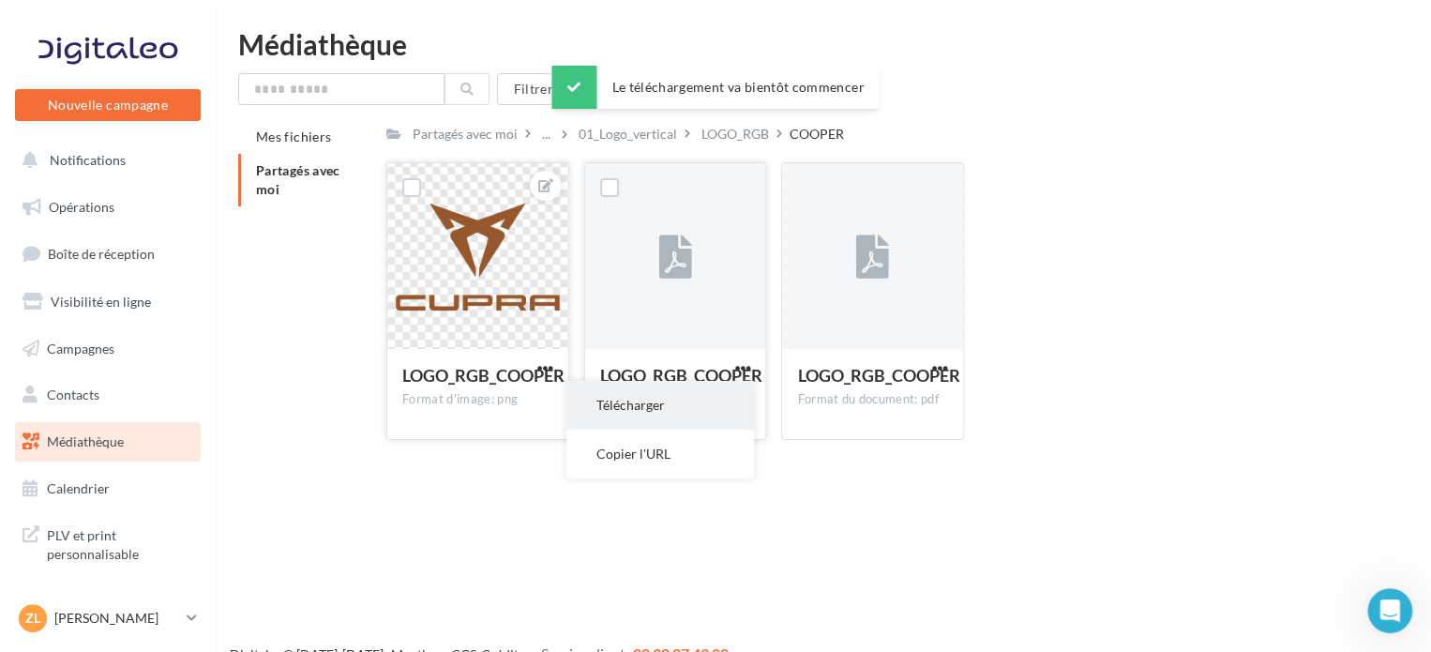
click at [709, 401] on button "Télécharger" at bounding box center [660, 405] width 188 height 49
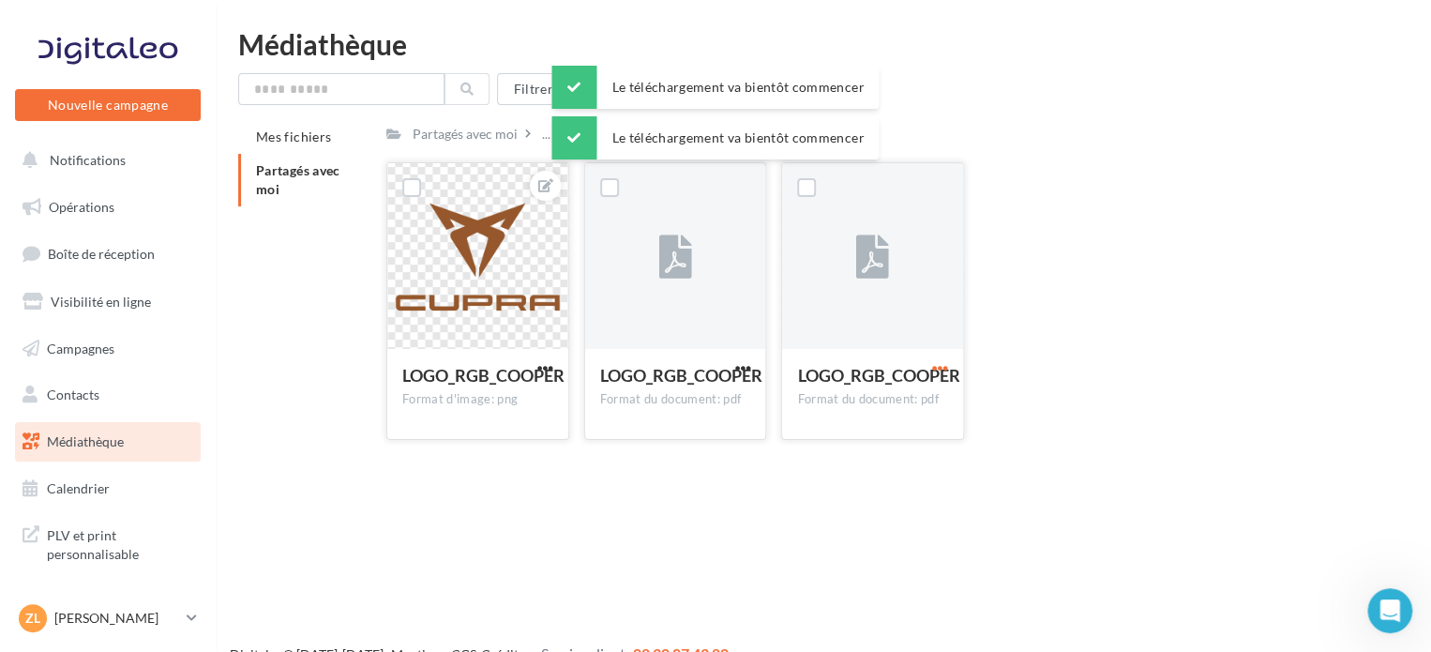
click at [944, 366] on span "button" at bounding box center [940, 368] width 16 height 16
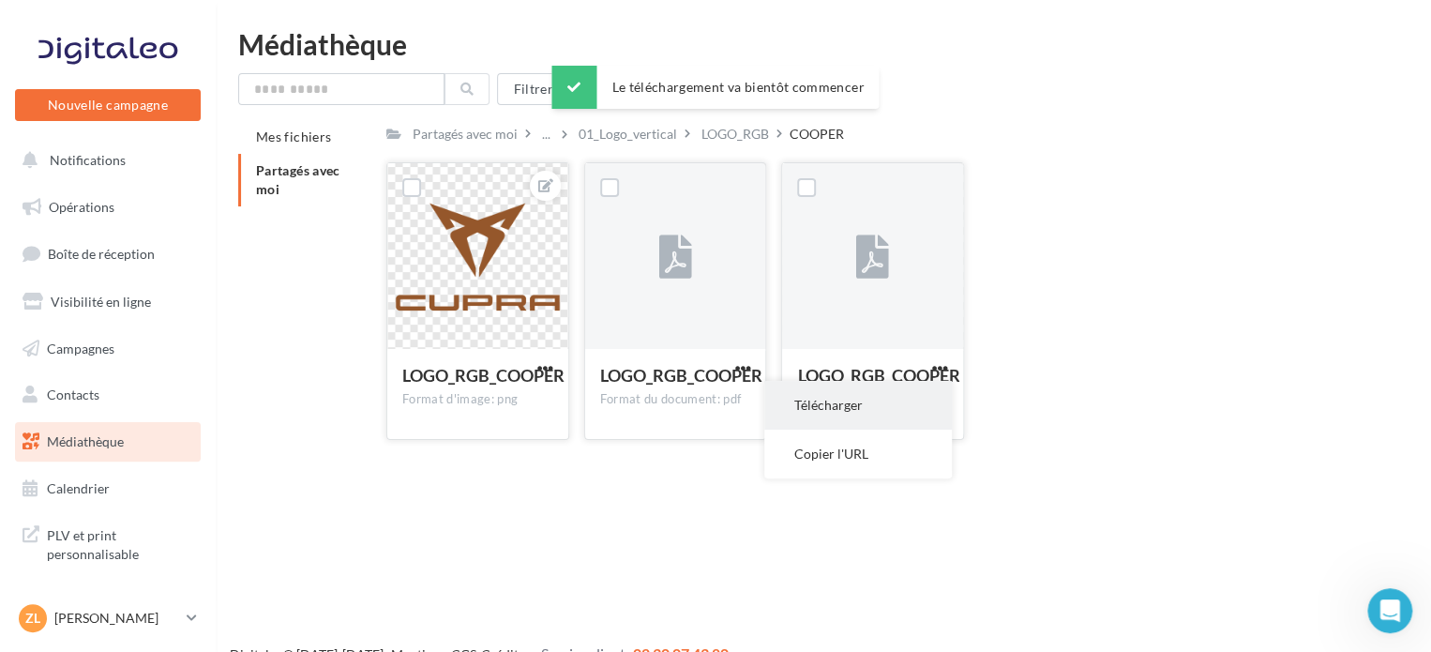
click at [898, 404] on button "Télécharger" at bounding box center [858, 405] width 188 height 49
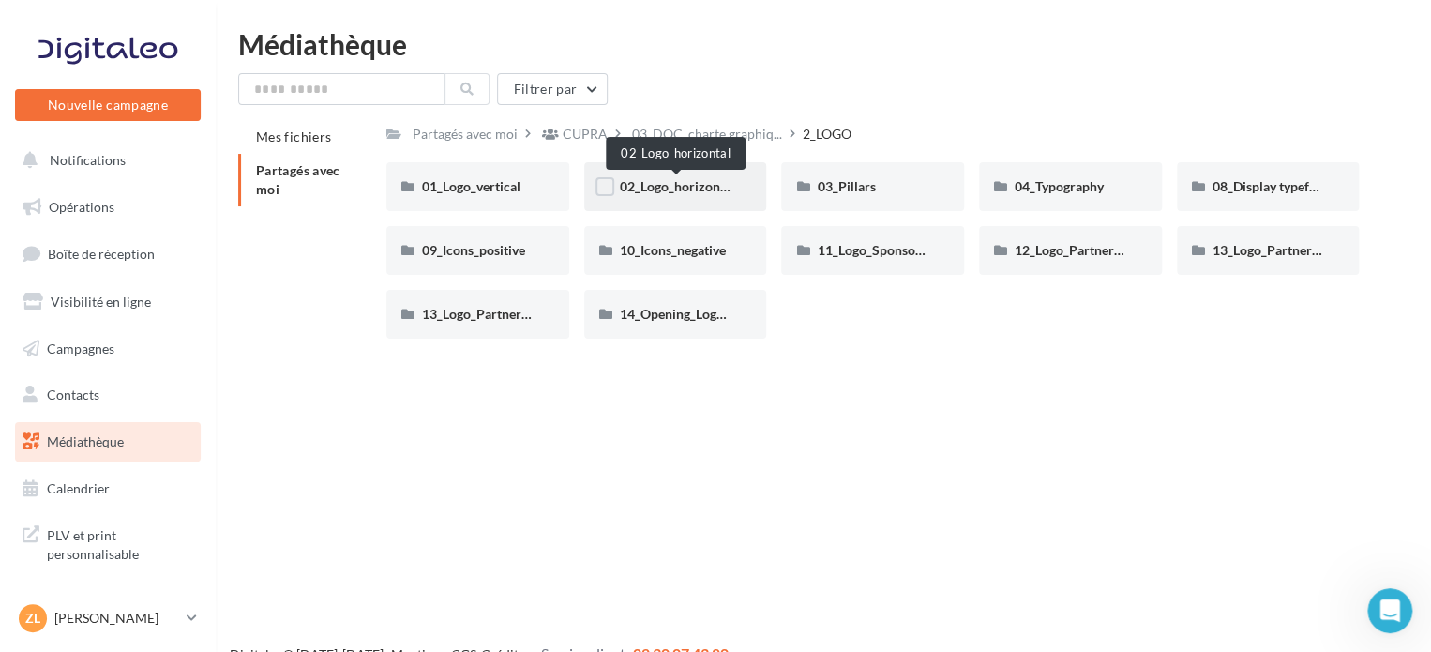
click at [716, 187] on span "02_Logo_horizontal" at bounding box center [677, 186] width 115 height 16
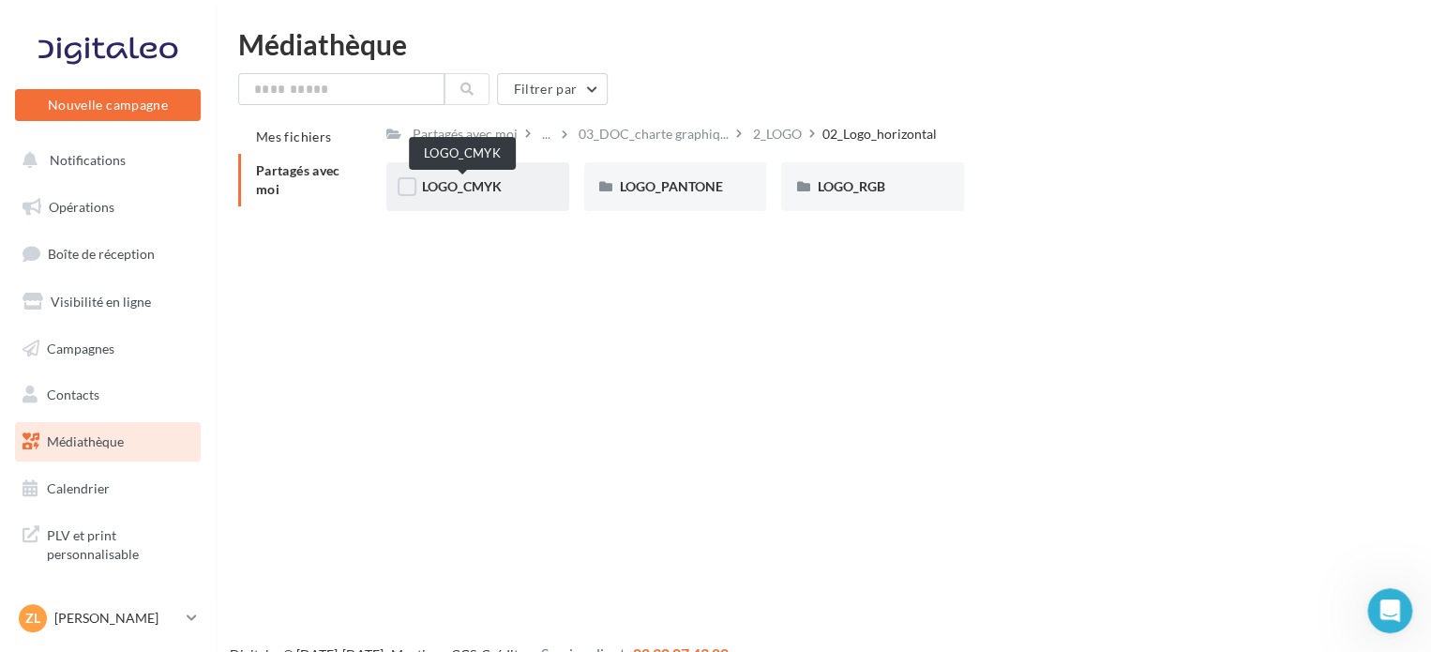
click at [496, 188] on span "LOGO_CMYK" at bounding box center [462, 186] width 80 height 16
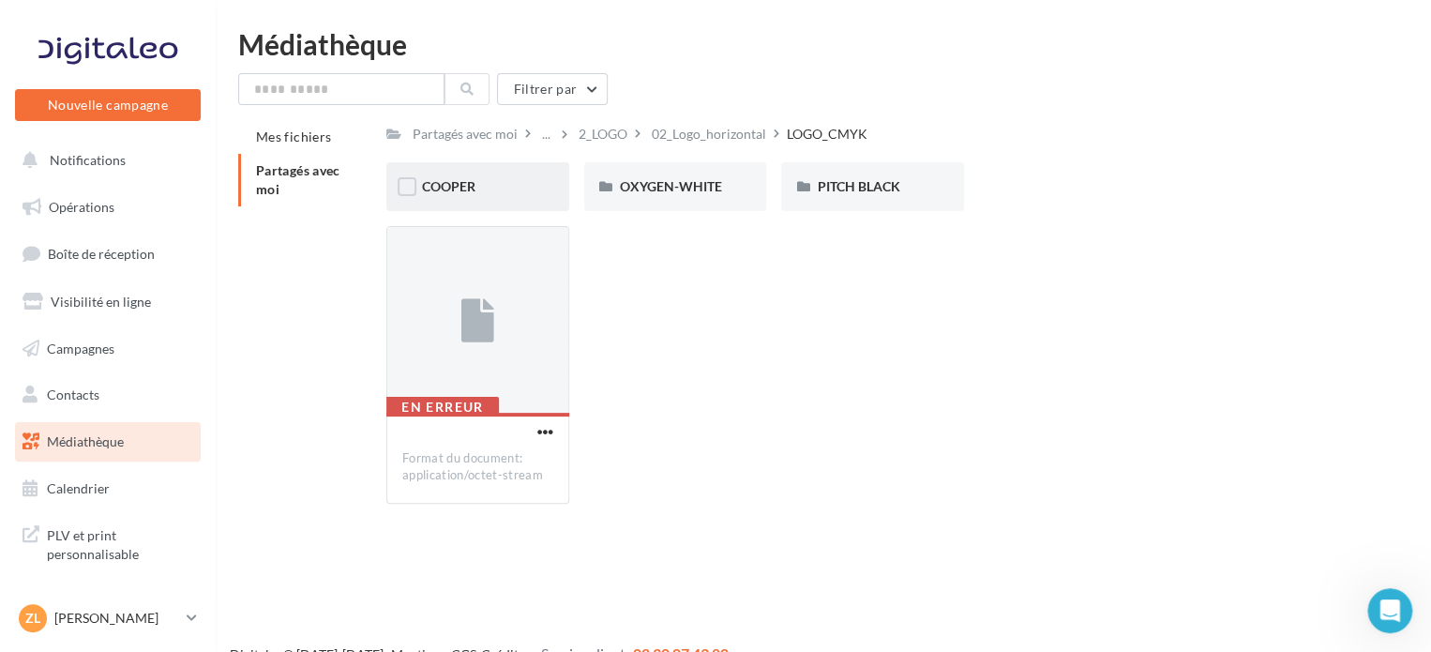
click at [496, 187] on div "COOPER" at bounding box center [478, 186] width 112 height 19
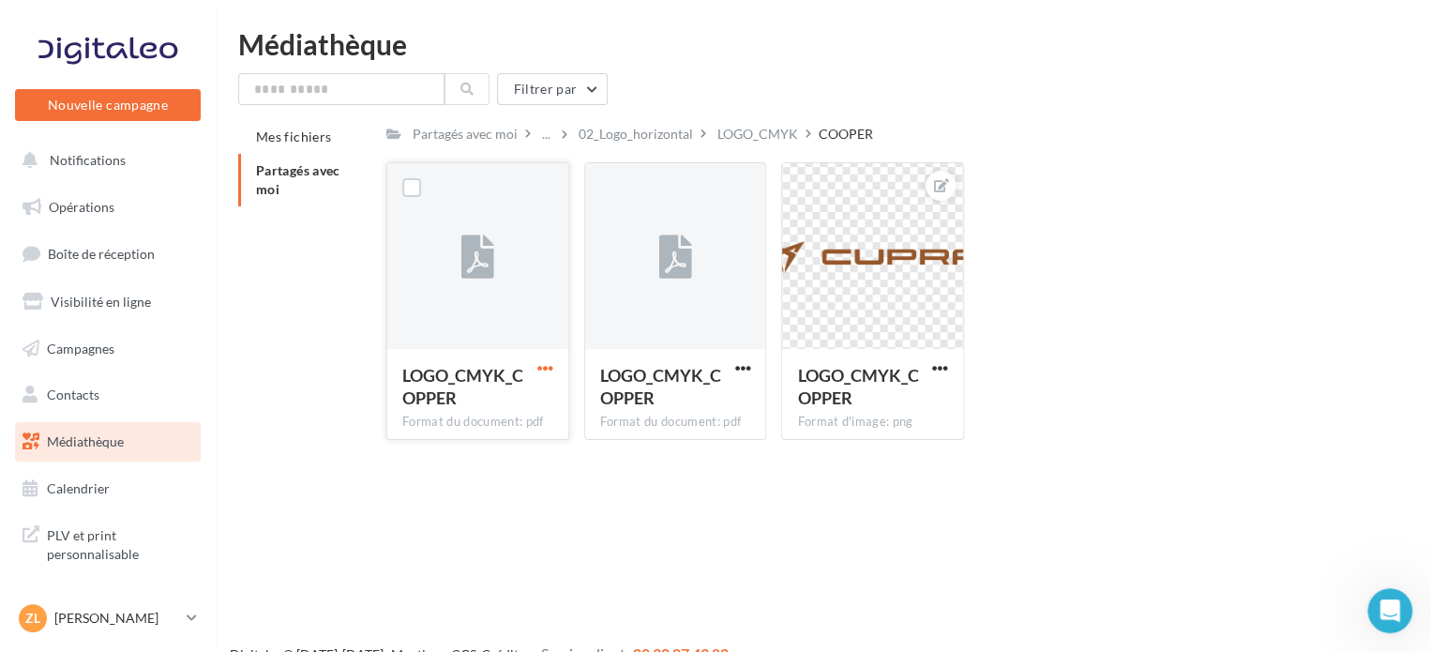
click at [548, 363] on span "button" at bounding box center [545, 368] width 16 height 16
click at [523, 412] on button "Télécharger" at bounding box center [463, 405] width 188 height 49
click at [743, 368] on span "button" at bounding box center [742, 368] width 16 height 16
click at [689, 416] on button "Télécharger" at bounding box center [660, 405] width 188 height 49
drag, startPoint x: 947, startPoint y: 359, endPoint x: 896, endPoint y: 385, distance: 57.0
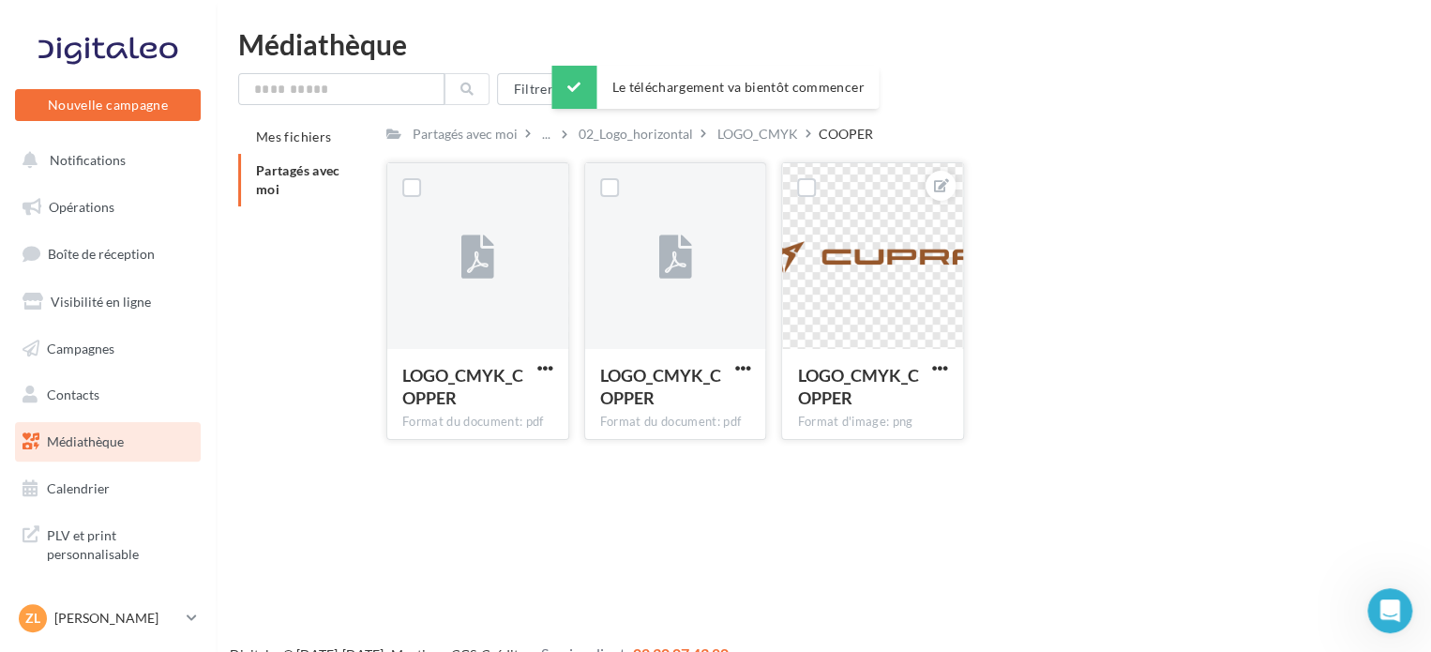
click at [947, 359] on div at bounding box center [939, 367] width 23 height 19
click at [937, 371] on span "button" at bounding box center [940, 368] width 16 height 16
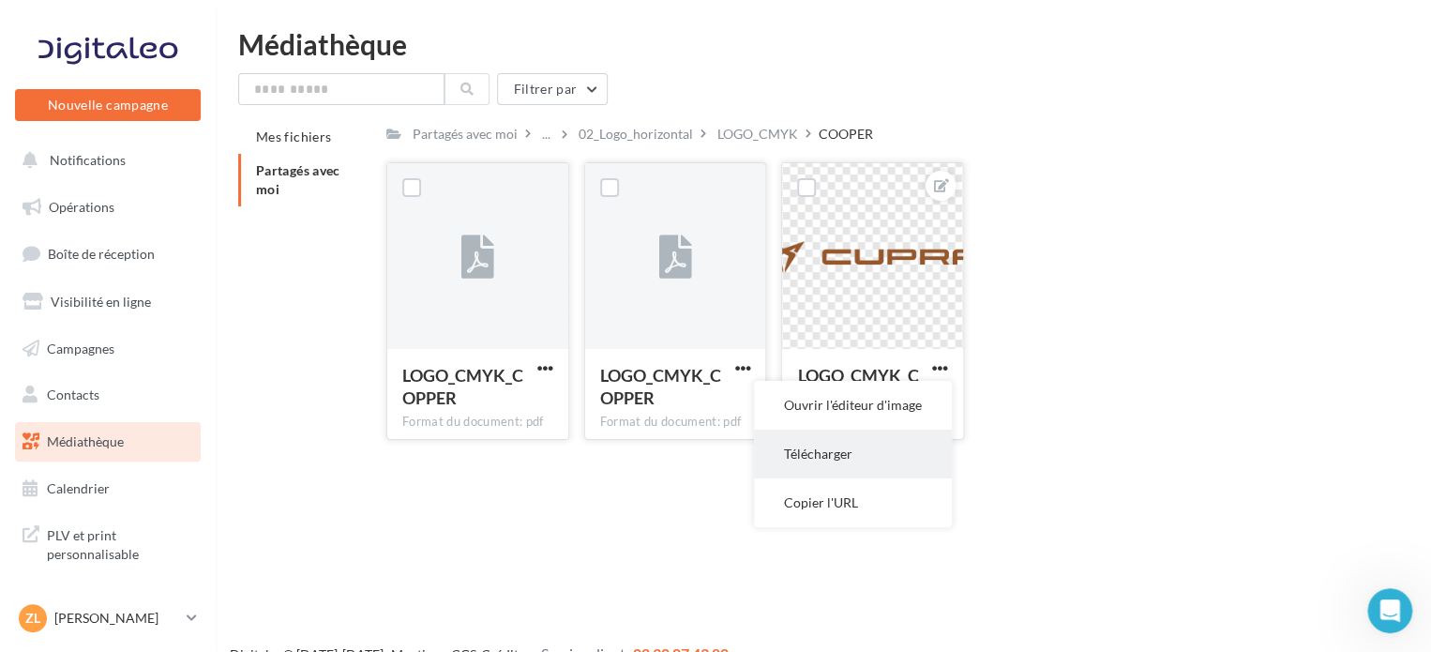
click at [875, 444] on button "Télécharger" at bounding box center [853, 453] width 198 height 49
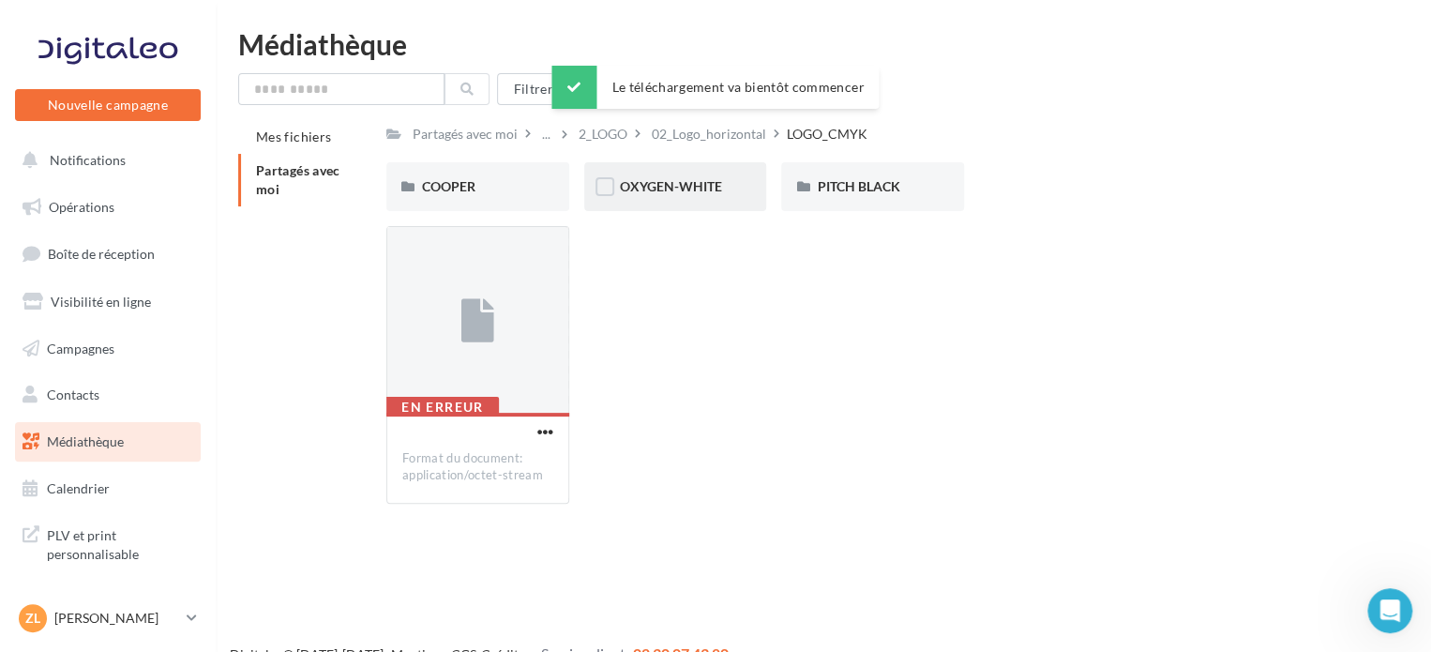
click at [704, 199] on div "OXYGEN-WHITE" at bounding box center [675, 186] width 183 height 49
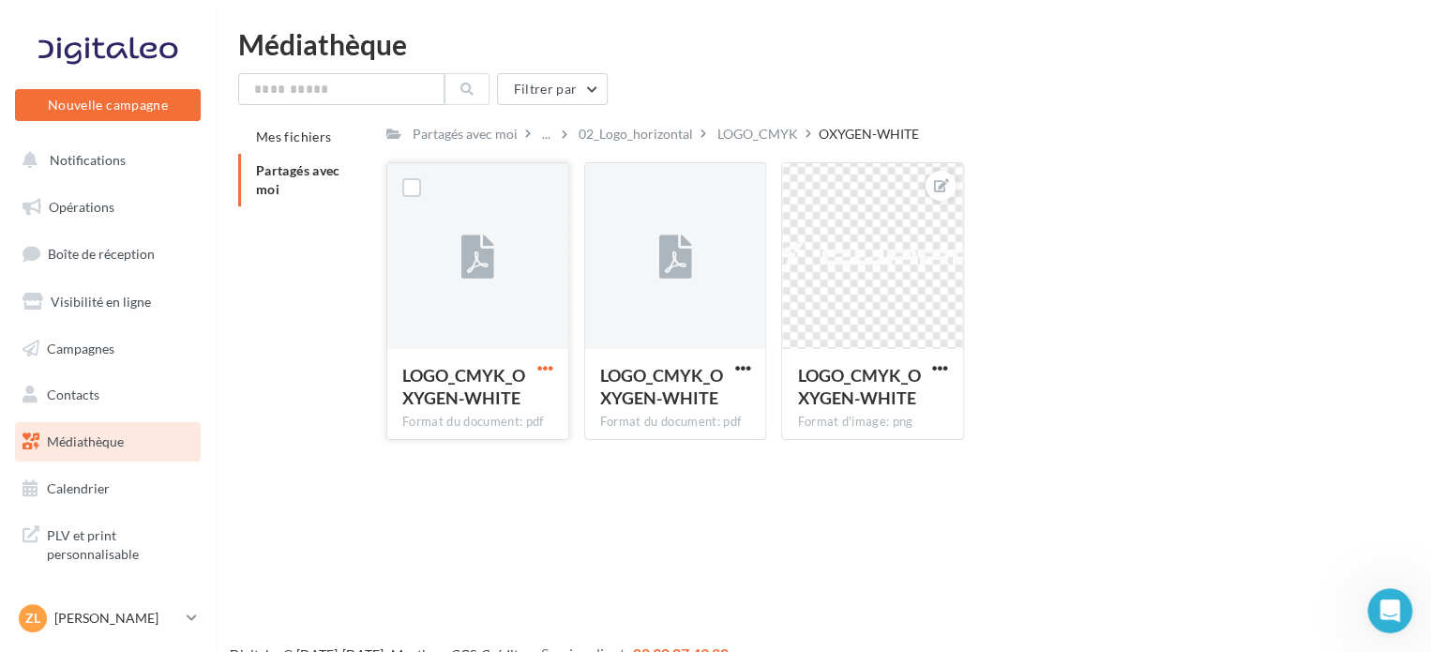
click at [548, 368] on span "button" at bounding box center [545, 368] width 16 height 16
click at [537, 413] on button "Télécharger" at bounding box center [463, 405] width 188 height 49
click at [738, 371] on span "button" at bounding box center [742, 368] width 16 height 16
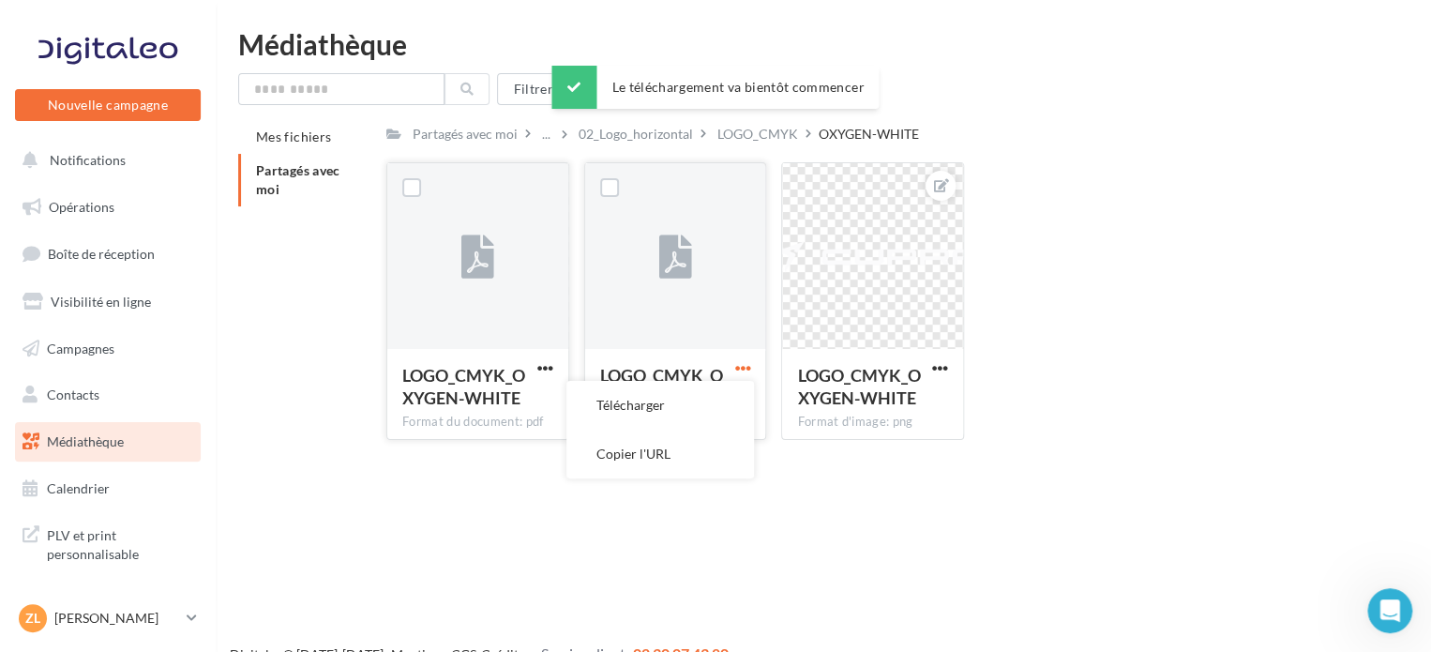
click at [712, 407] on button "Télécharger" at bounding box center [660, 405] width 188 height 49
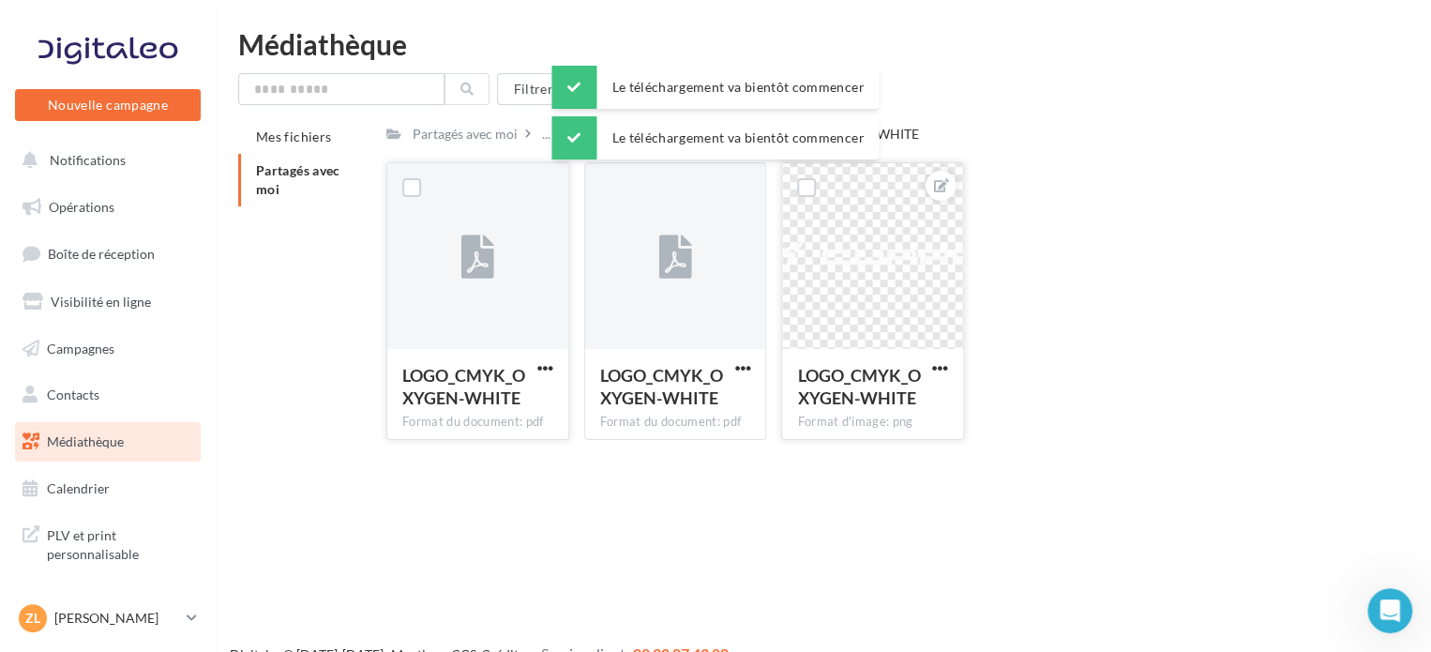
drag, startPoint x: 938, startPoint y: 367, endPoint x: 928, endPoint y: 374, distance: 12.0
click at [938, 367] on span "button" at bounding box center [940, 368] width 16 height 16
click at [881, 453] on button "Télécharger" at bounding box center [853, 453] width 198 height 49
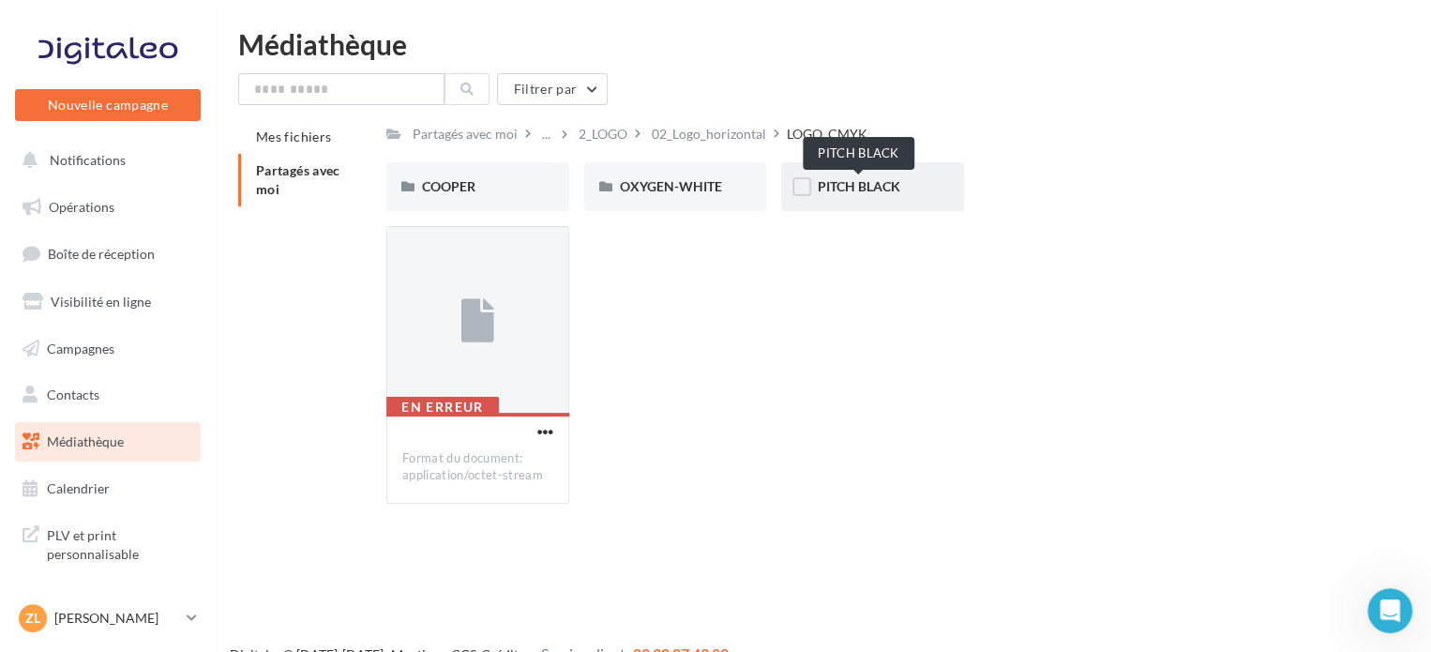
click at [842, 185] on span "PITCH BLACK" at bounding box center [858, 186] width 83 height 16
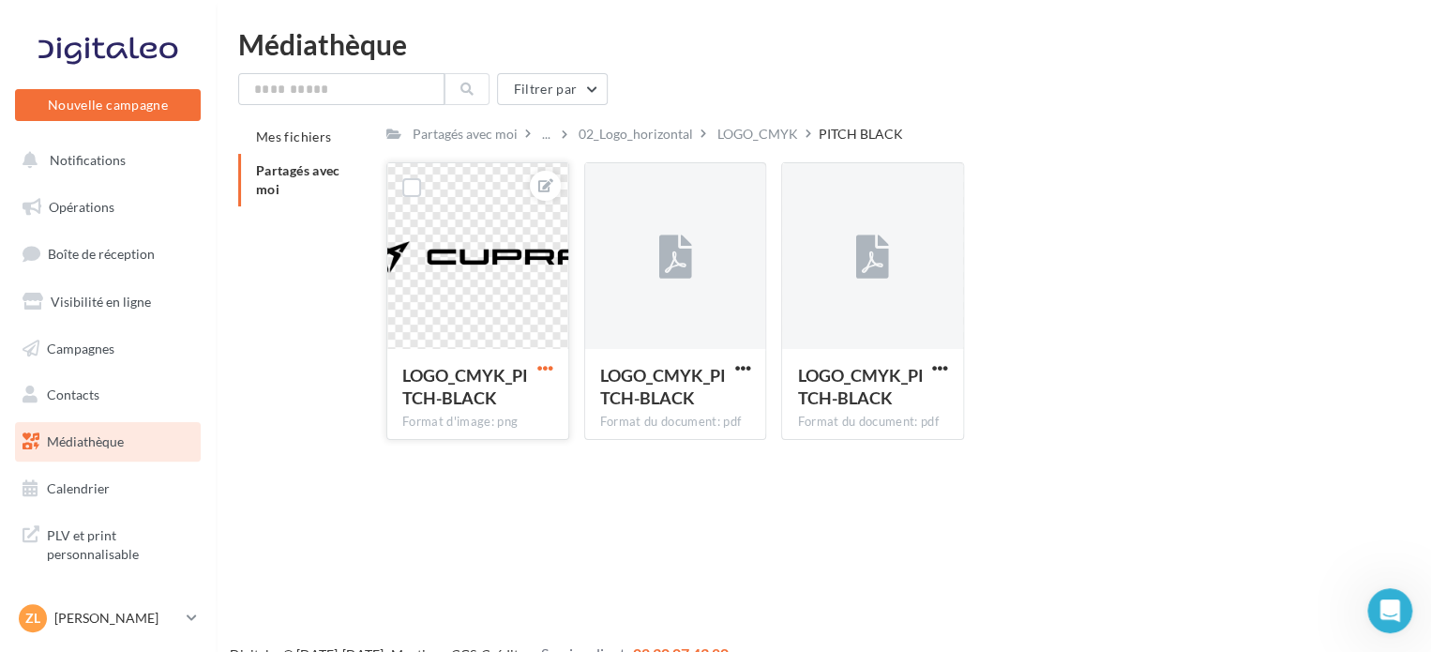
click at [543, 370] on span "button" at bounding box center [545, 368] width 16 height 16
click at [488, 456] on button "Télécharger" at bounding box center [458, 453] width 198 height 49
click at [742, 366] on span "button" at bounding box center [742, 368] width 16 height 16
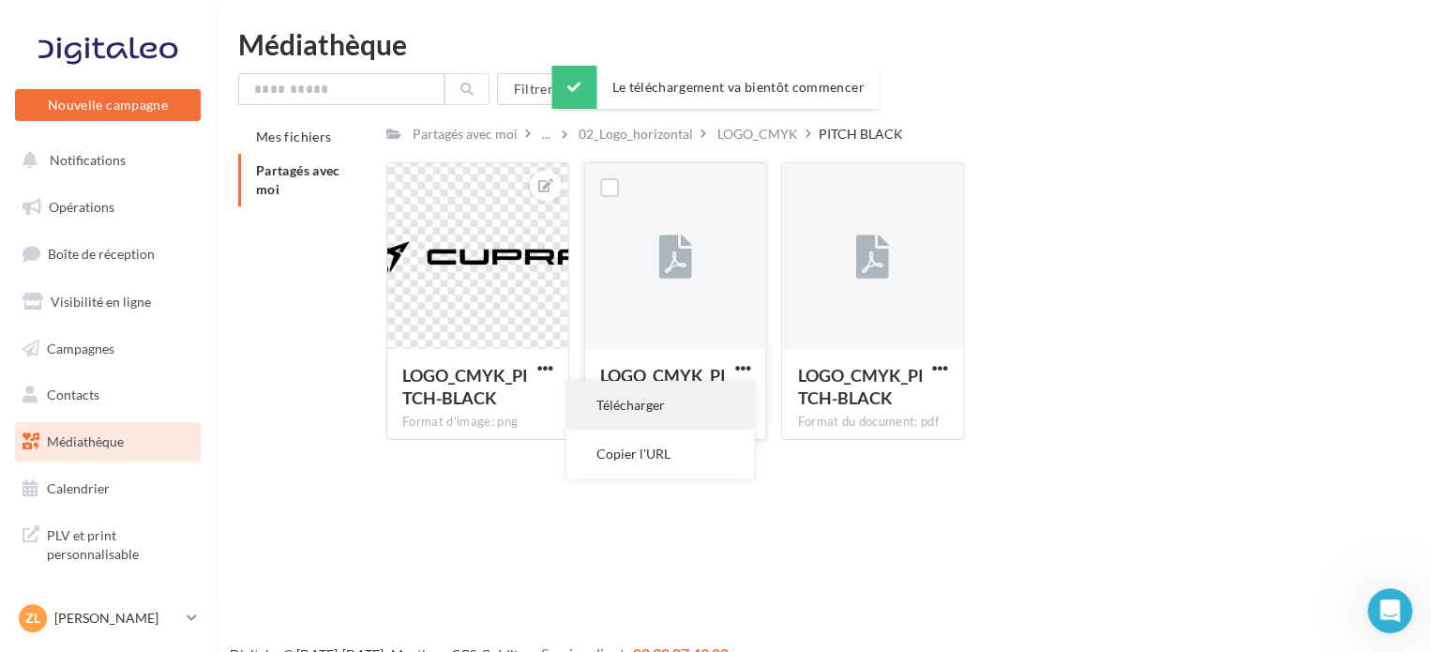
click at [683, 414] on button "Télécharger" at bounding box center [660, 405] width 188 height 49
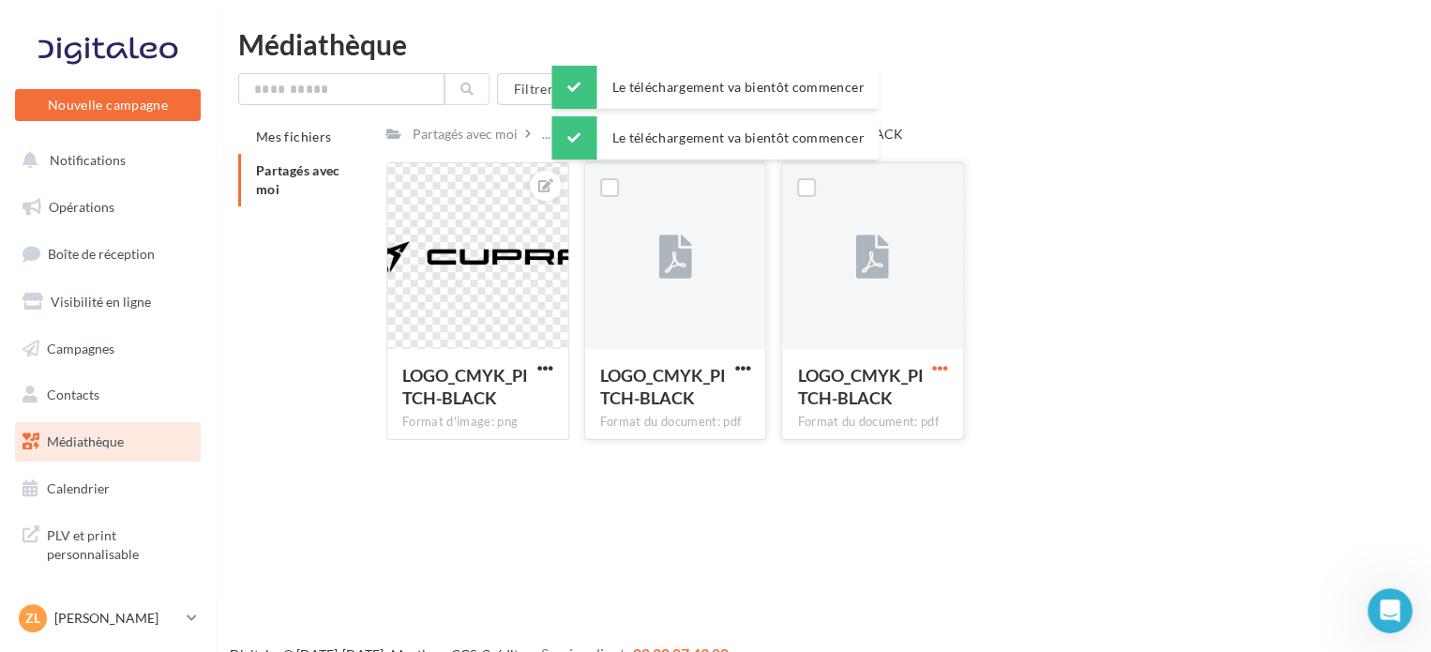
click at [935, 370] on span "button" at bounding box center [940, 368] width 16 height 16
click at [891, 401] on button "Télécharger" at bounding box center [858, 405] width 188 height 49
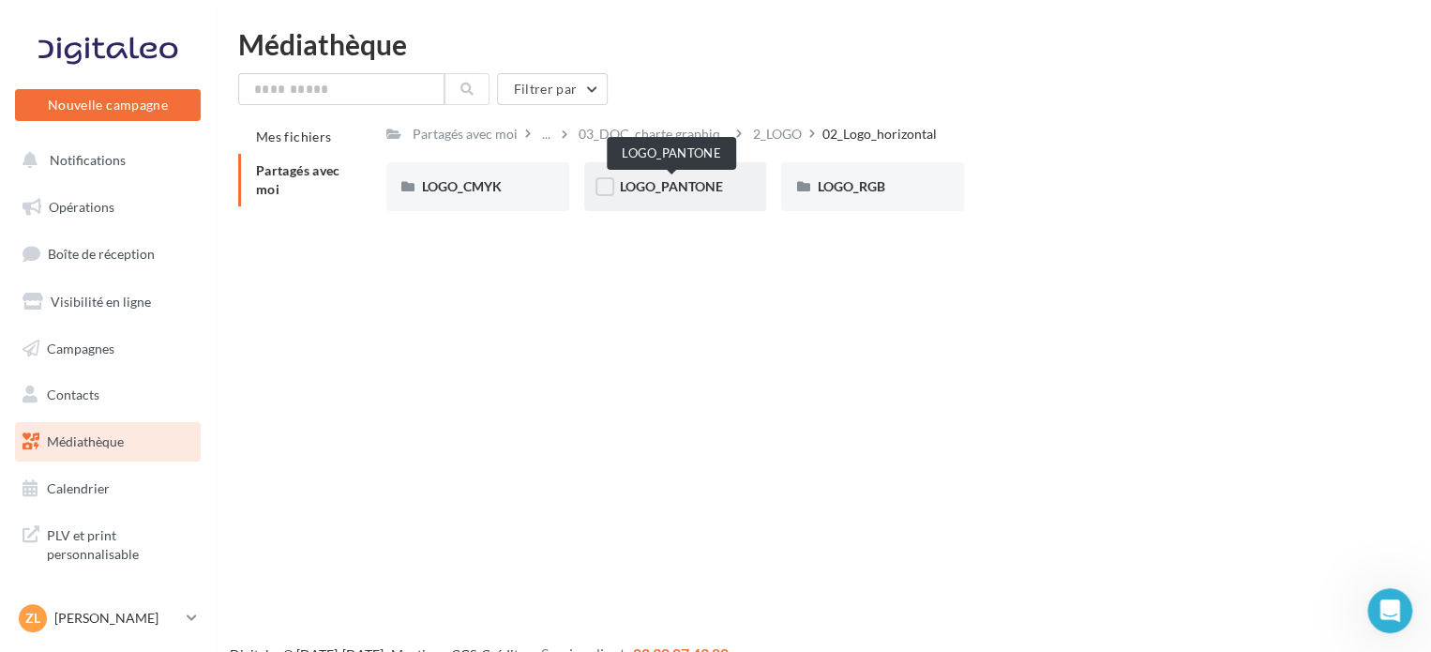
click at [664, 179] on span "LOGO_PANTONE" at bounding box center [671, 186] width 103 height 16
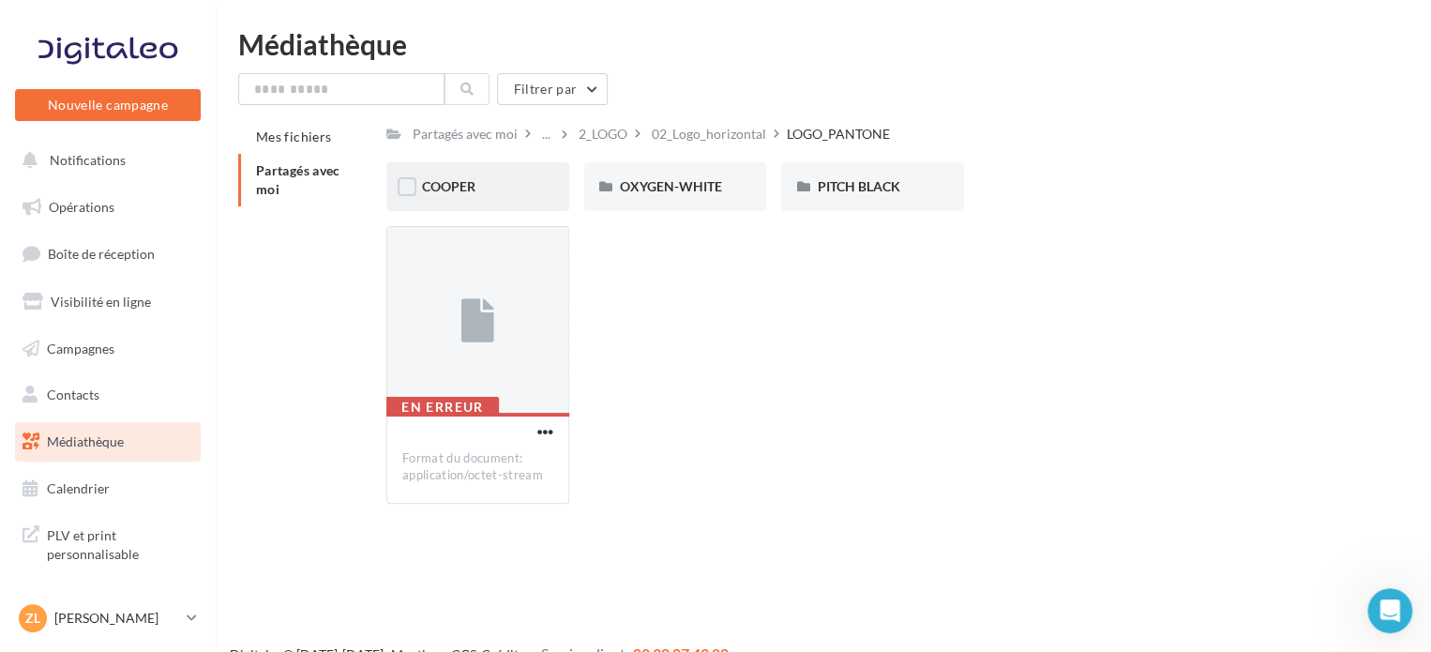
click at [526, 183] on div "COOPER" at bounding box center [478, 186] width 112 height 19
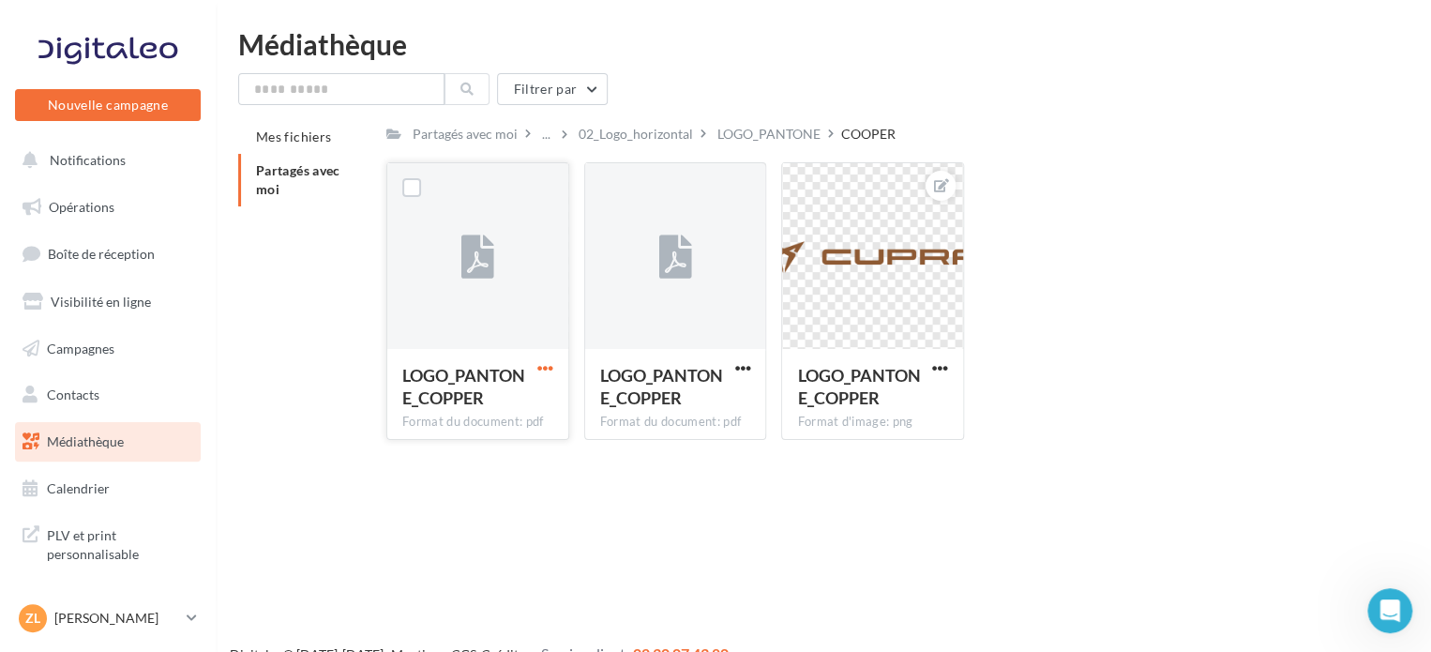
click at [547, 362] on span "button" at bounding box center [545, 368] width 16 height 16
click at [490, 417] on button "Télécharger" at bounding box center [463, 405] width 188 height 49
click at [739, 362] on span "button" at bounding box center [742, 368] width 16 height 16
click at [704, 408] on button "Télécharger" at bounding box center [660, 405] width 188 height 49
click at [939, 367] on span "button" at bounding box center [940, 368] width 16 height 16
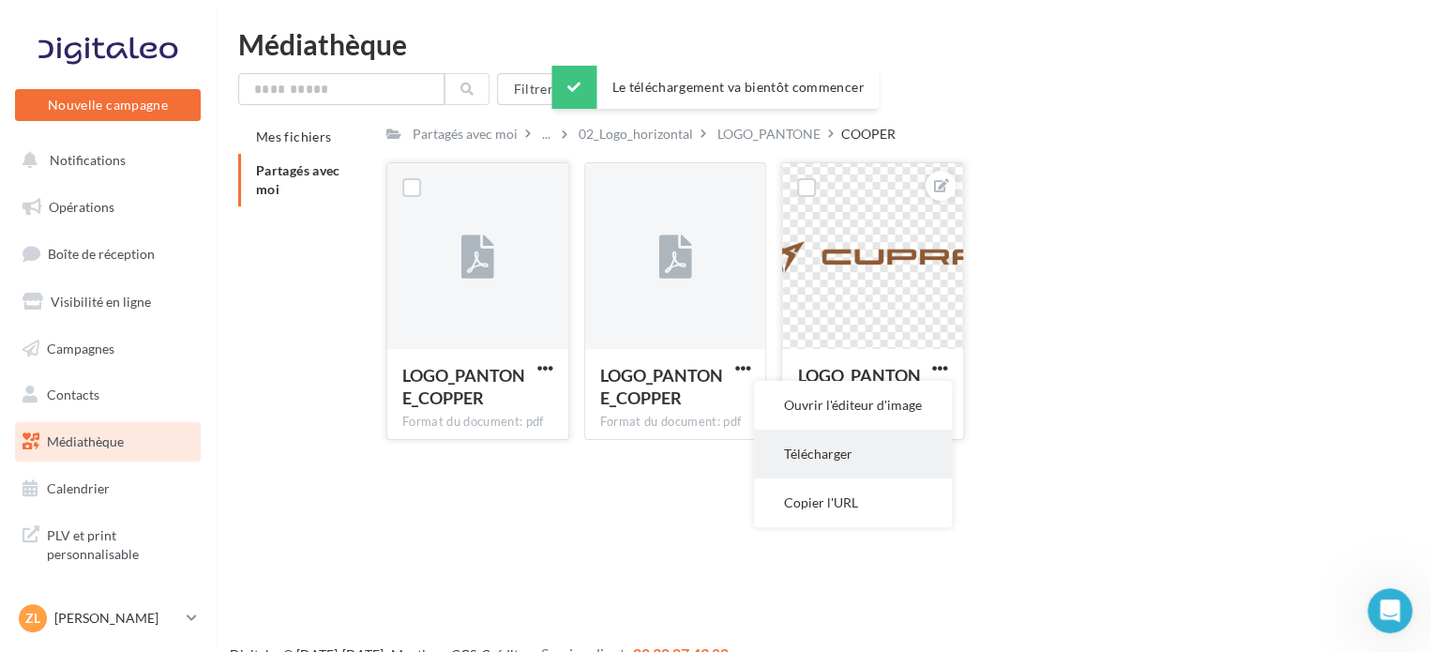
click at [841, 449] on button "Télécharger" at bounding box center [853, 453] width 198 height 49
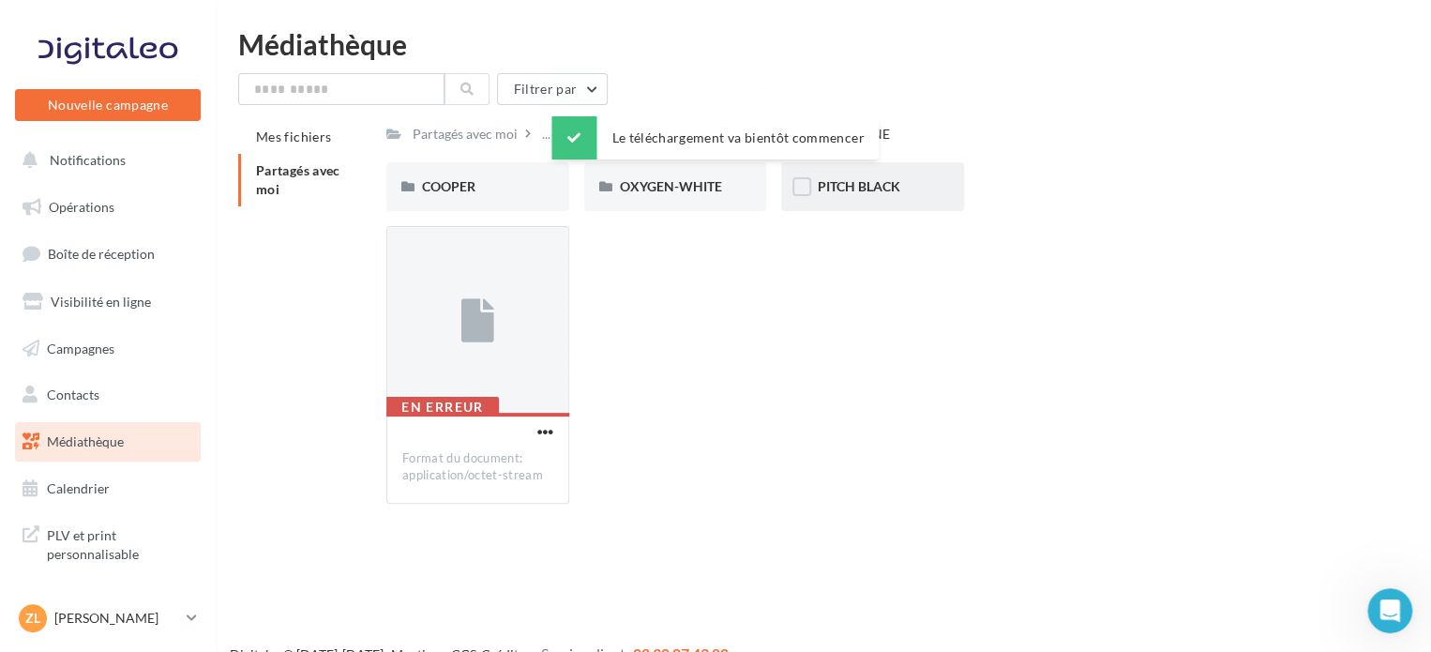
click at [895, 182] on span "PITCH BLACK" at bounding box center [858, 186] width 83 height 16
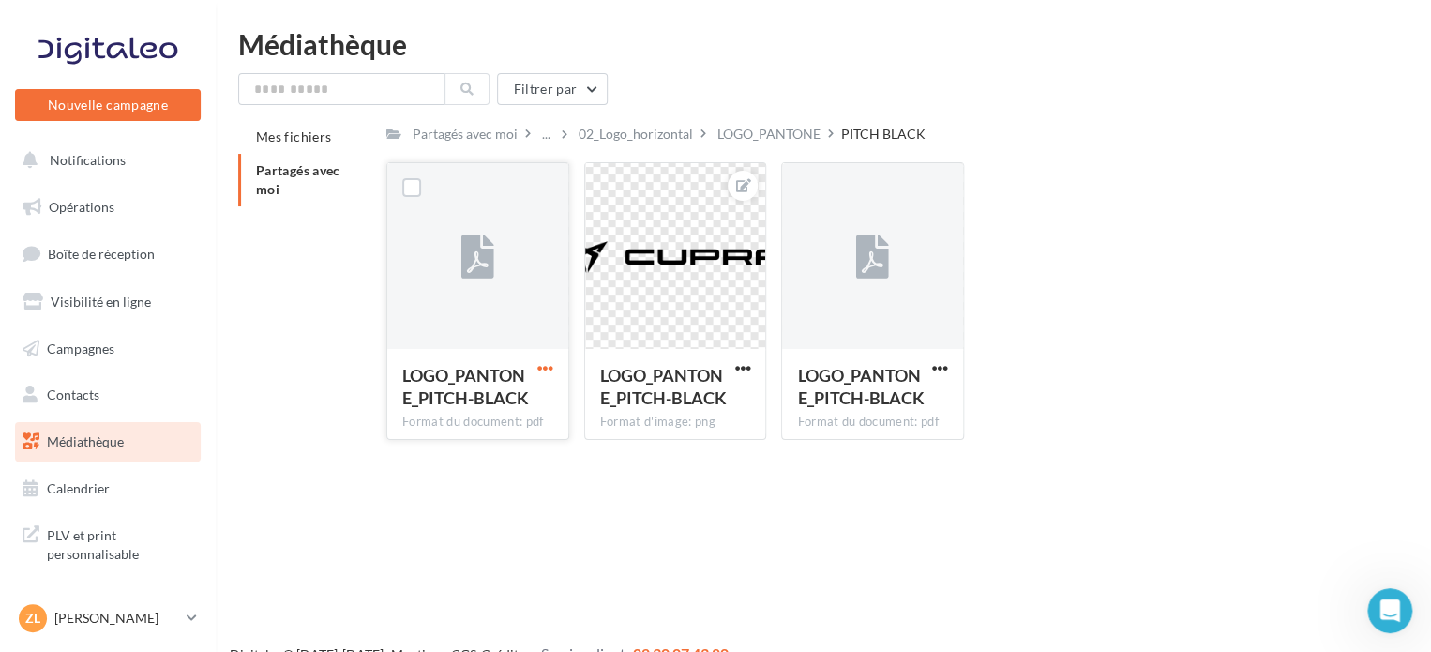
click at [539, 372] on span "button" at bounding box center [545, 368] width 16 height 16
click at [529, 402] on button "Télécharger" at bounding box center [463, 405] width 188 height 49
click at [739, 363] on span "button" at bounding box center [742, 368] width 16 height 16
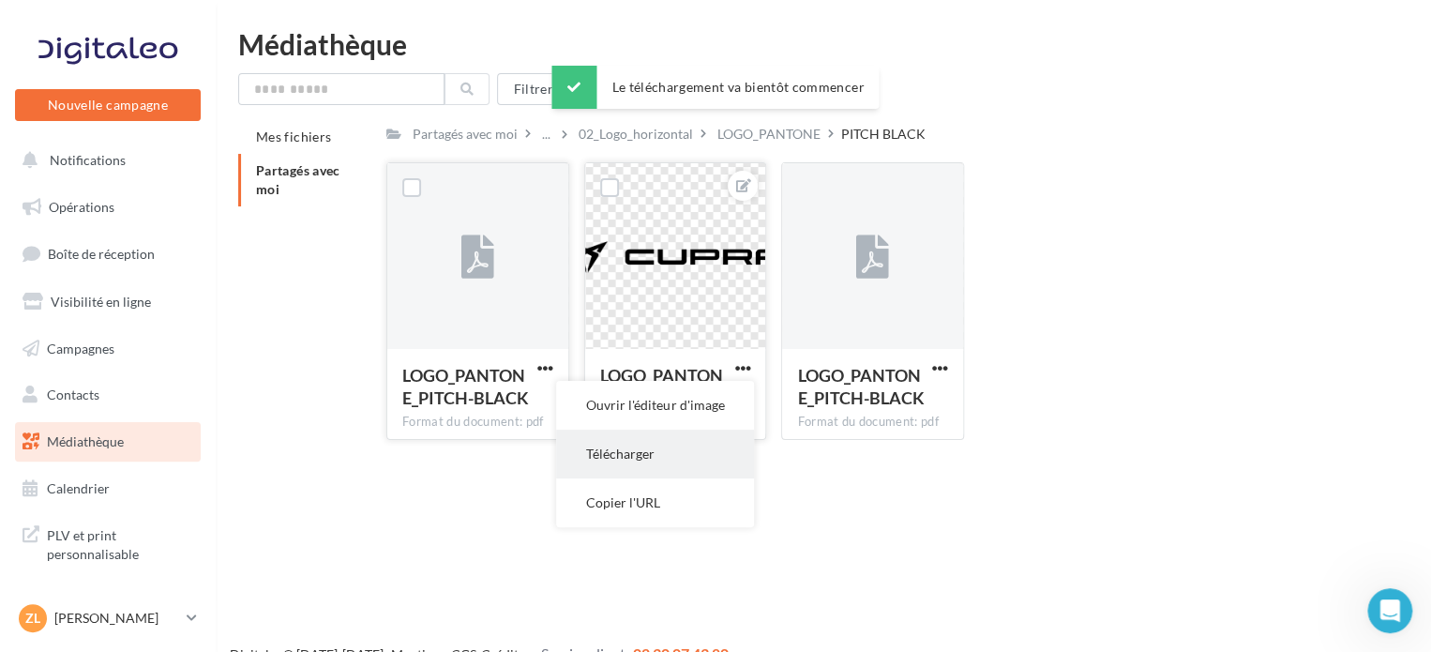
click at [656, 455] on button "Télécharger" at bounding box center [655, 453] width 198 height 49
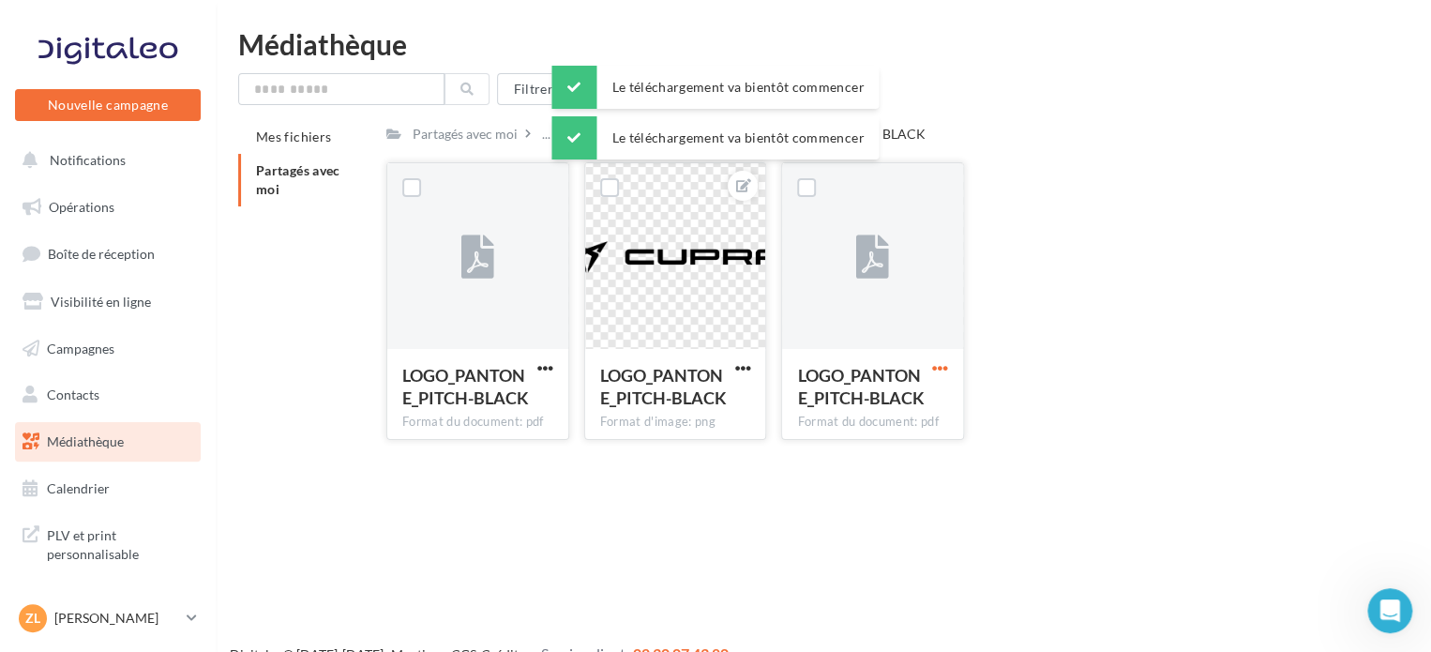
drag, startPoint x: 945, startPoint y: 368, endPoint x: 938, endPoint y: 375, distance: 10.0
click at [945, 368] on span "button" at bounding box center [940, 368] width 16 height 16
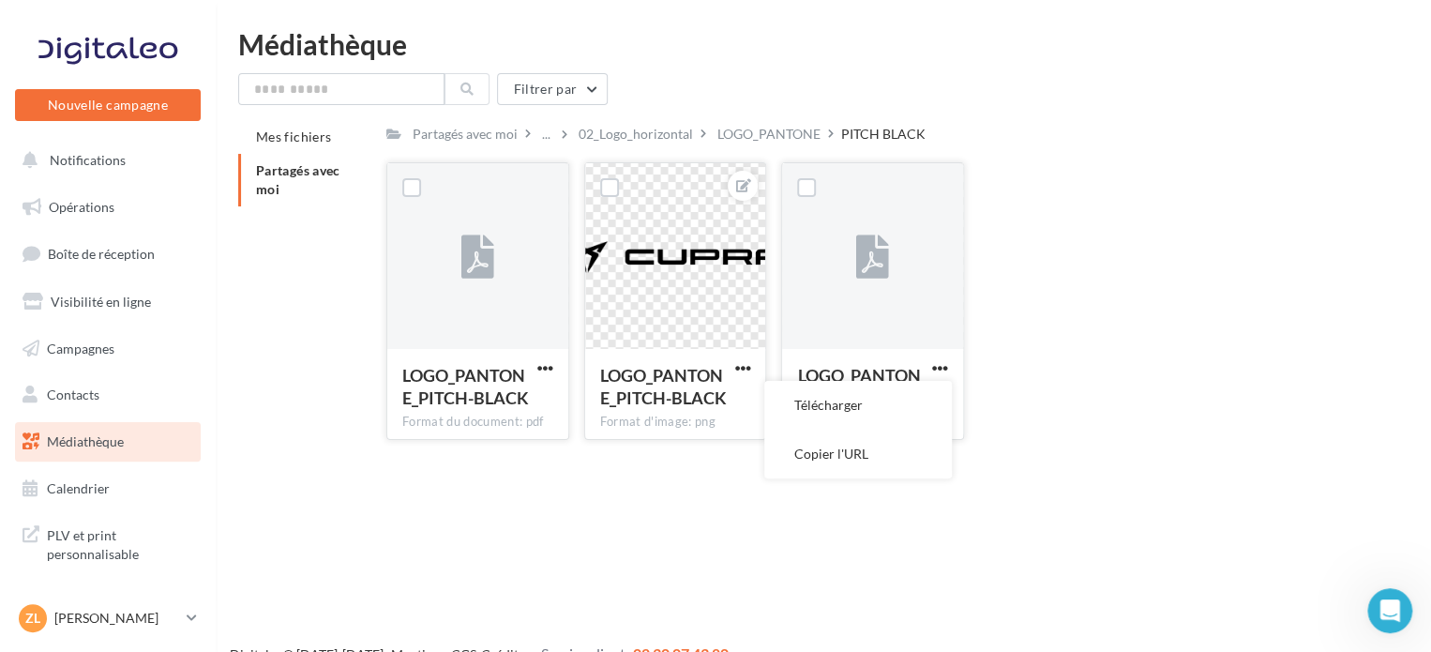
click at [949, 367] on button "button" at bounding box center [939, 369] width 23 height 19
click at [941, 363] on span "button" at bounding box center [940, 368] width 16 height 16
click at [872, 409] on button "Télécharger" at bounding box center [858, 405] width 188 height 49
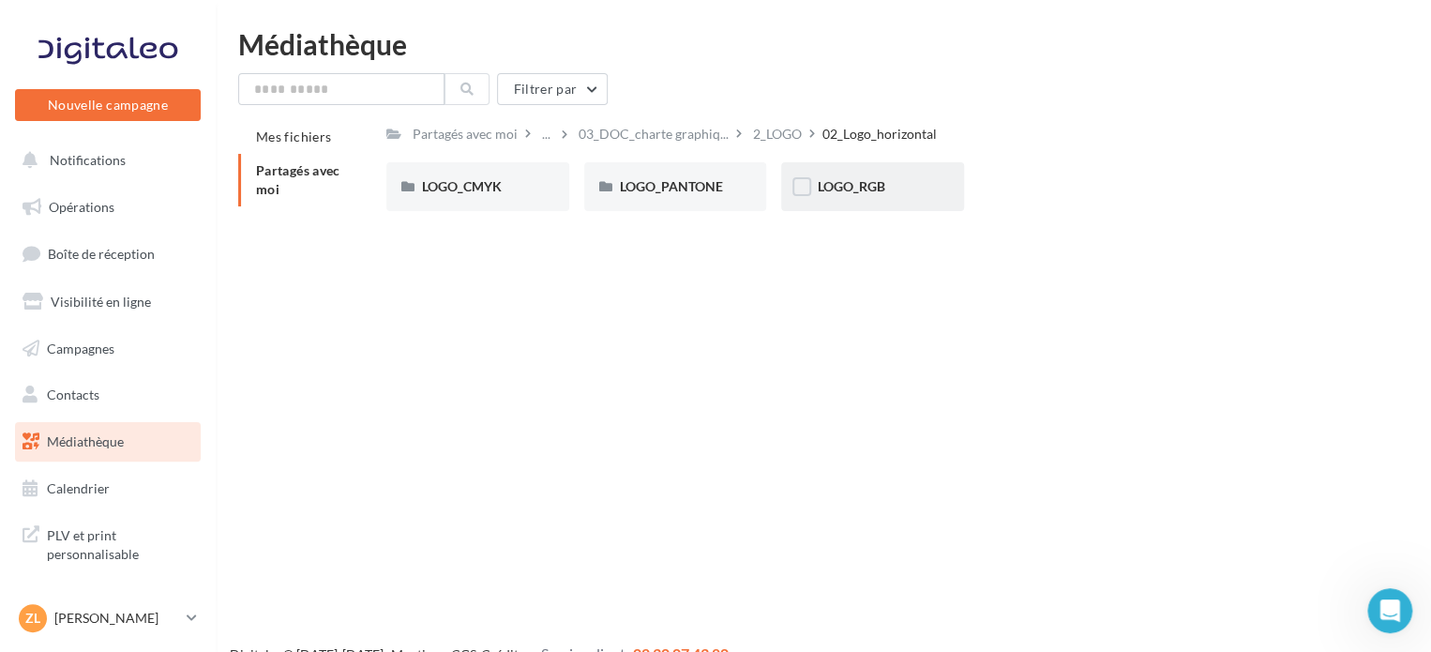
click at [885, 186] on div "LOGO_RGB" at bounding box center [873, 186] width 112 height 19
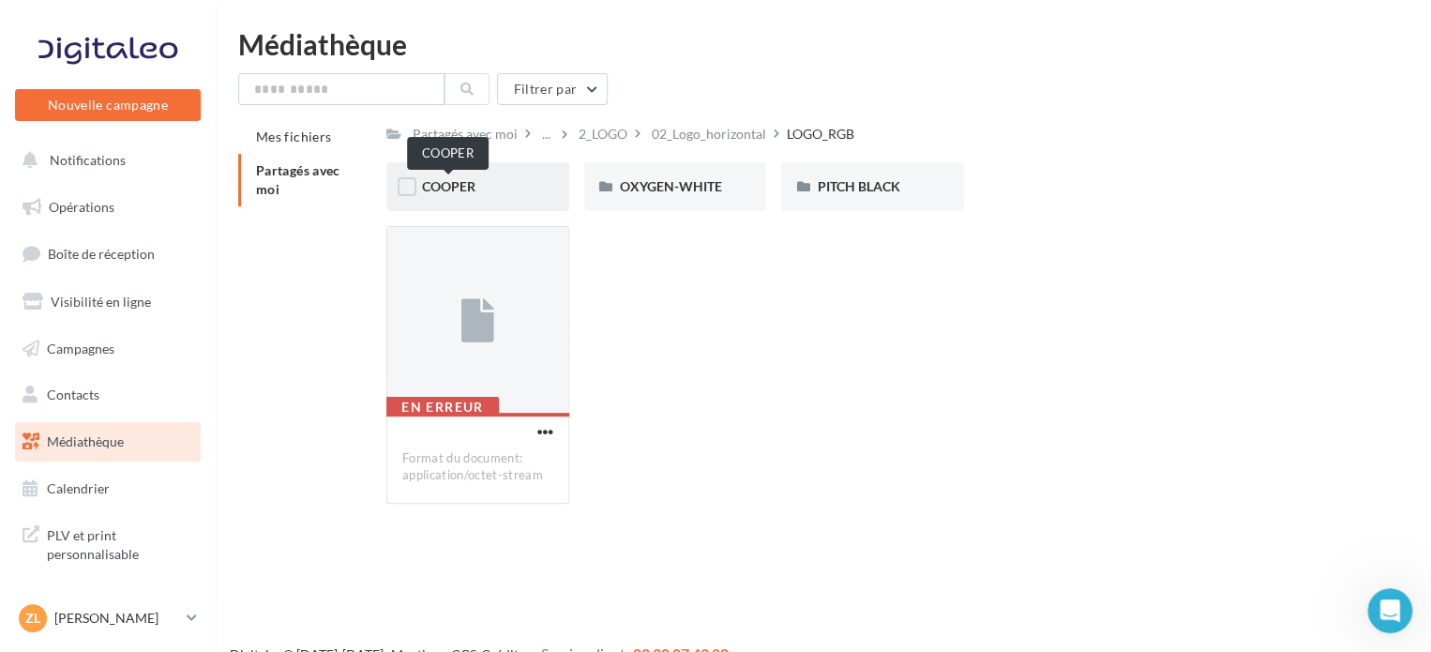
click at [474, 190] on span "COOPER" at bounding box center [448, 186] width 53 height 16
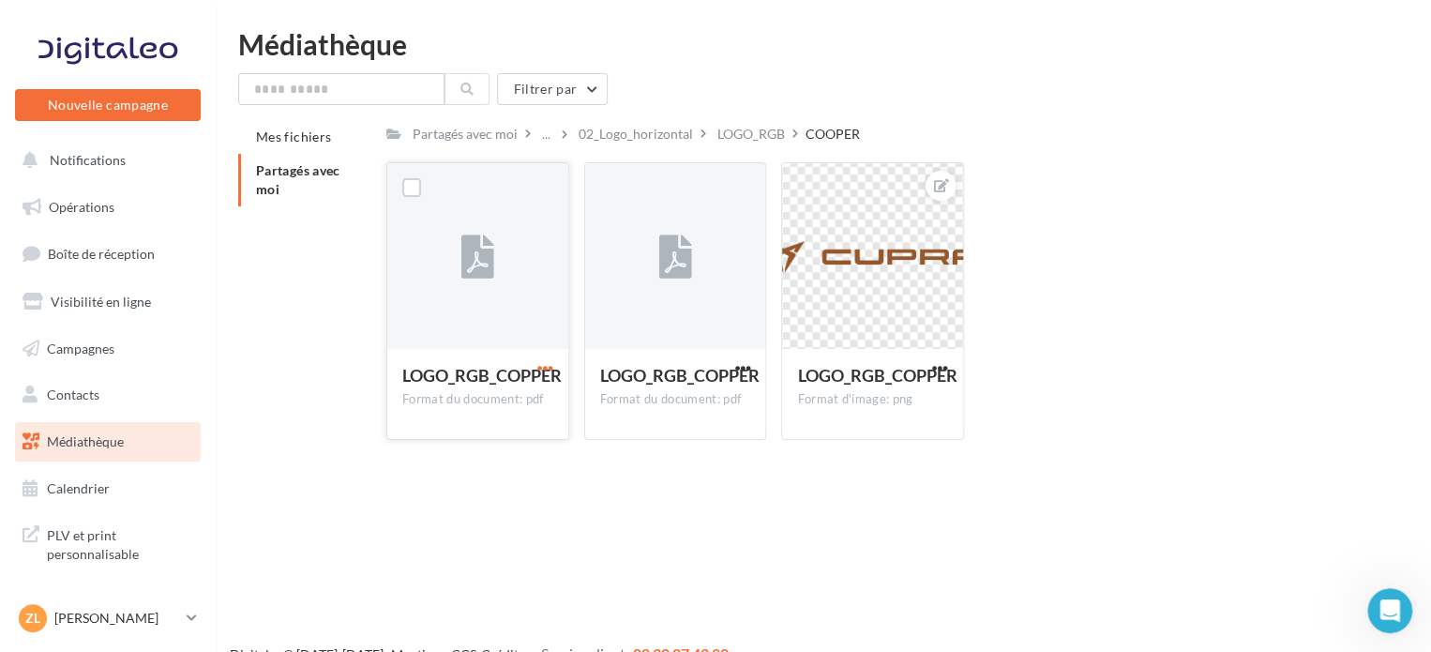
click at [545, 371] on span "button" at bounding box center [545, 368] width 16 height 16
click at [518, 397] on button "Télécharger" at bounding box center [463, 405] width 188 height 49
click at [747, 364] on span "button" at bounding box center [742, 368] width 16 height 16
click at [689, 400] on button "Télécharger" at bounding box center [660, 405] width 188 height 49
click at [938, 363] on span "button" at bounding box center [940, 368] width 16 height 16
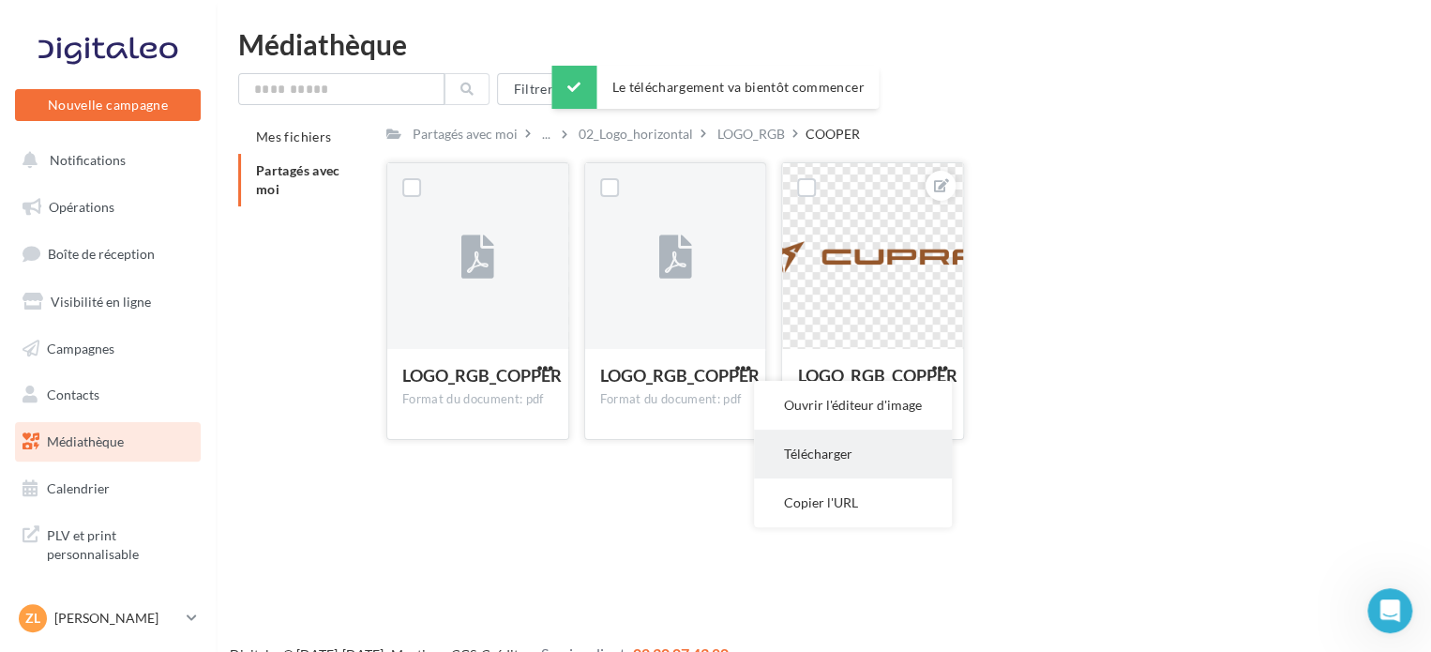
drag, startPoint x: 938, startPoint y: 363, endPoint x: 908, endPoint y: 457, distance: 98.2
click at [908, 457] on ul "Ouvrir l'éditeur d'image Télécharger Copier l'URL" at bounding box center [853, 454] width 198 height 146
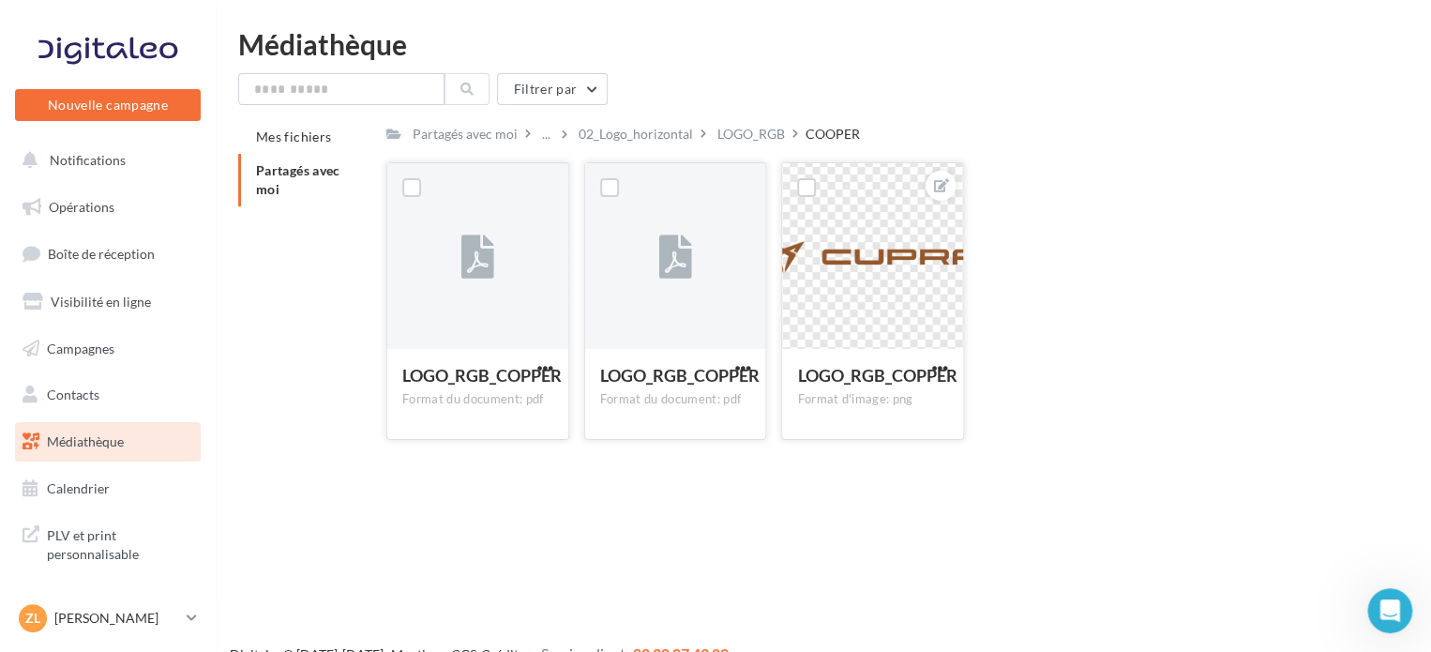
click at [929, 365] on button "button" at bounding box center [939, 369] width 23 height 19
click at [847, 456] on button "Télécharger" at bounding box center [853, 453] width 198 height 49
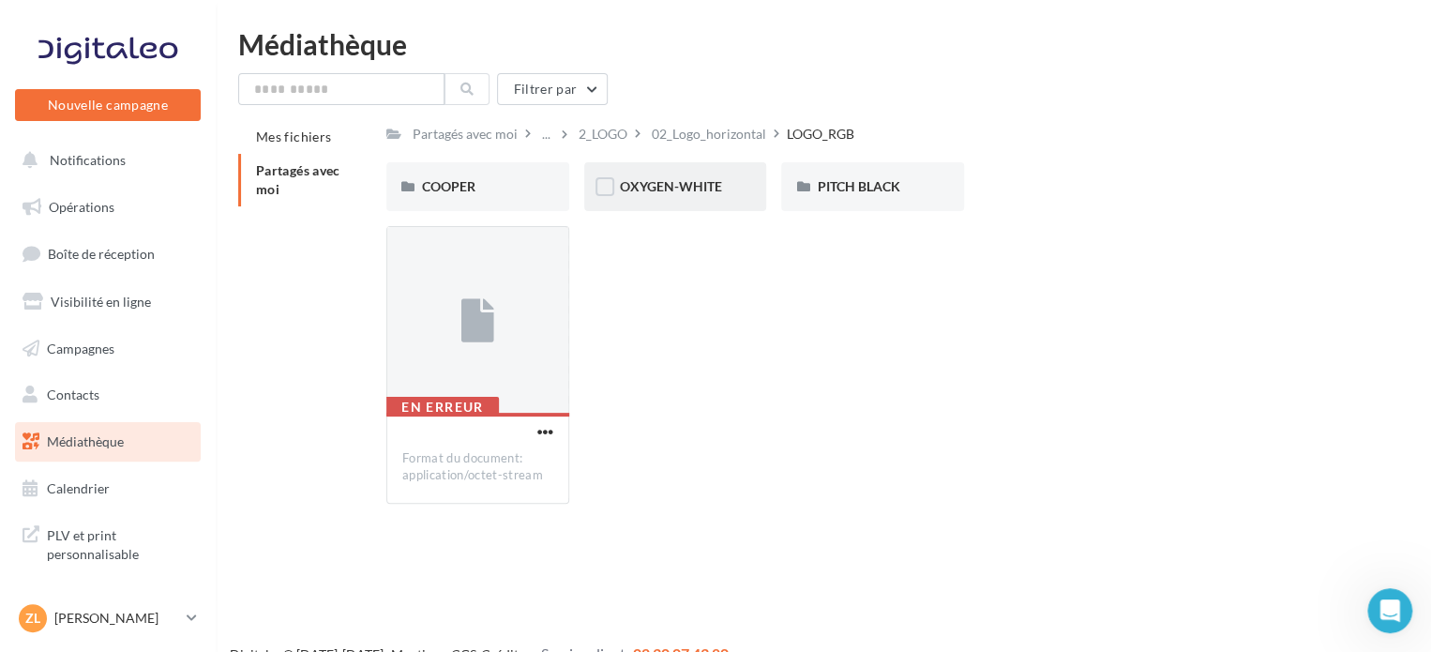
click at [687, 204] on div "OXYGEN-WHITE" at bounding box center [675, 186] width 183 height 49
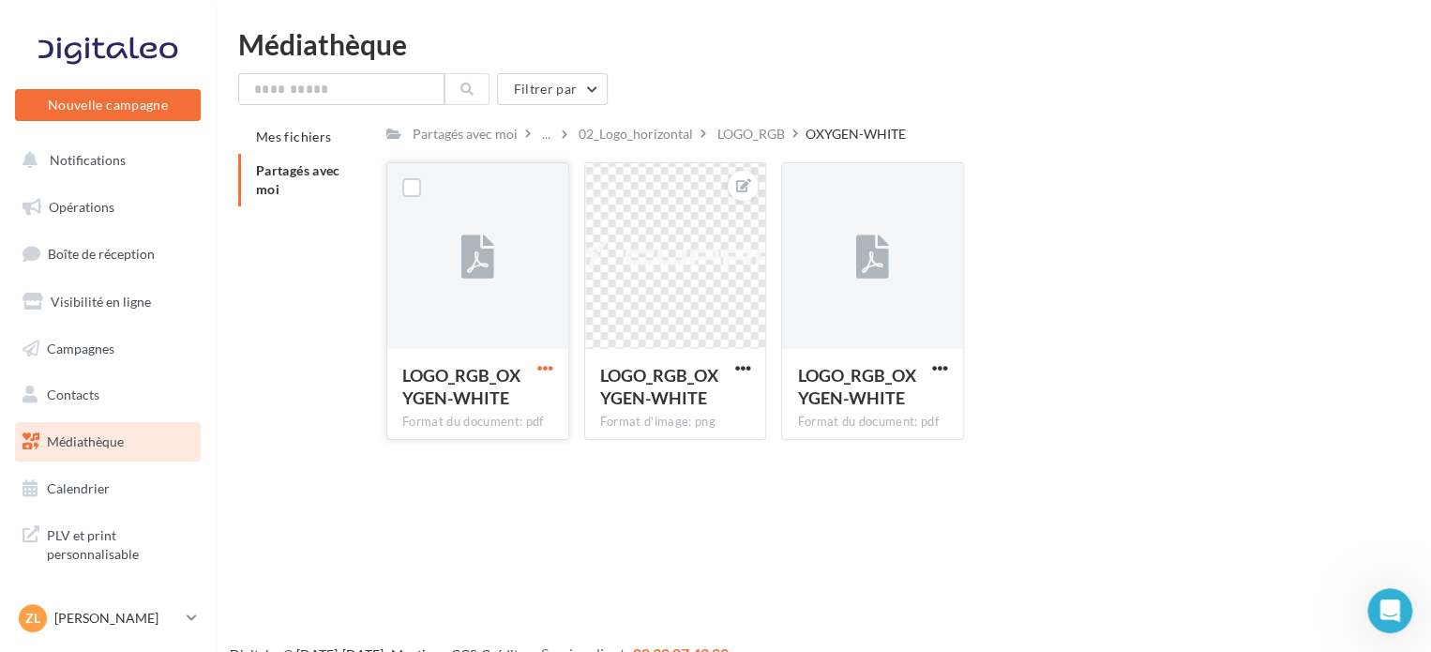
click at [547, 371] on span "button" at bounding box center [545, 368] width 16 height 16
click at [518, 405] on button "Télécharger" at bounding box center [463, 405] width 188 height 49
click at [738, 374] on span "button" at bounding box center [742, 368] width 16 height 16
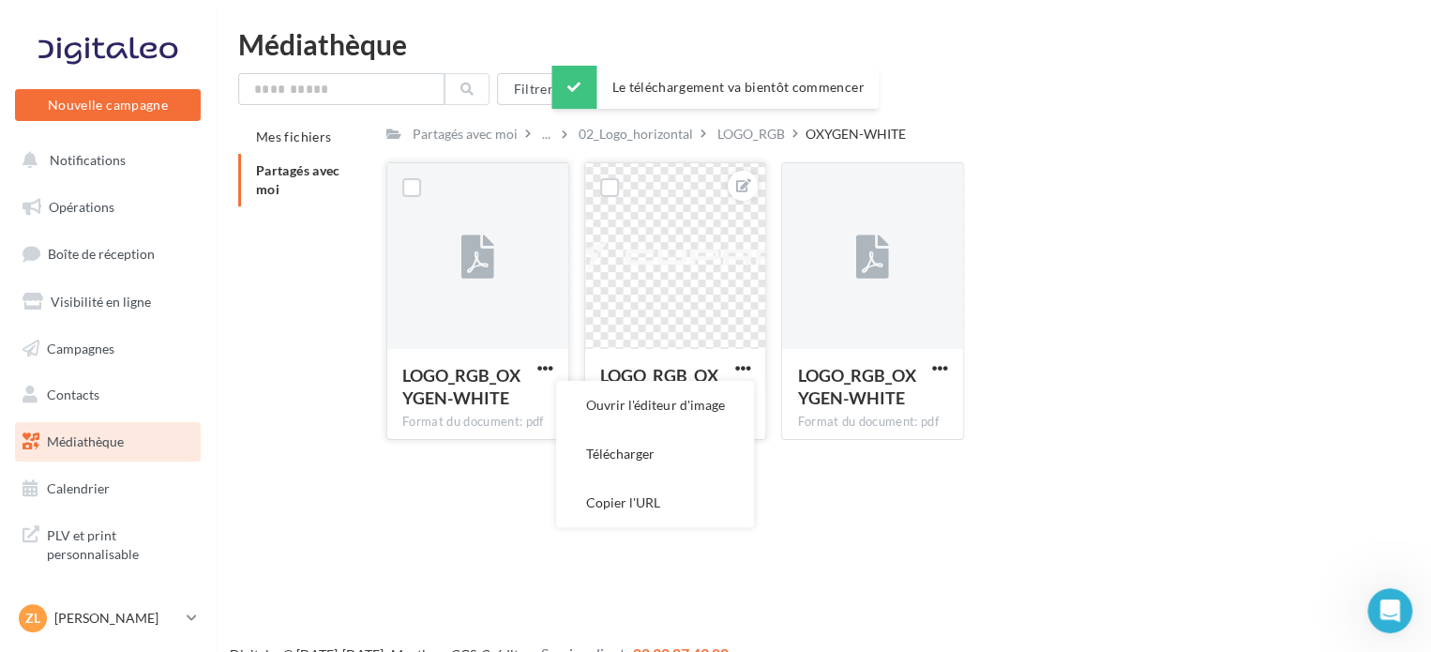
drag, startPoint x: 706, startPoint y: 412, endPoint x: 700, endPoint y: 437, distance: 25.9
click at [700, 437] on ul "Ouvrir l'éditeur d'image Télécharger Copier l'URL" at bounding box center [655, 454] width 198 height 146
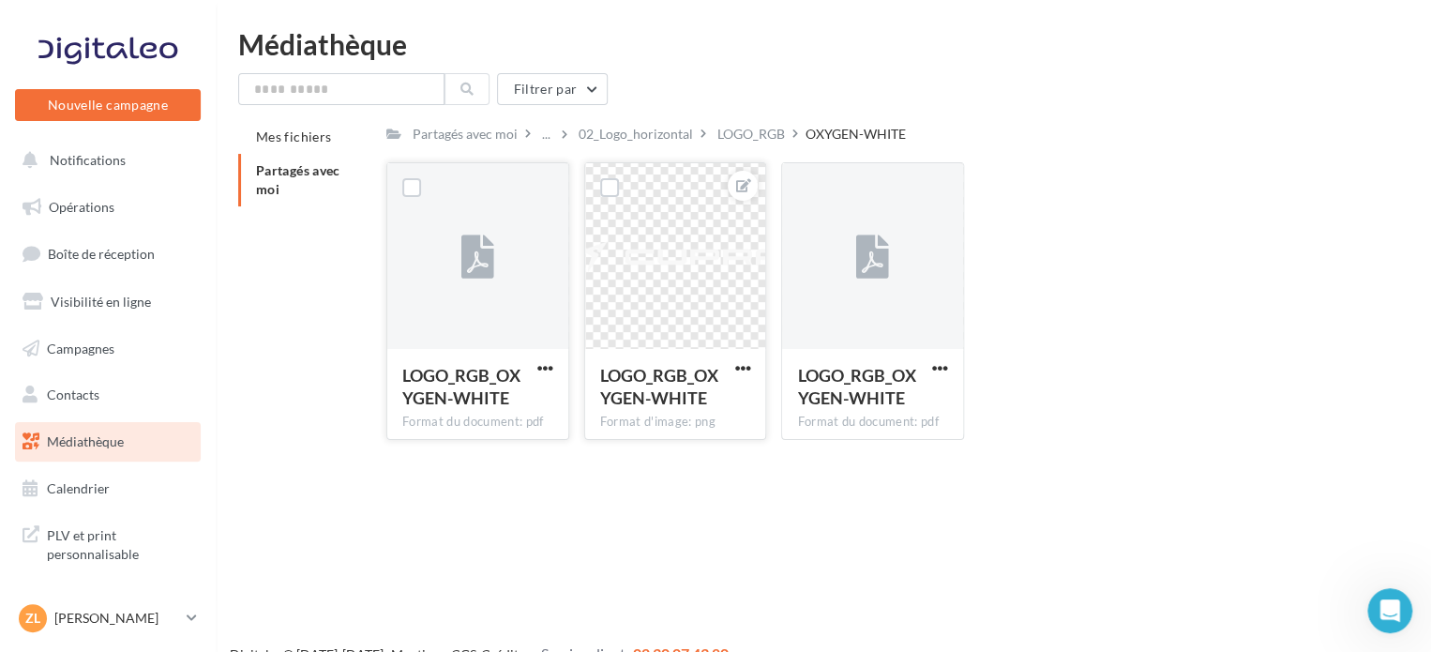
drag, startPoint x: 743, startPoint y: 367, endPoint x: 725, endPoint y: 379, distance: 21.6
click at [741, 368] on span "button" at bounding box center [742, 368] width 16 height 16
drag, startPoint x: 653, startPoint y: 455, endPoint x: 865, endPoint y: 399, distance: 219.9
click at [651, 455] on button "Télécharger" at bounding box center [655, 453] width 198 height 49
click at [939, 363] on span "button" at bounding box center [940, 368] width 16 height 16
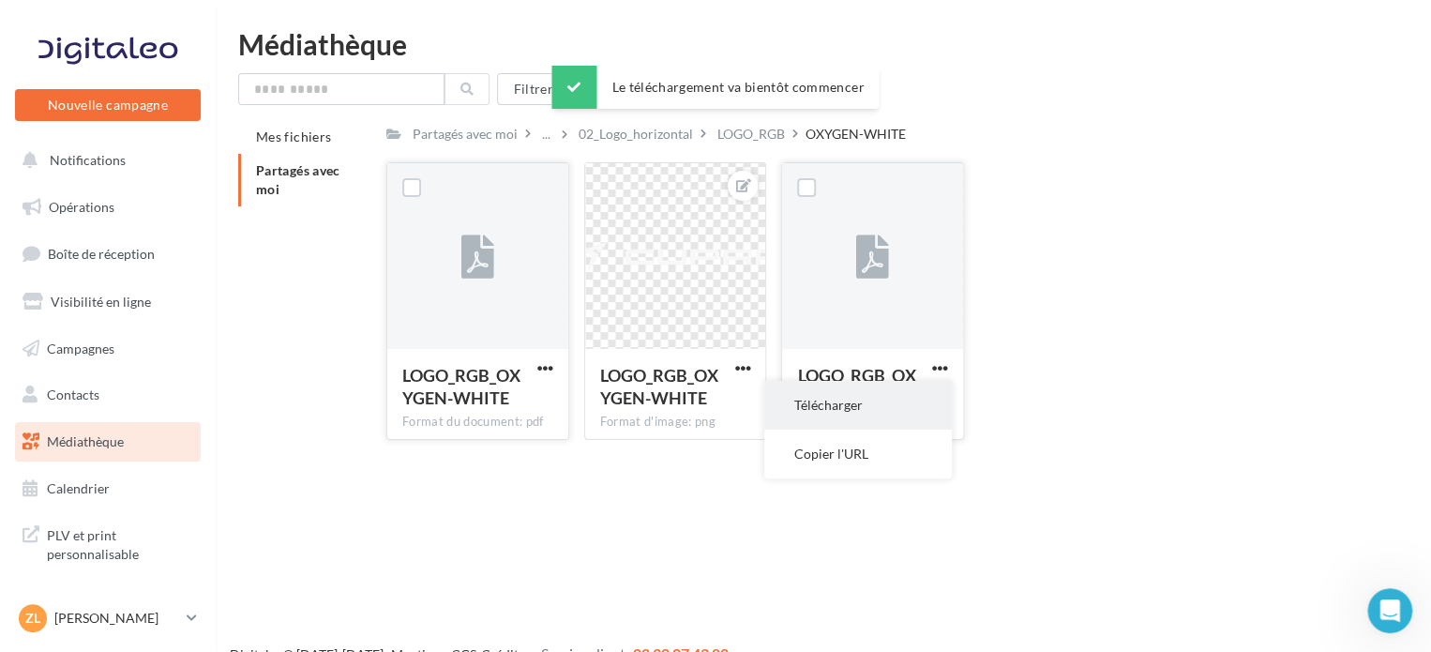
click at [863, 422] on button "Télécharger" at bounding box center [858, 405] width 188 height 49
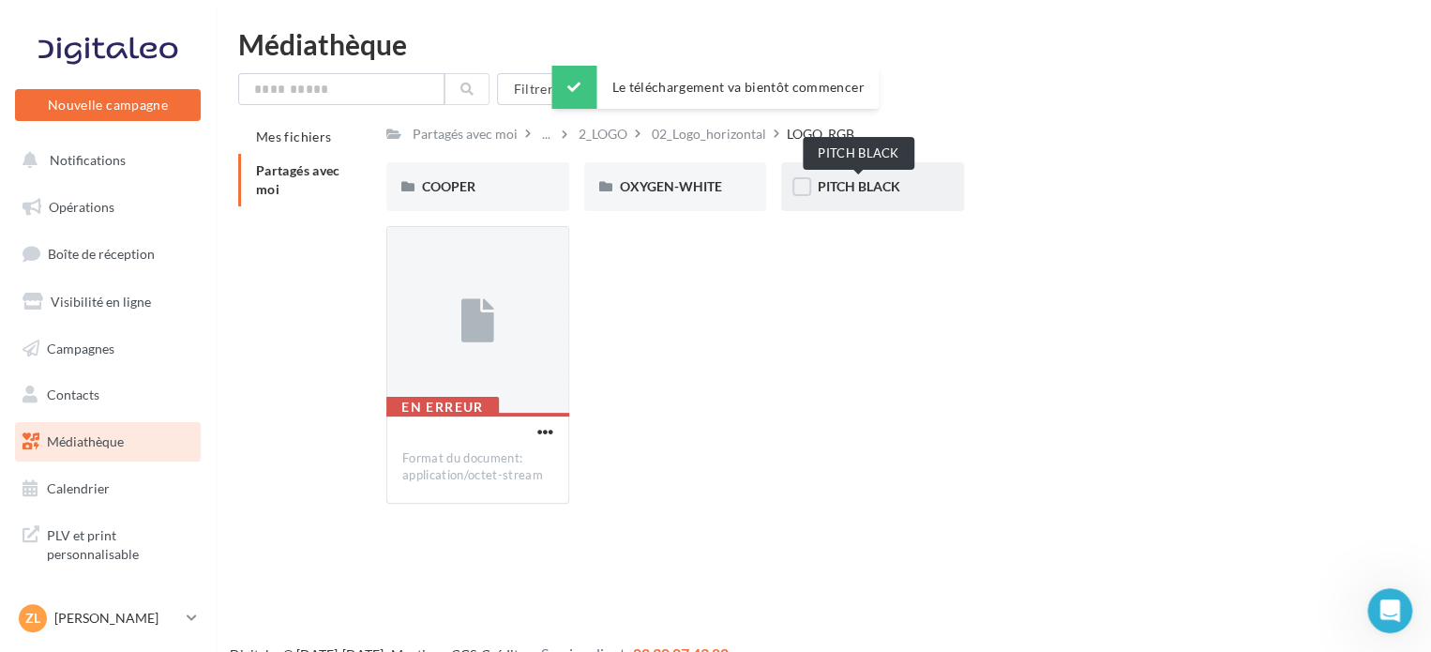
click at [858, 192] on span "PITCH BLACK" at bounding box center [858, 186] width 83 height 16
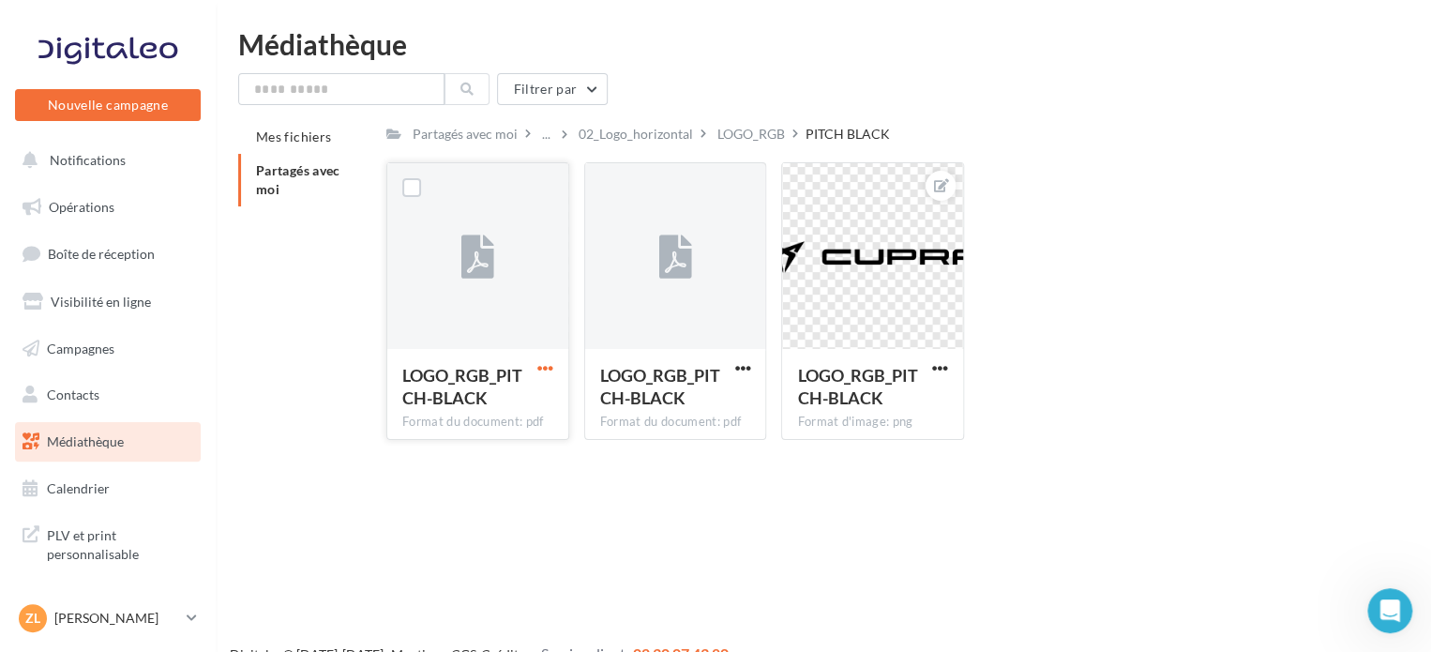
click at [548, 368] on span "button" at bounding box center [545, 368] width 16 height 16
click at [505, 405] on button "Télécharger" at bounding box center [463, 405] width 188 height 49
click at [746, 369] on span "button" at bounding box center [742, 368] width 16 height 16
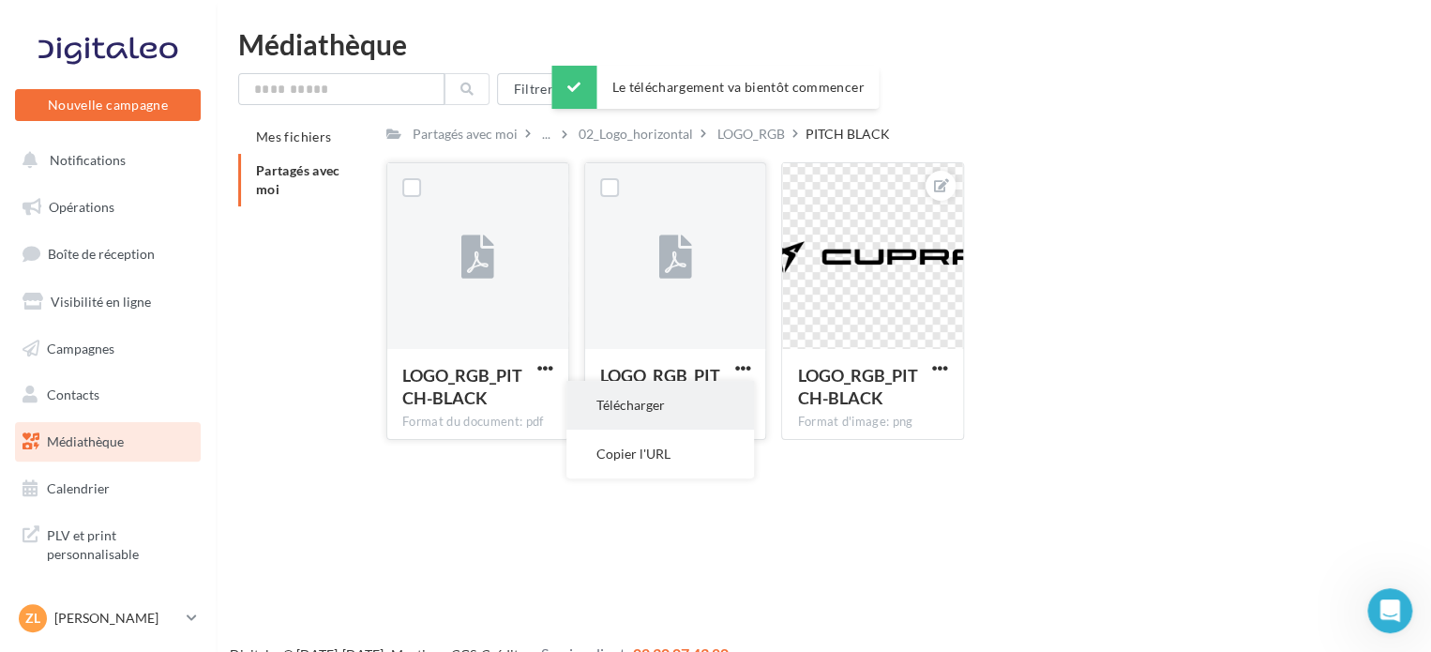
click at [687, 409] on button "Télécharger" at bounding box center [660, 405] width 188 height 49
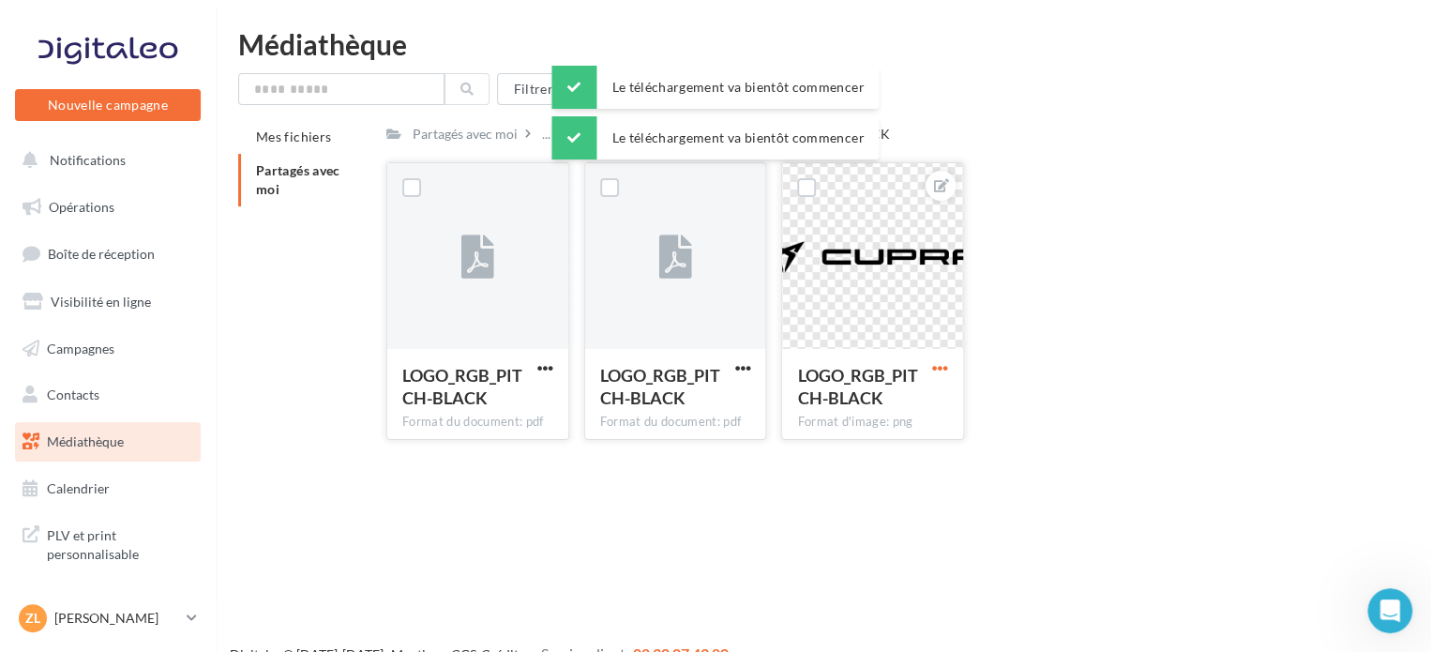
click at [934, 367] on span "button" at bounding box center [940, 368] width 16 height 16
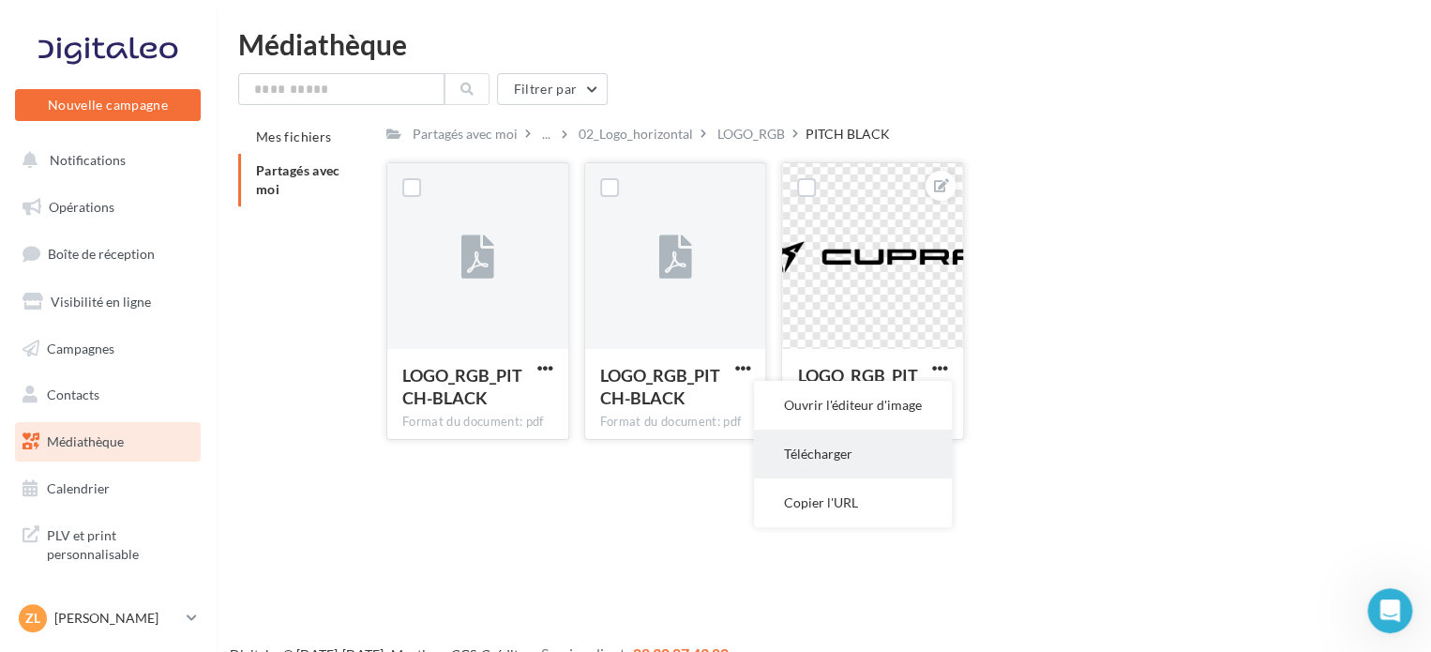
click at [840, 456] on button "Télécharger" at bounding box center [853, 453] width 198 height 49
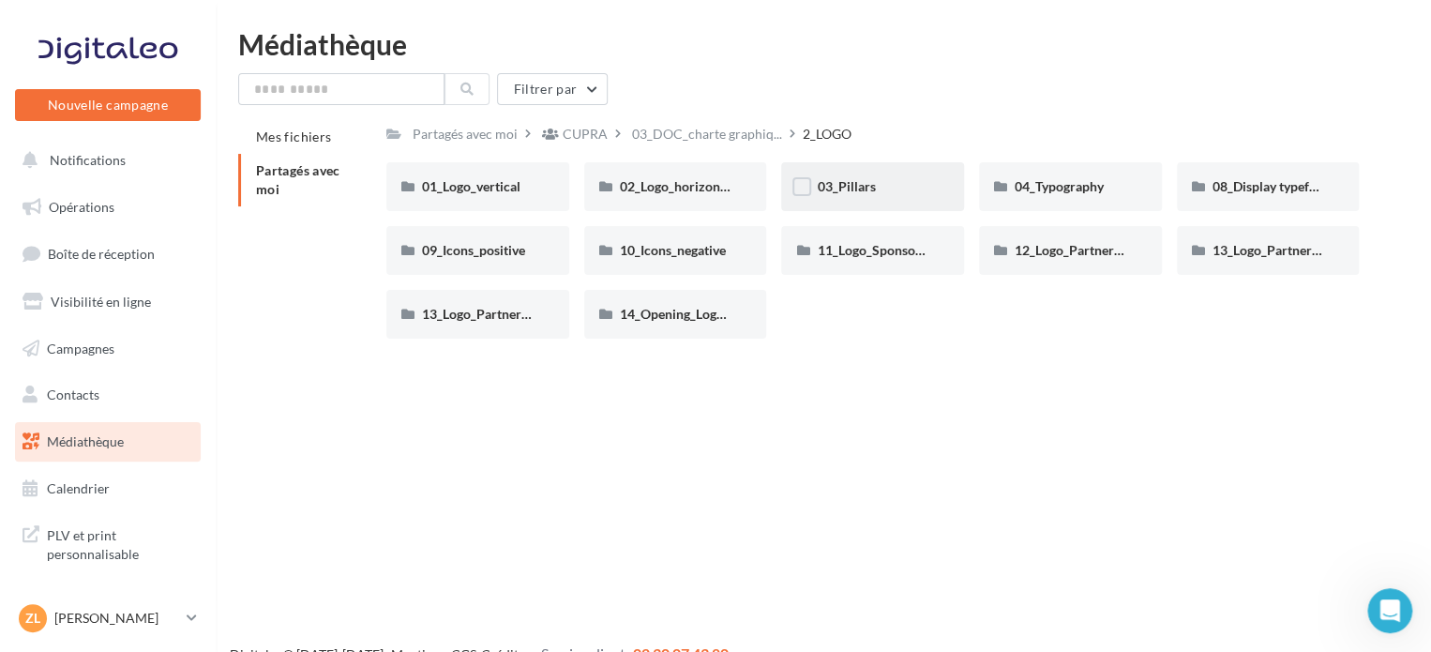
click at [863, 198] on div "03_Pillars" at bounding box center [872, 186] width 183 height 49
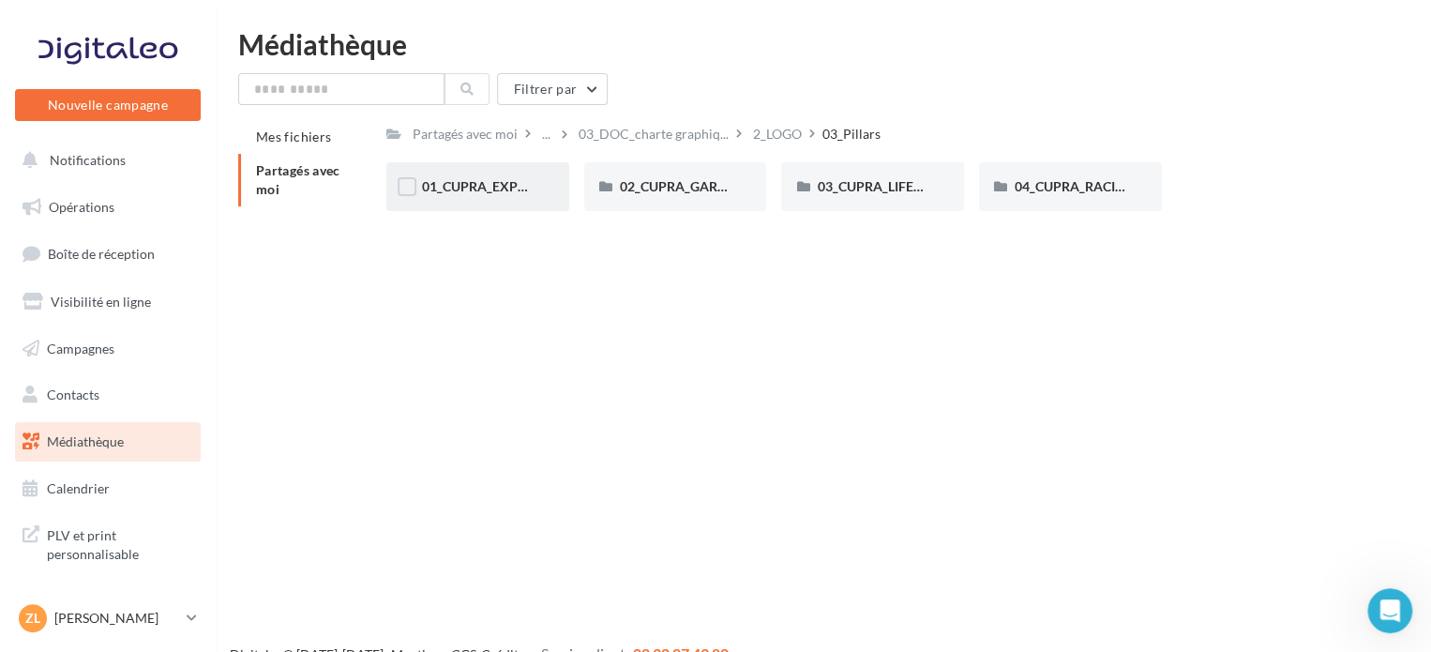
click at [506, 196] on div "01_CUPRA_EXPERIENCE" at bounding box center [477, 186] width 183 height 49
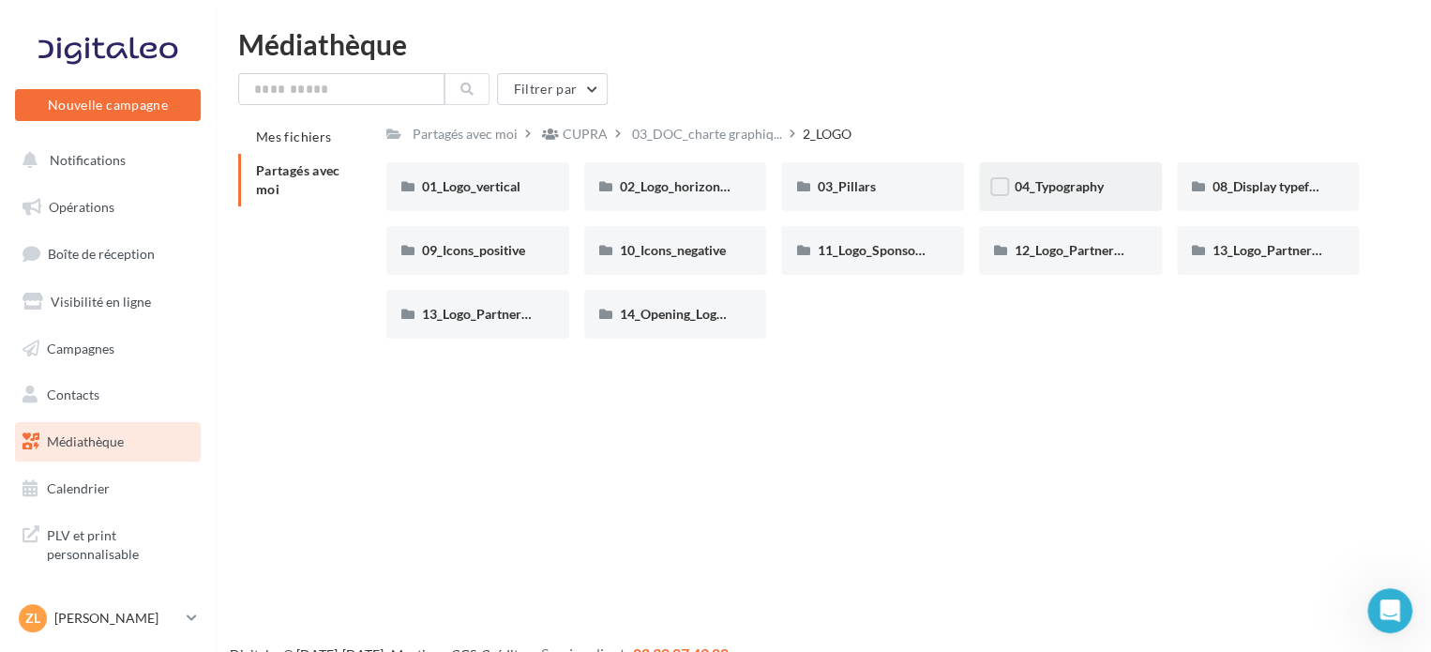
click at [1083, 194] on div "04_Typography" at bounding box center [1070, 186] width 112 height 19
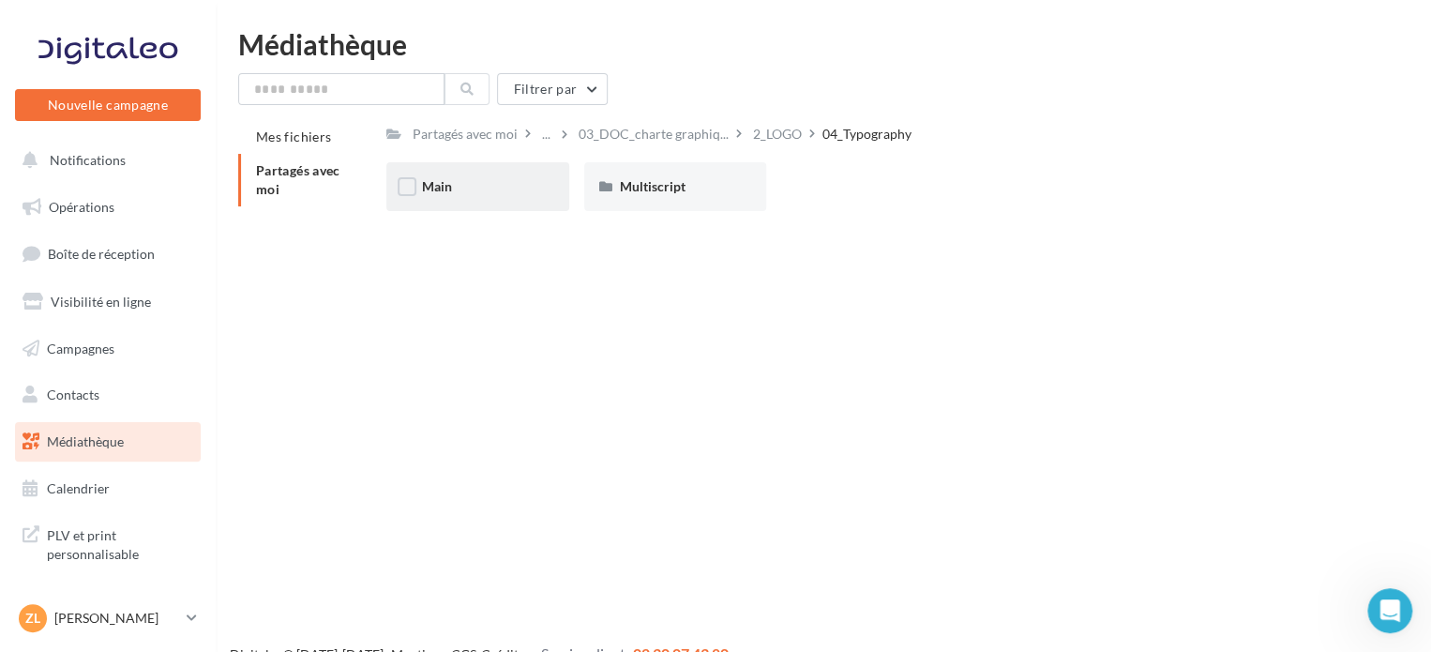
click at [485, 194] on div "Main" at bounding box center [478, 186] width 112 height 19
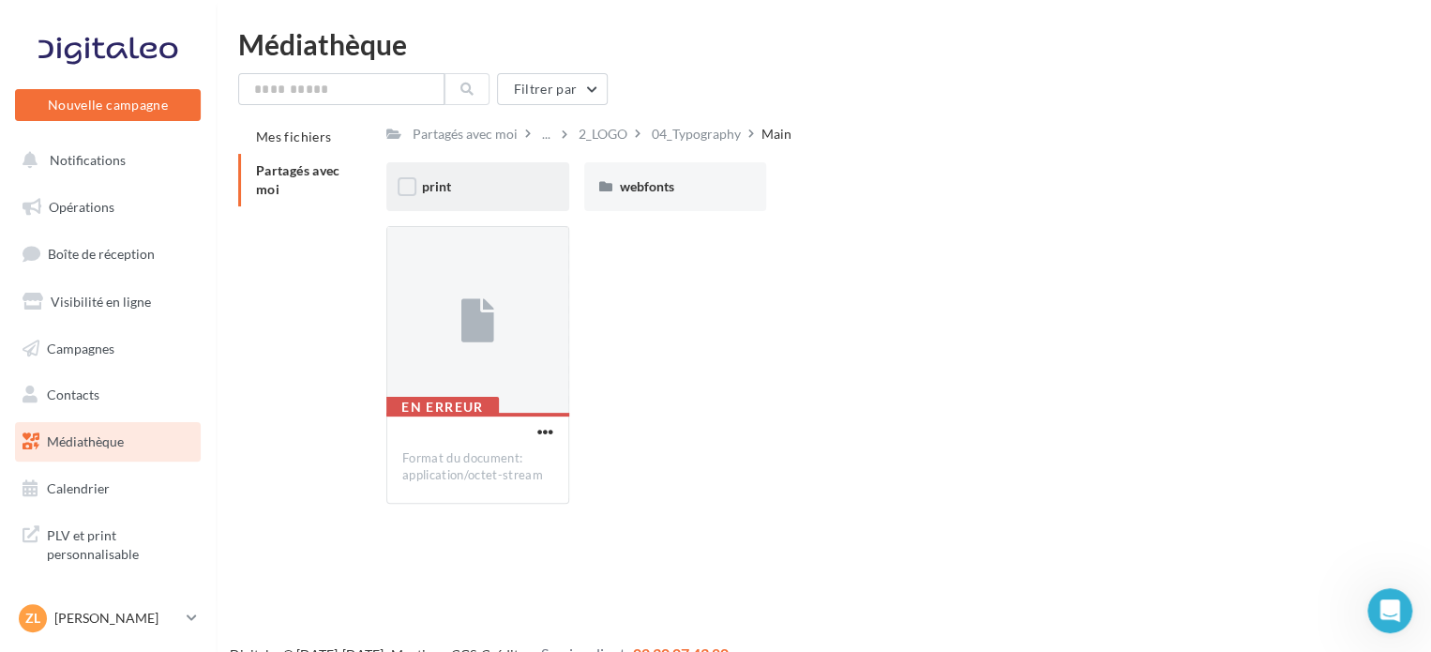
click at [485, 194] on div "print" at bounding box center [478, 186] width 112 height 19
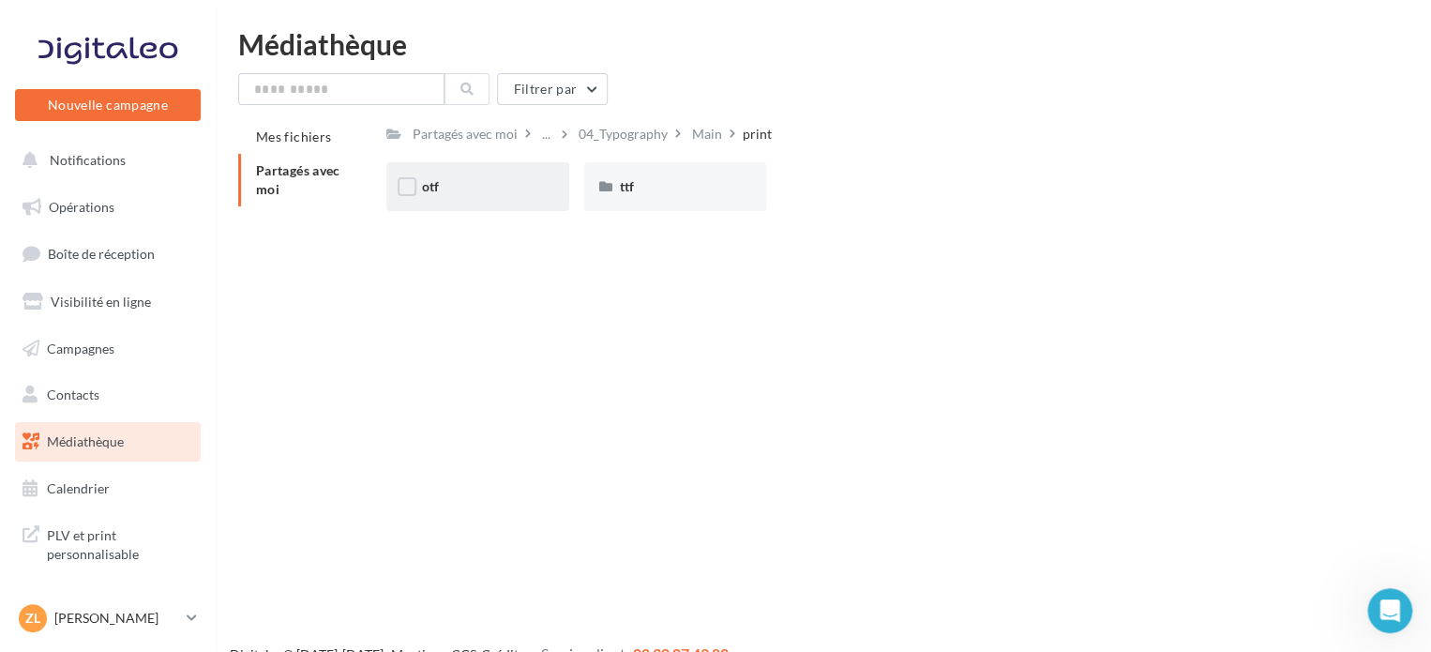
click at [485, 193] on div "otf" at bounding box center [478, 186] width 112 height 19
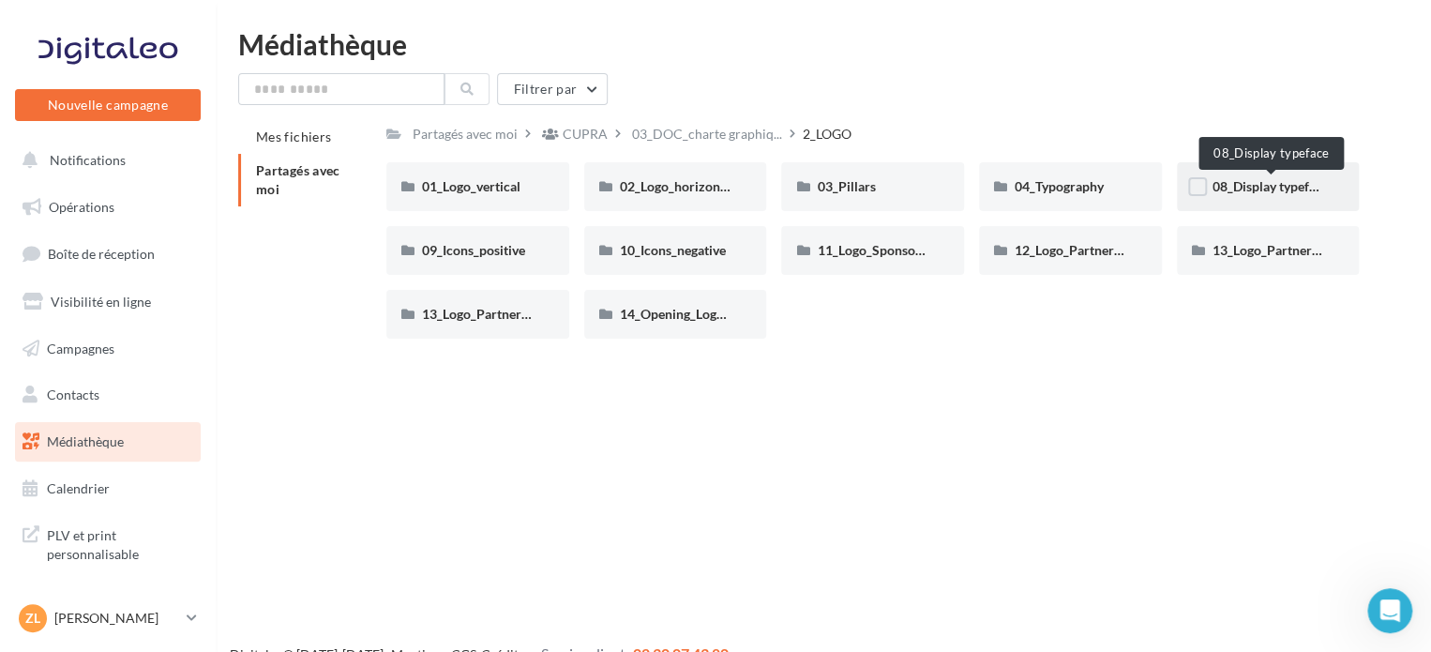
click at [1253, 185] on span "08_Display typeface" at bounding box center [1270, 186] width 116 height 16
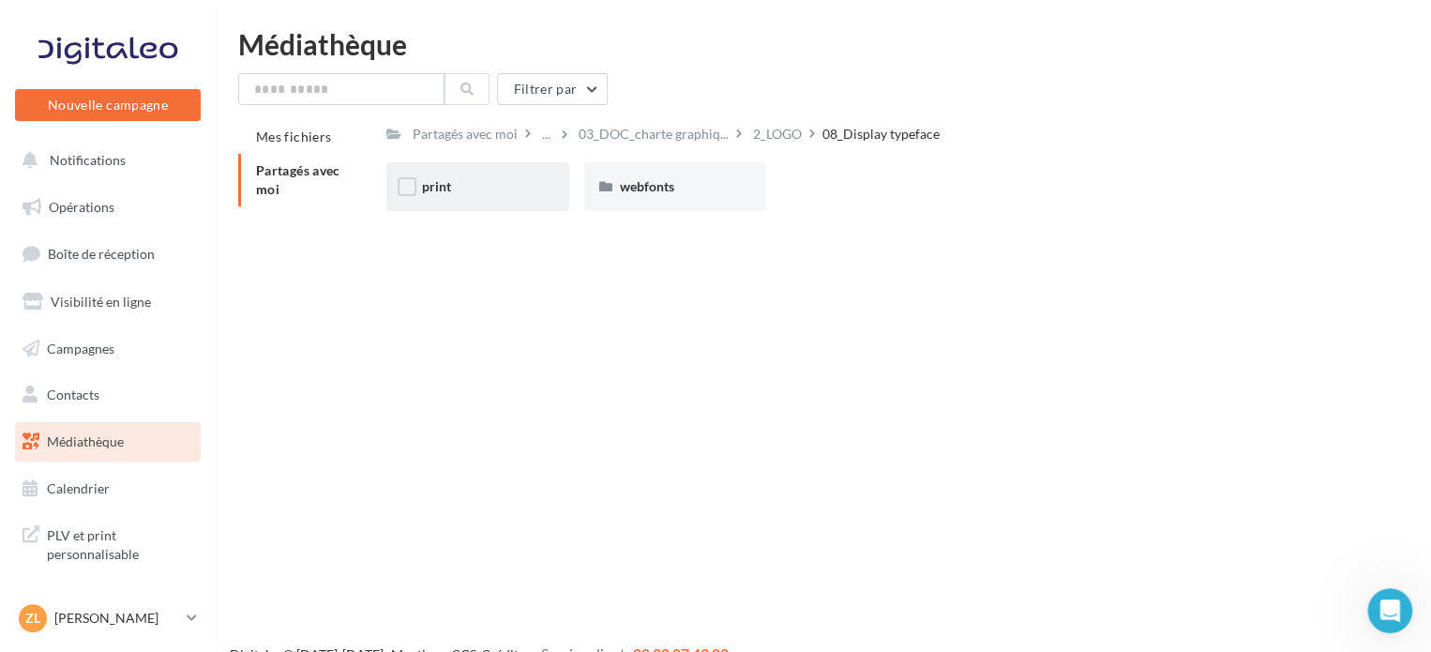
click at [508, 187] on div "print" at bounding box center [478, 186] width 112 height 19
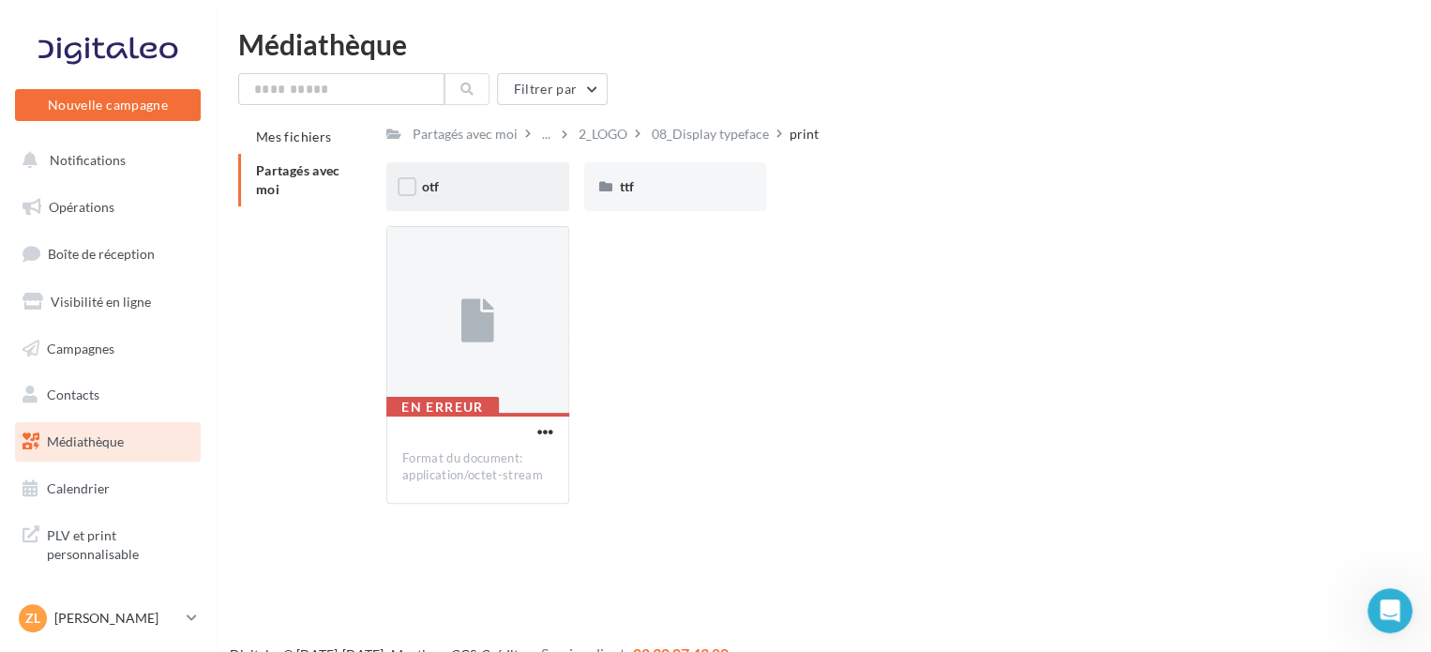
click at [509, 173] on div "otf" at bounding box center [477, 186] width 183 height 49
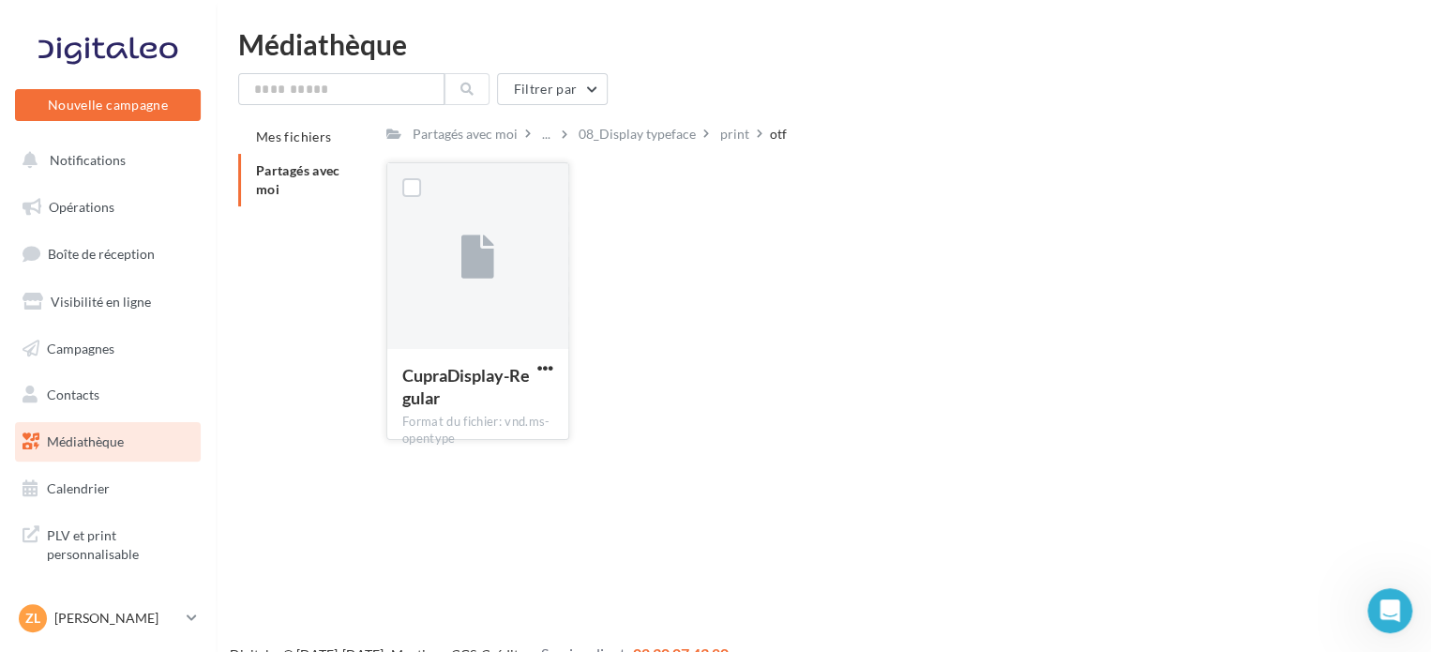
click at [501, 247] on div at bounding box center [477, 257] width 181 height 188
click at [540, 364] on span "button" at bounding box center [545, 368] width 16 height 16
click at [498, 408] on button "Télécharger" at bounding box center [463, 405] width 188 height 49
drag, startPoint x: 1085, startPoint y: 159, endPoint x: 391, endPoint y: 28, distance: 706.1
click at [1076, 159] on div "Partagés avec moi ... 08_Display typeface print otf C Partagé par CUPRA CupraDi…" at bounding box center [872, 287] width 972 height 335
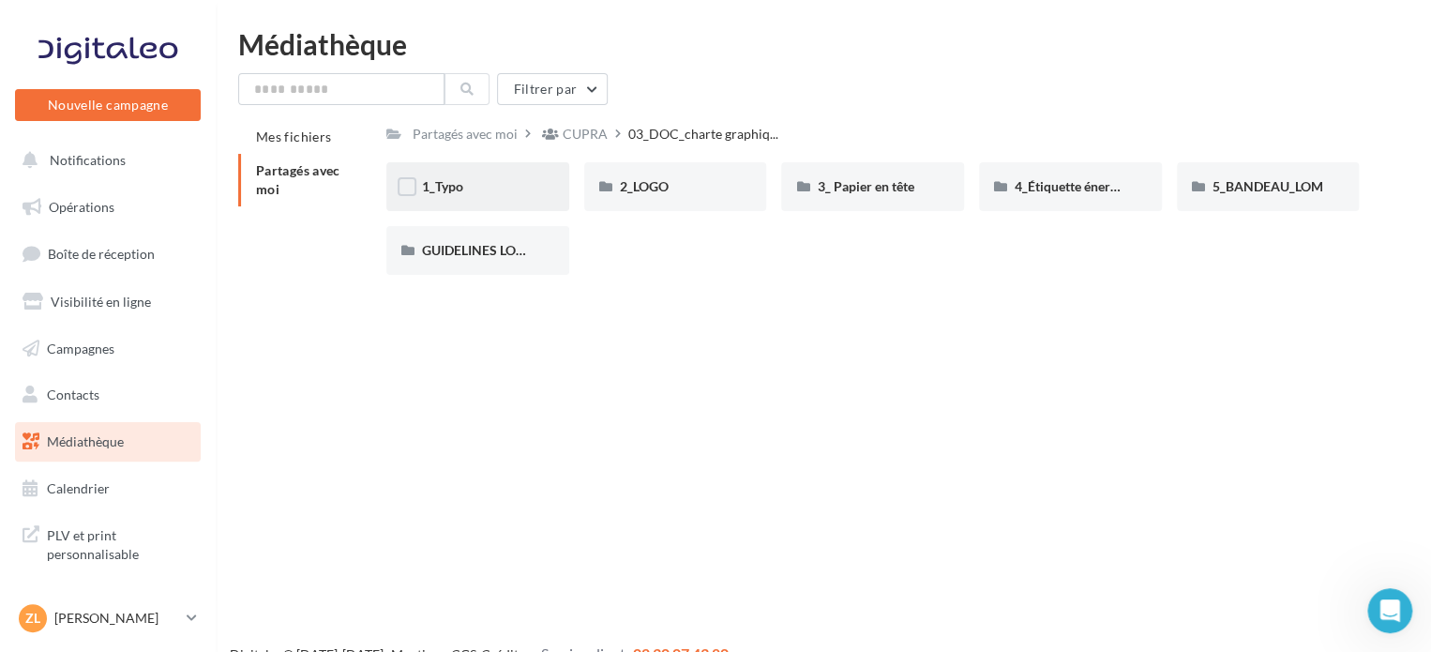
click at [467, 194] on div "1_Typo" at bounding box center [478, 186] width 112 height 19
click at [846, 193] on span "3_ Papier en tête" at bounding box center [865, 186] width 97 height 16
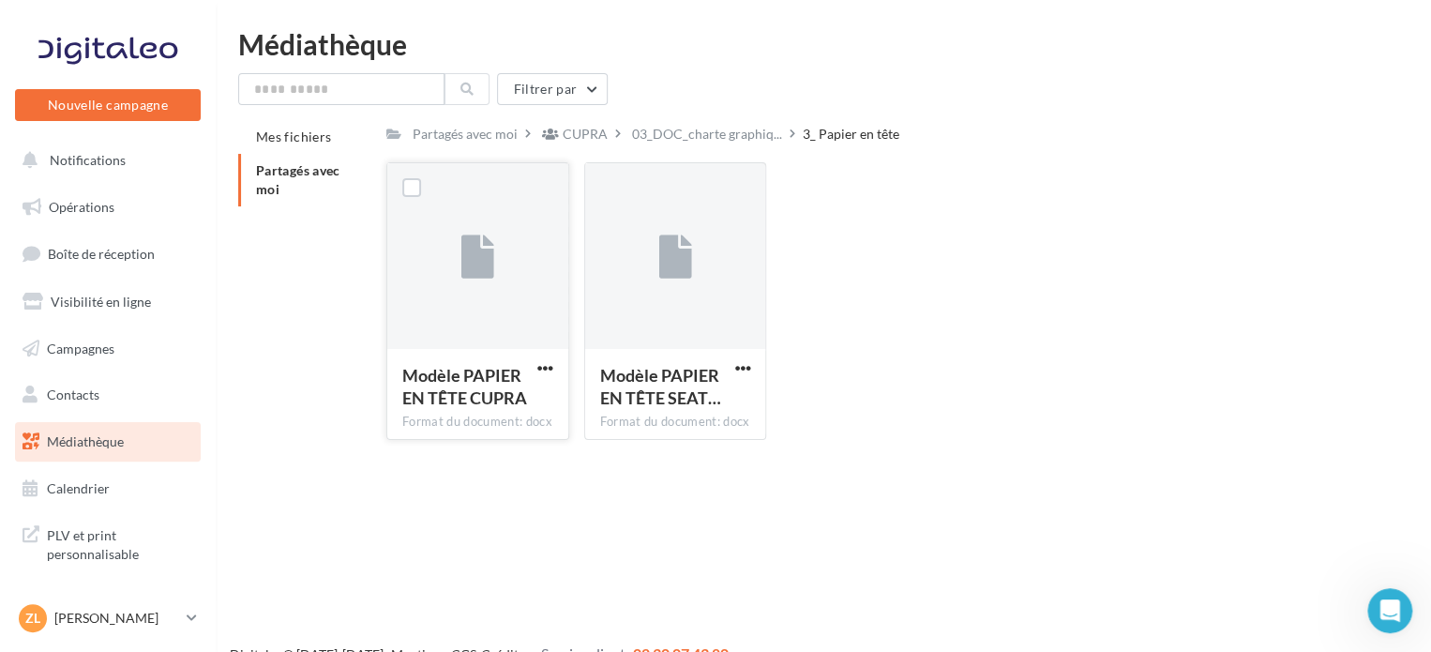
click at [533, 368] on button "button" at bounding box center [544, 369] width 23 height 19
click at [498, 402] on button "Télécharger" at bounding box center [463, 405] width 188 height 49
drag, startPoint x: 743, startPoint y: 363, endPoint x: 726, endPoint y: 378, distance: 22.6
click at [743, 363] on span "button" at bounding box center [742, 368] width 16 height 16
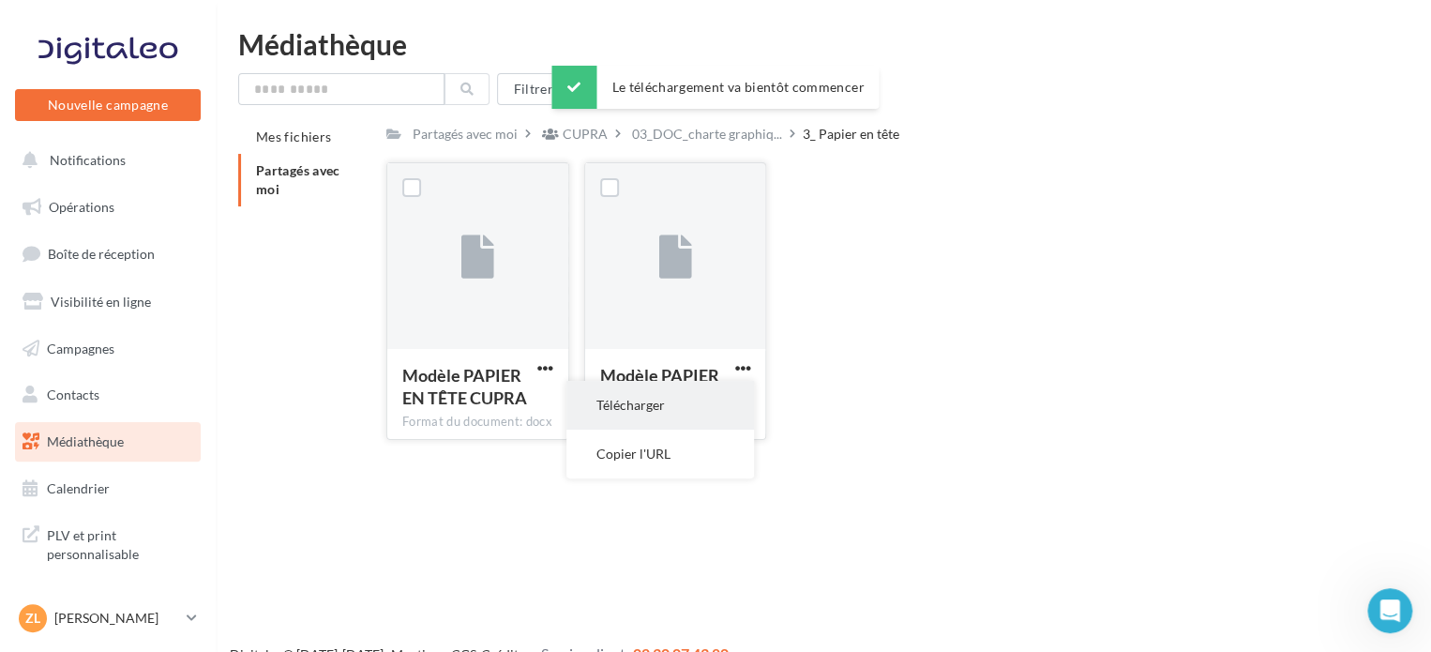
click at [687, 410] on button "Télécharger" at bounding box center [660, 405] width 188 height 49
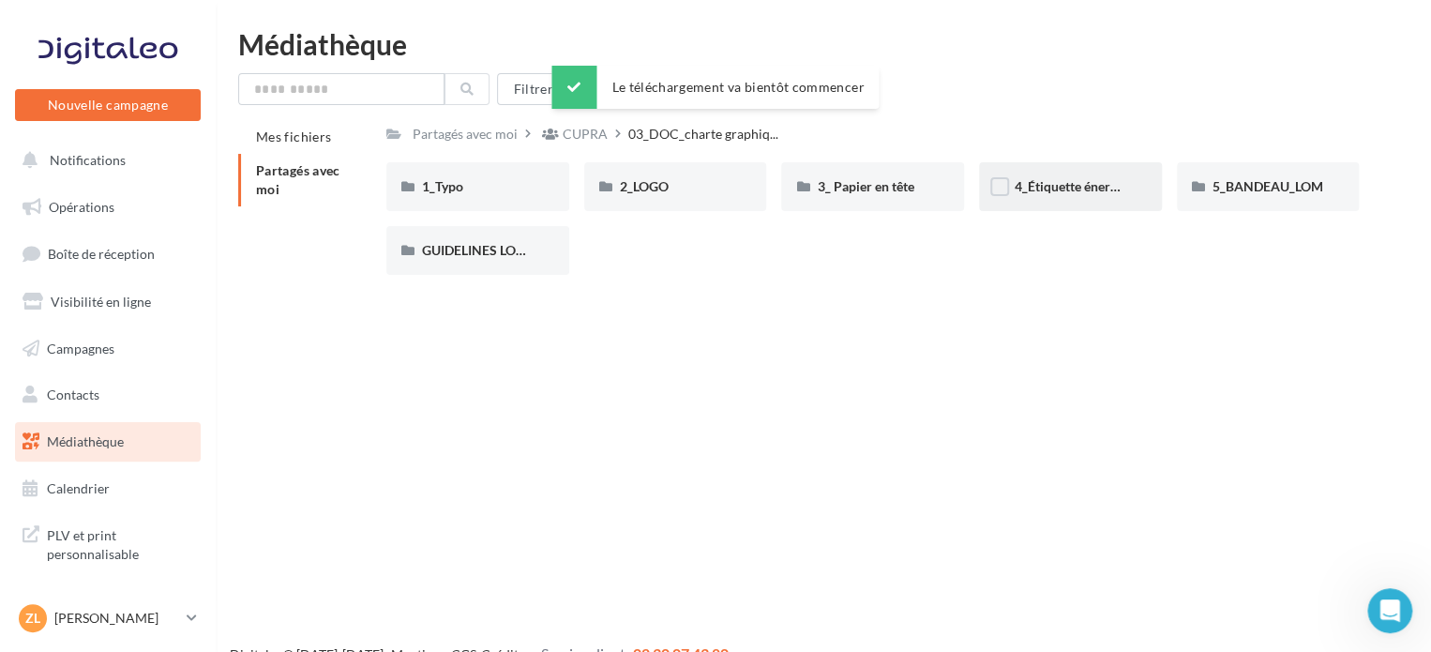
click at [1020, 197] on div "4_Étiquette énergie" at bounding box center [1070, 186] width 183 height 49
click at [1283, 175] on div "5_BANDEAU_LOM" at bounding box center [1268, 186] width 183 height 49
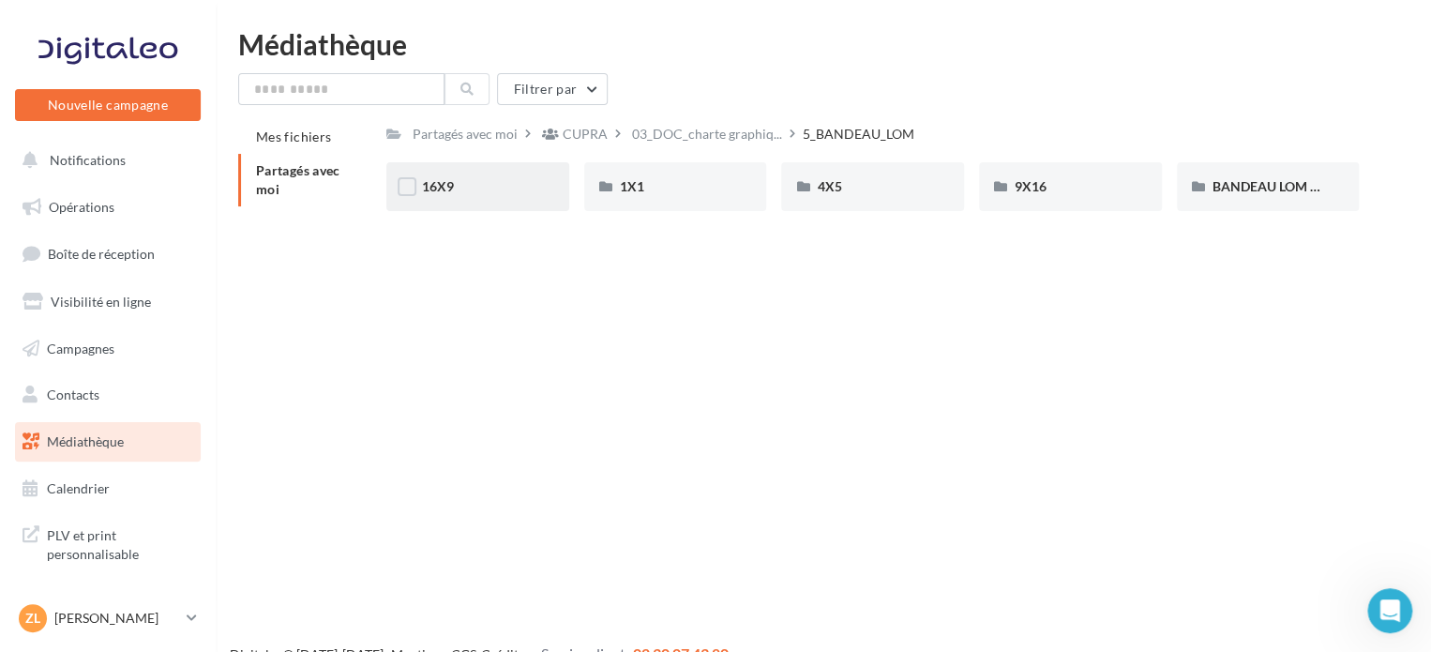
click at [480, 196] on div "16X9" at bounding box center [477, 186] width 183 height 49
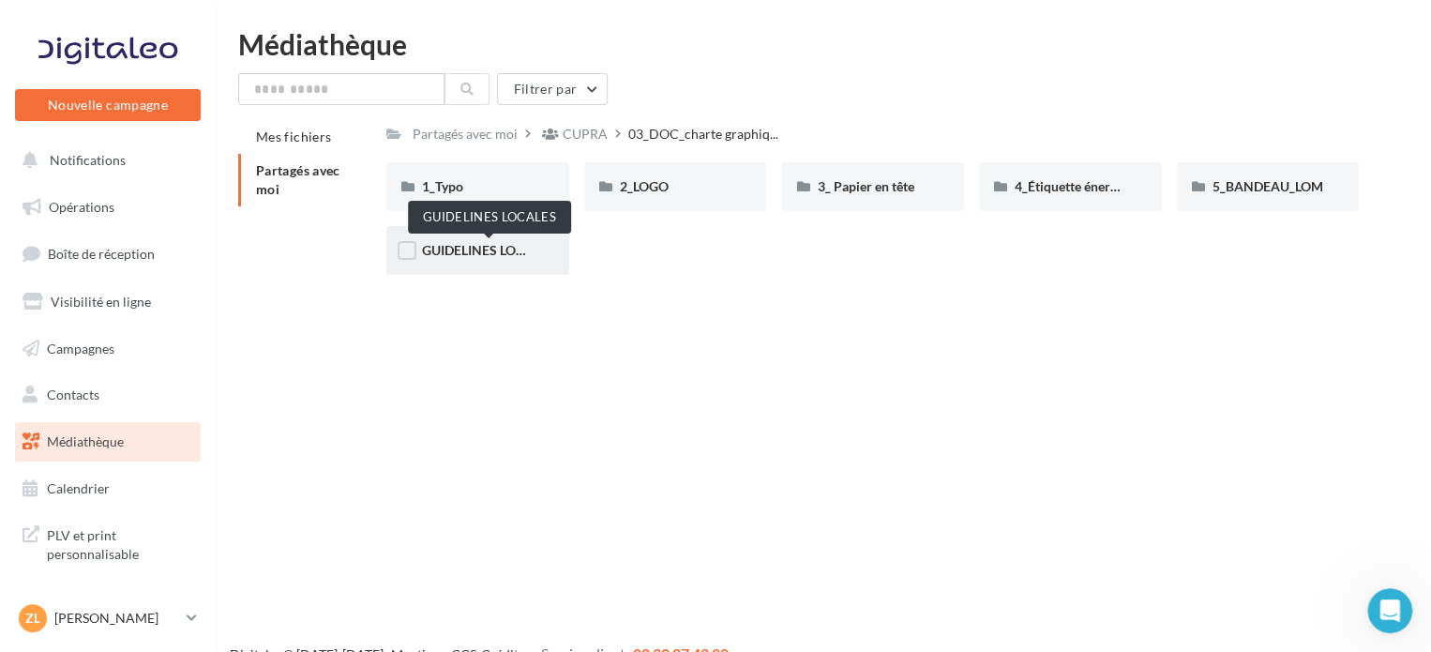
click at [480, 254] on span "GUIDELINES LOCALES" at bounding box center [488, 250] width 133 height 16
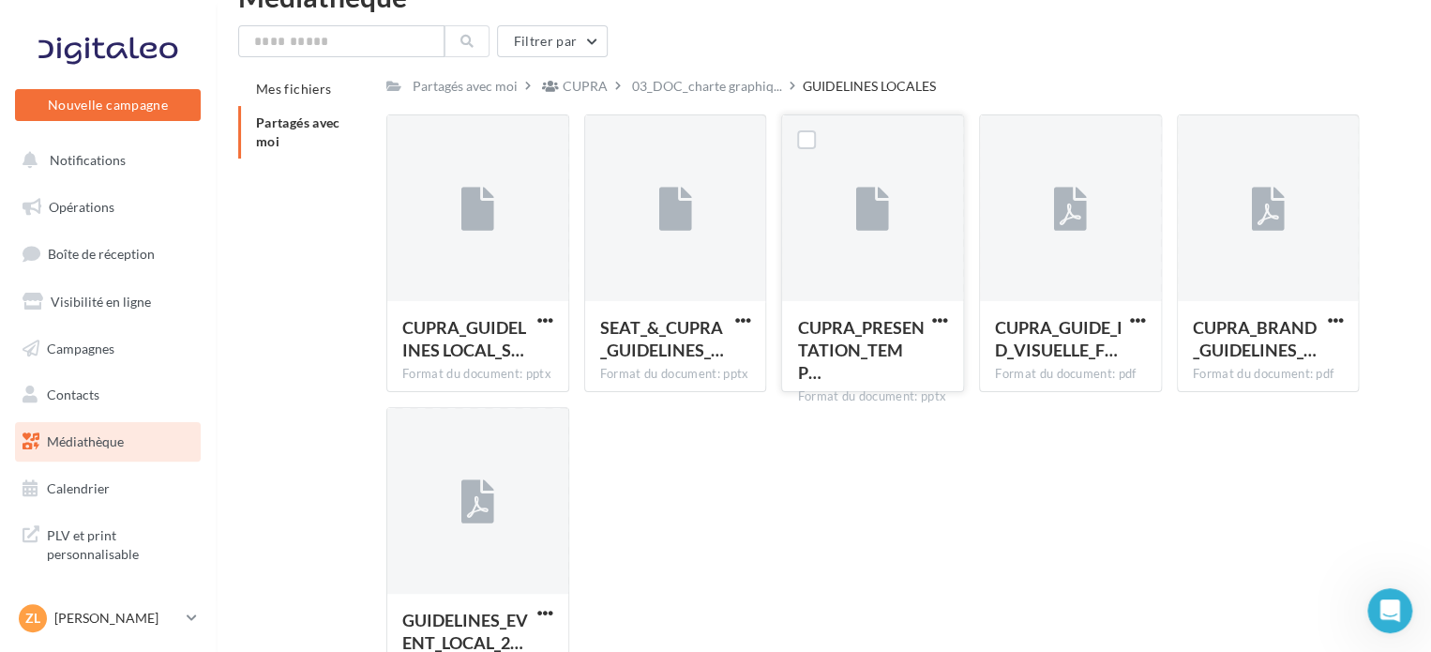
scroll to position [94, 0]
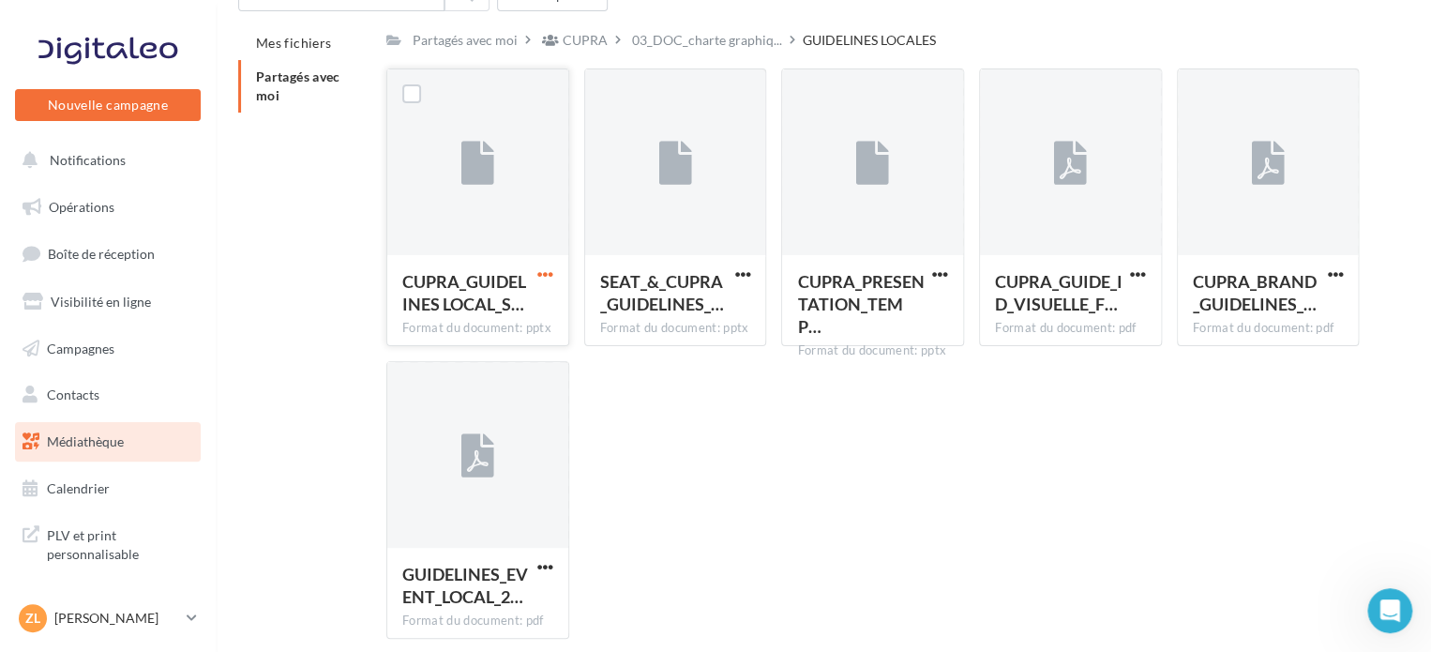
click at [548, 277] on span "button" at bounding box center [545, 274] width 16 height 16
click at [526, 312] on button "Télécharger" at bounding box center [463, 311] width 188 height 49
click at [738, 271] on span "button" at bounding box center [742, 274] width 16 height 16
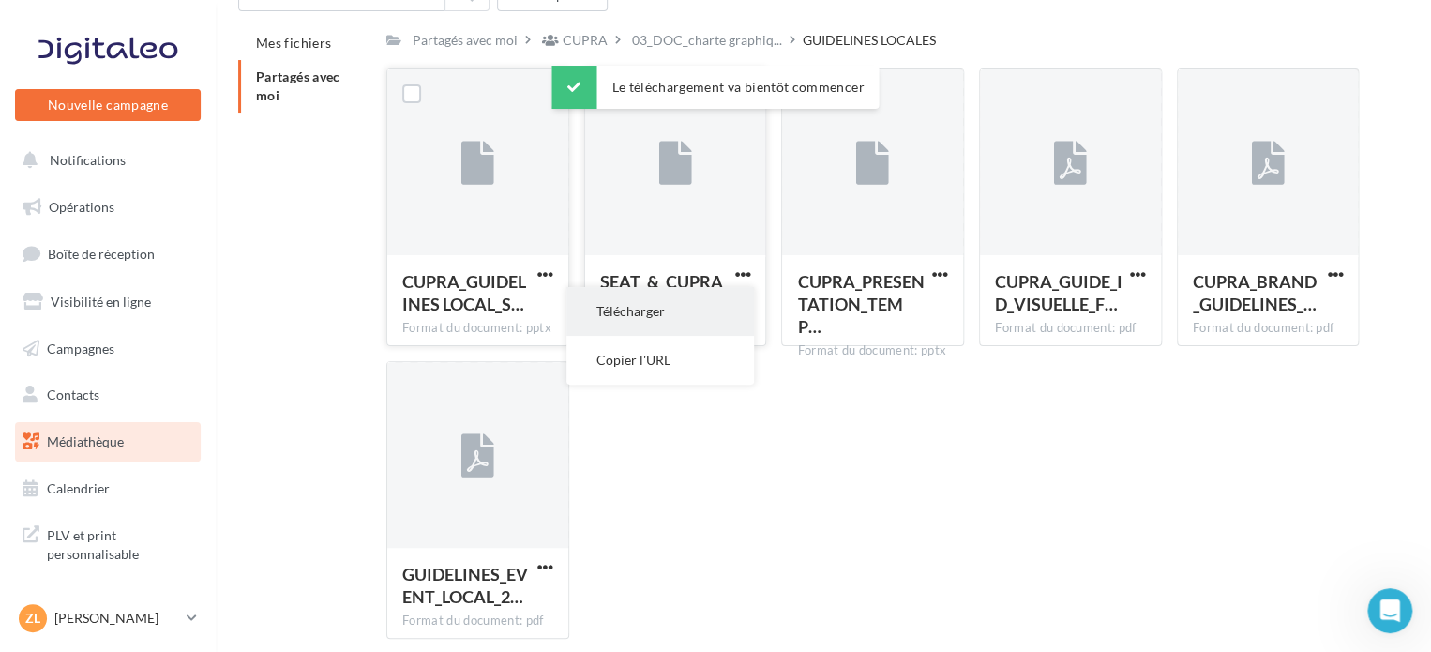
click at [689, 308] on button "Télécharger" at bounding box center [660, 311] width 188 height 49
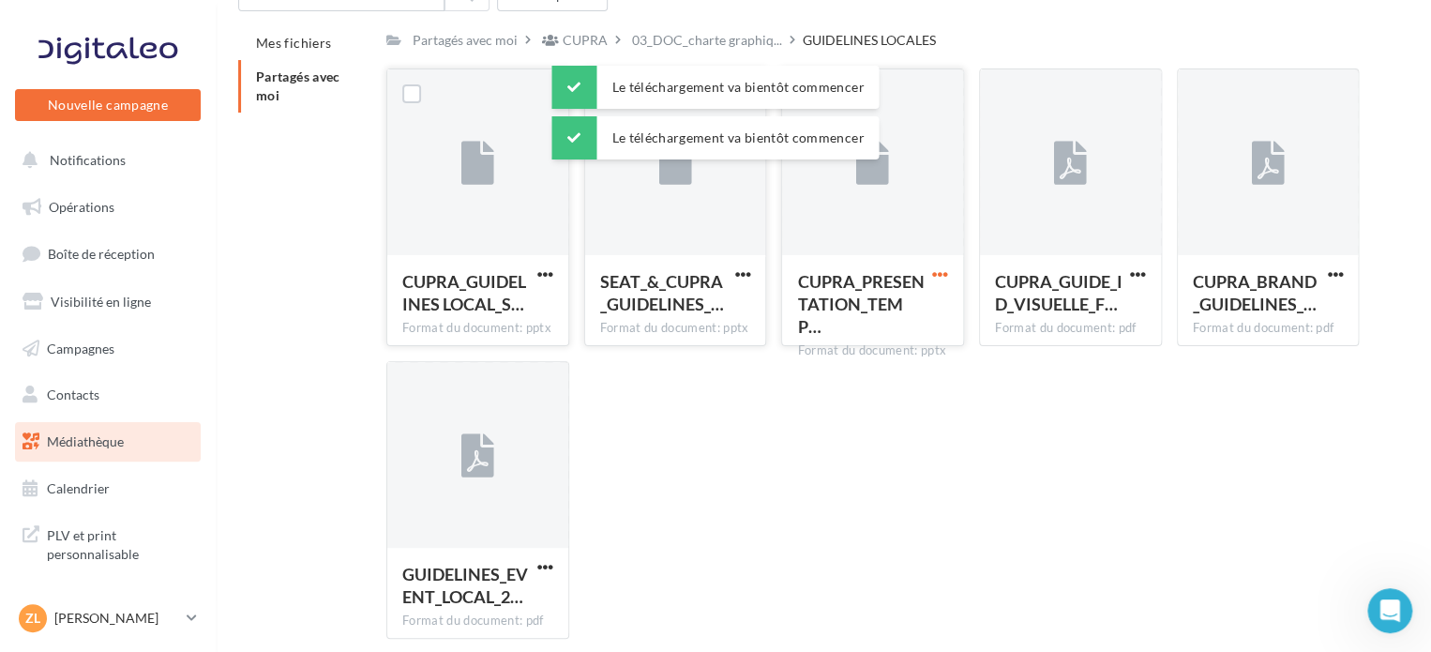
click at [934, 276] on span "button" at bounding box center [940, 274] width 16 height 16
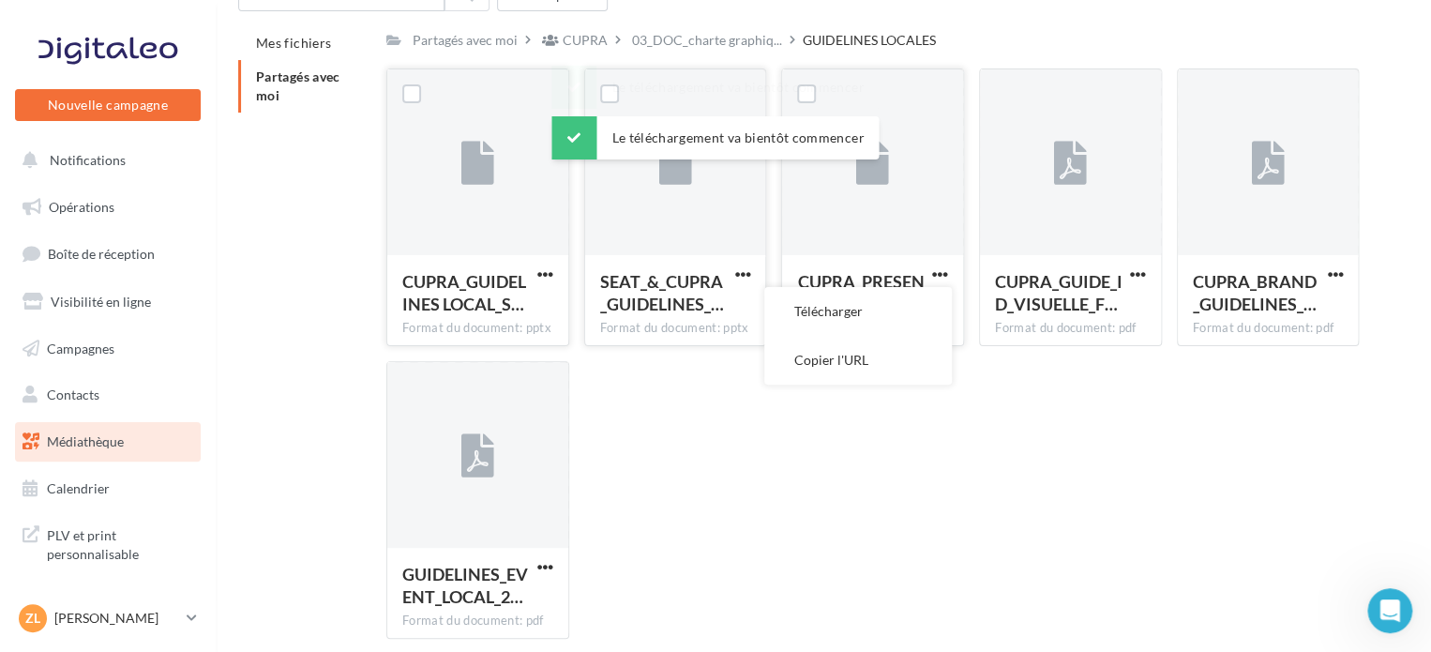
click at [856, 327] on button "Télécharger" at bounding box center [858, 311] width 188 height 49
click at [1138, 270] on span "button" at bounding box center [1138, 274] width 16 height 16
click at [1056, 318] on button "Télécharger" at bounding box center [1056, 311] width 188 height 49
click at [1336, 269] on span "button" at bounding box center [1335, 274] width 16 height 16
click at [1230, 320] on button "Télécharger" at bounding box center [1253, 311] width 188 height 49
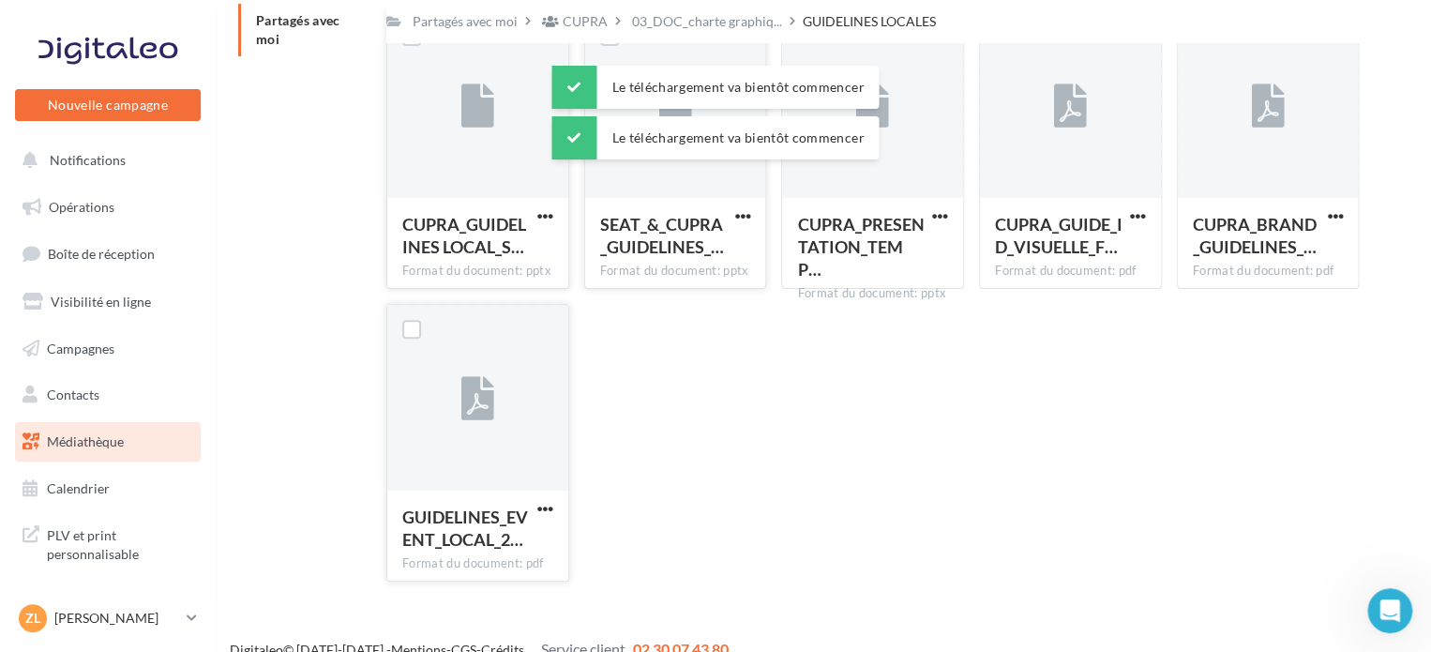
scroll to position [175, 0]
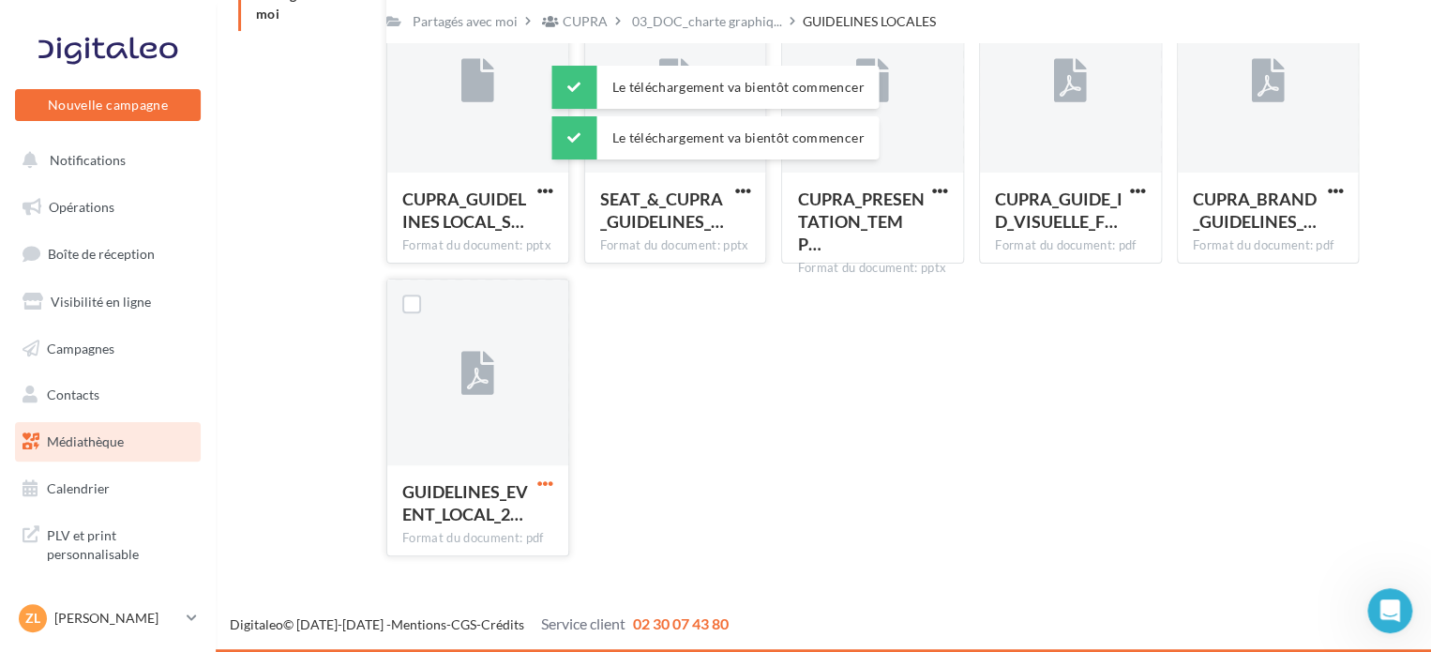
click at [543, 486] on span "button" at bounding box center [545, 483] width 16 height 16
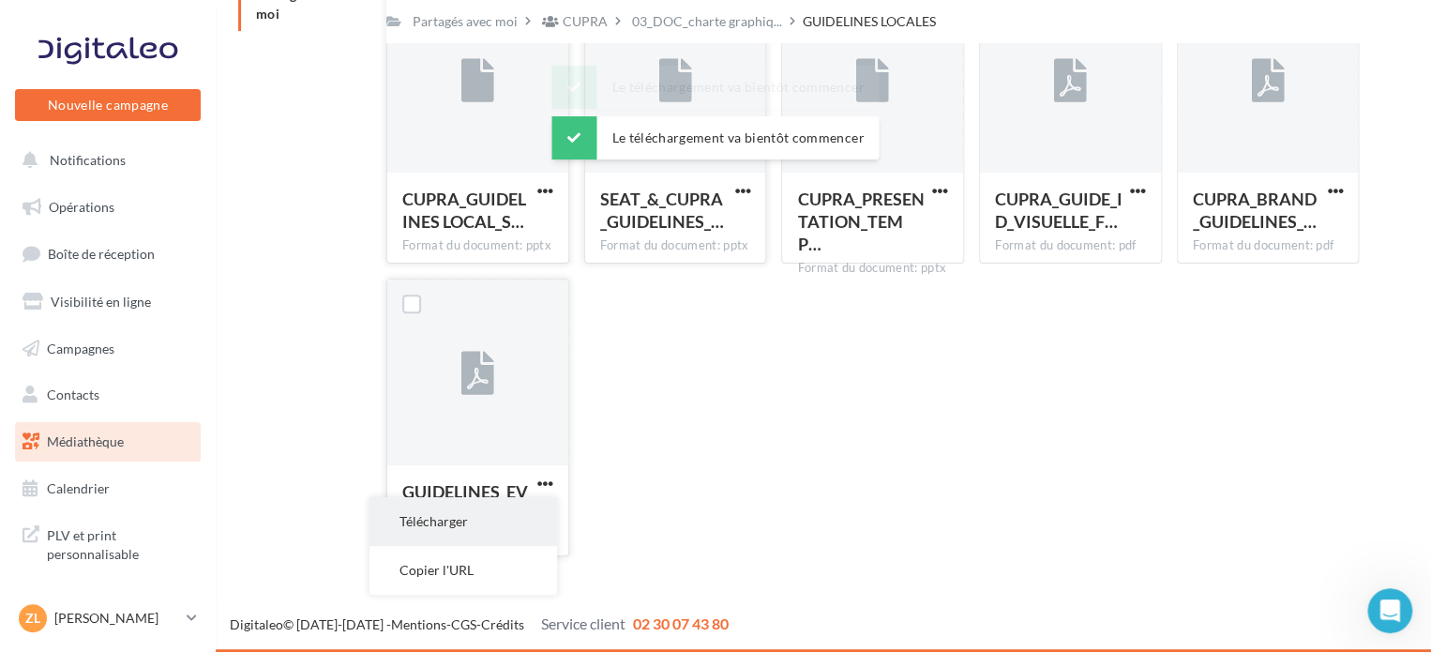
click at [510, 520] on button "Télécharger" at bounding box center [463, 521] width 188 height 49
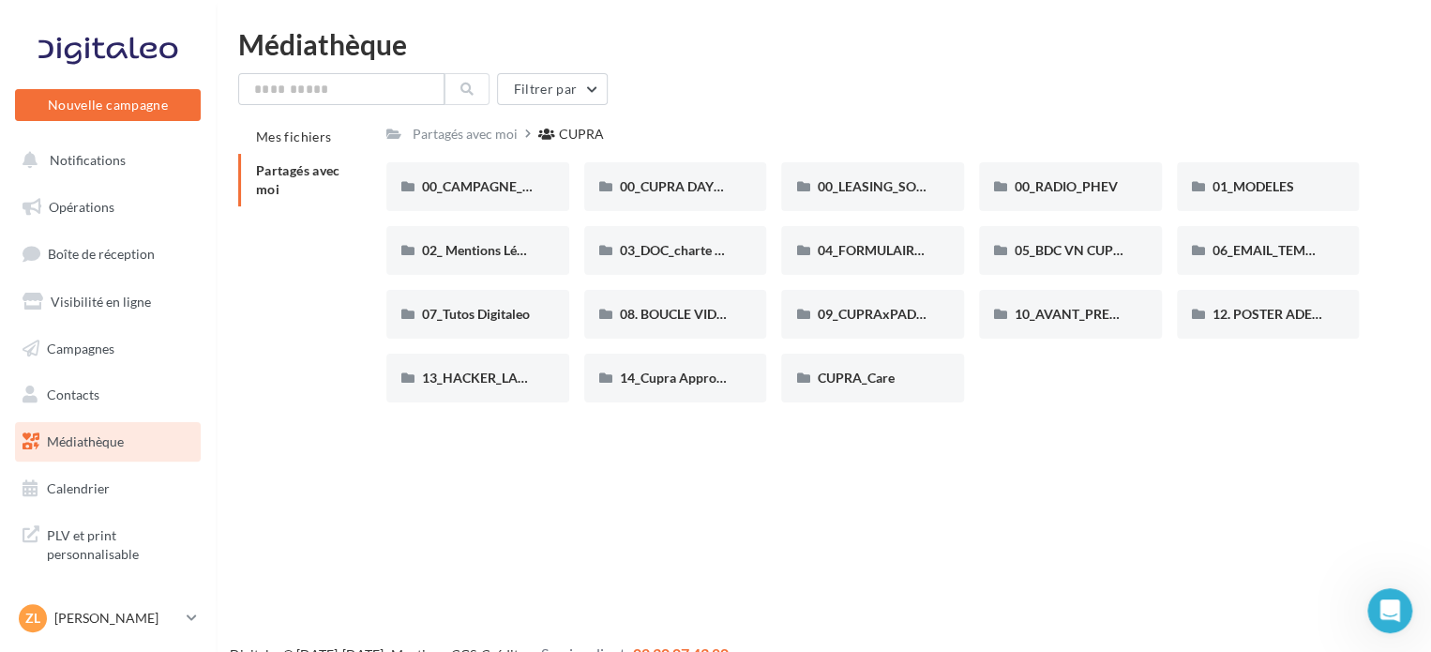
click at [1028, 473] on div "Nouvelle campagne Nouvelle campagne Notifications Opérations Boîte de réception…" at bounding box center [715, 356] width 1431 height 652
click at [107, 445] on span "Médiathèque" at bounding box center [85, 441] width 77 height 16
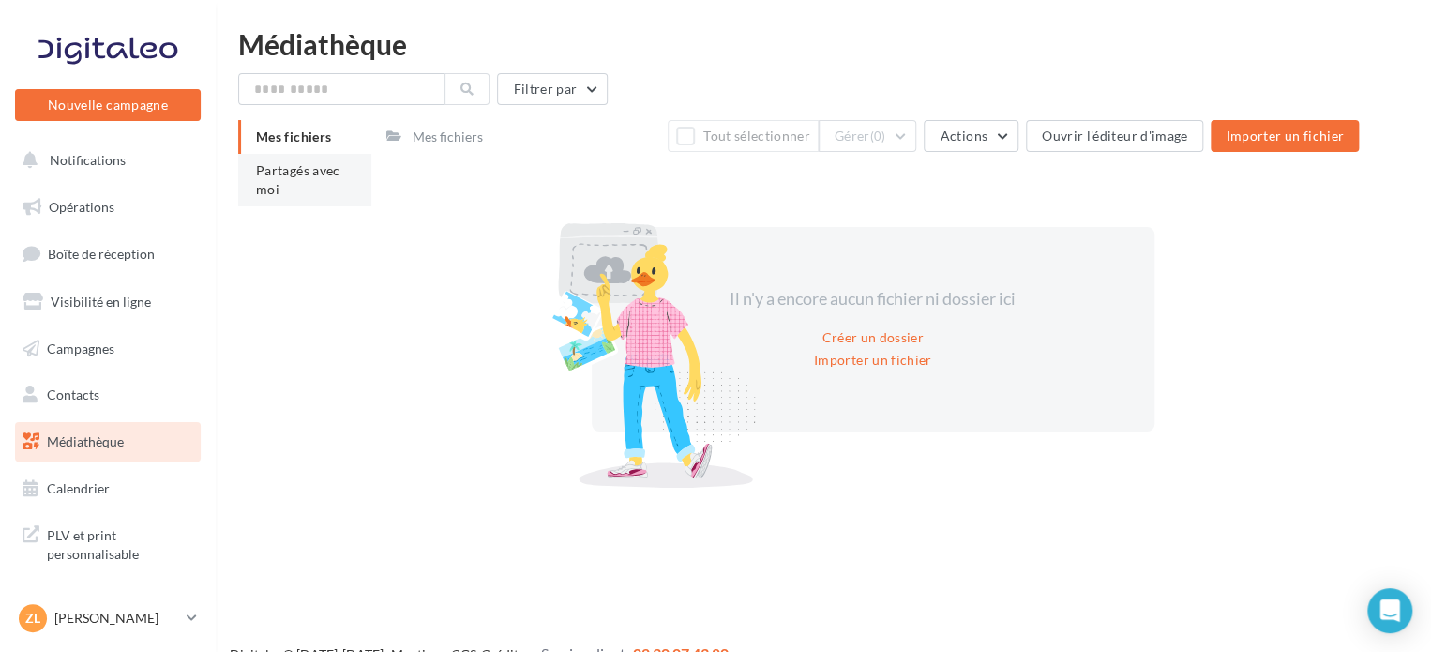
click at [300, 163] on span "Partagés avec moi" at bounding box center [298, 179] width 84 height 35
click at [121, 612] on p "[PERSON_NAME]" at bounding box center [116, 617] width 125 height 19
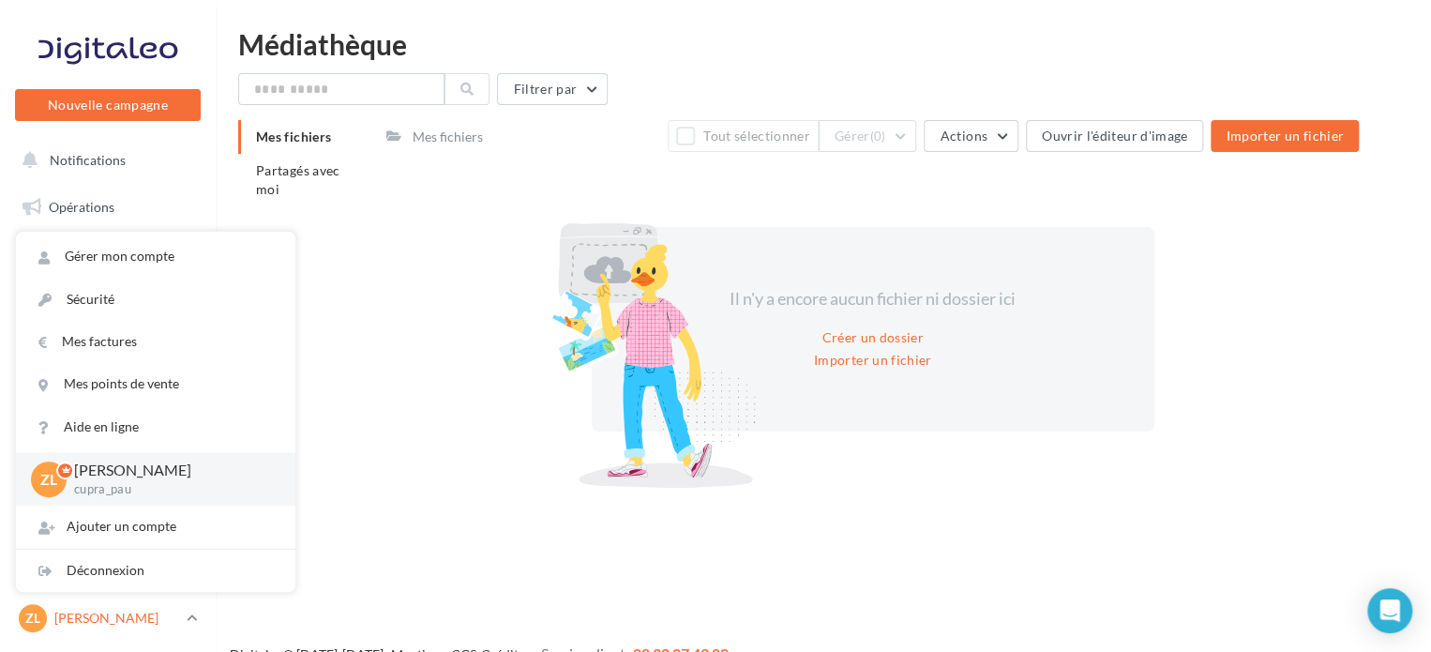
click at [121, 612] on p "[PERSON_NAME]" at bounding box center [116, 617] width 125 height 19
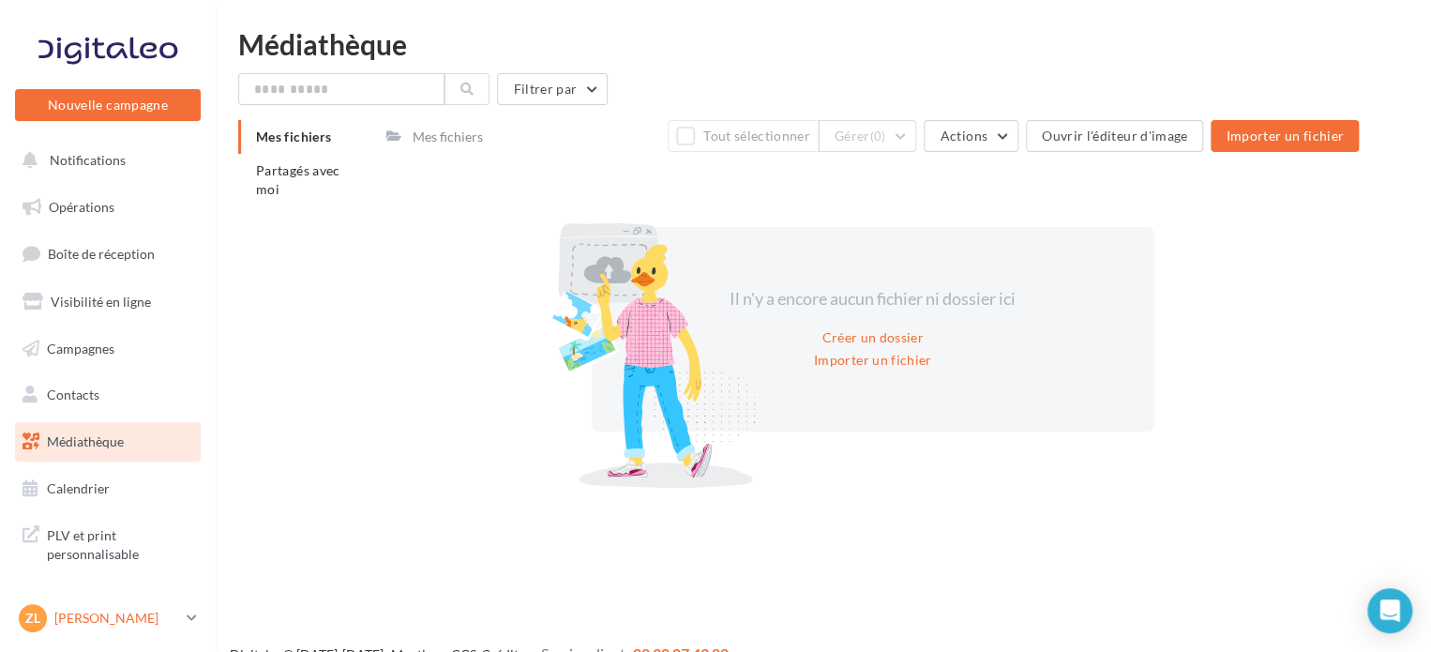
click at [108, 614] on p "[PERSON_NAME]" at bounding box center [116, 617] width 125 height 19
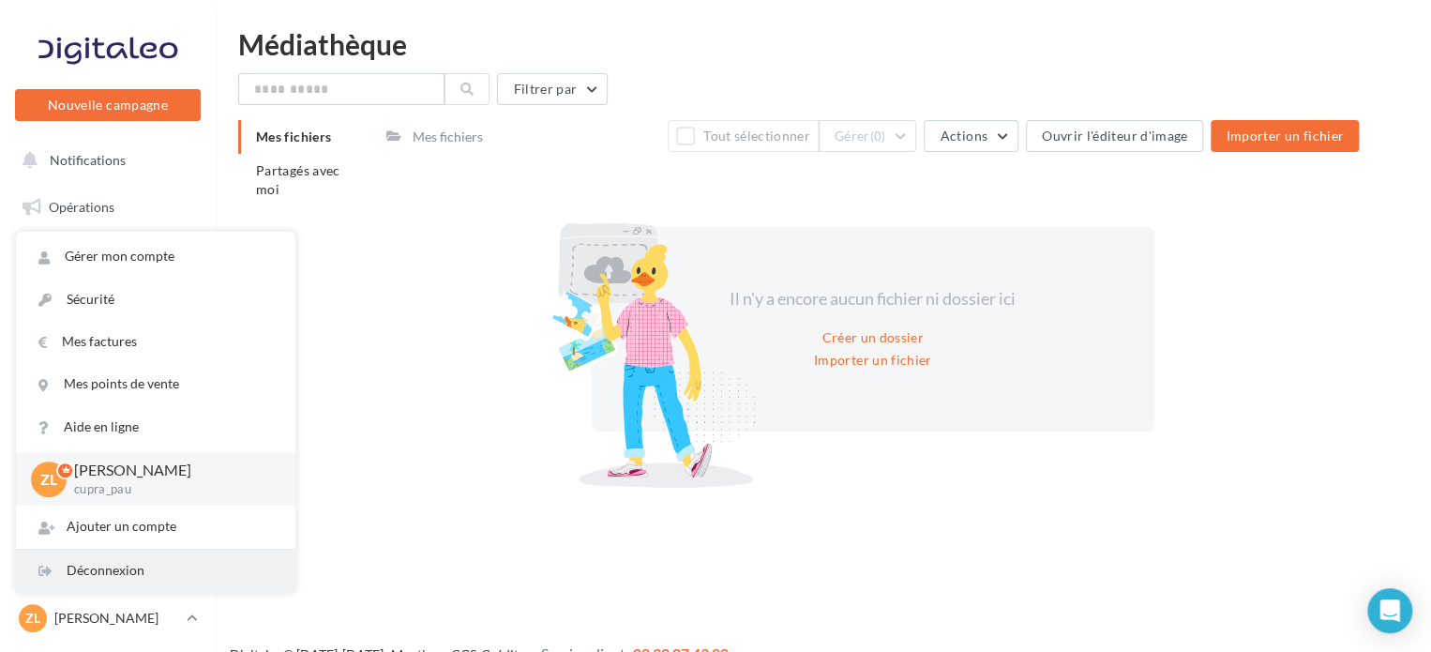
click at [184, 554] on div "Déconnexion" at bounding box center [155, 570] width 279 height 42
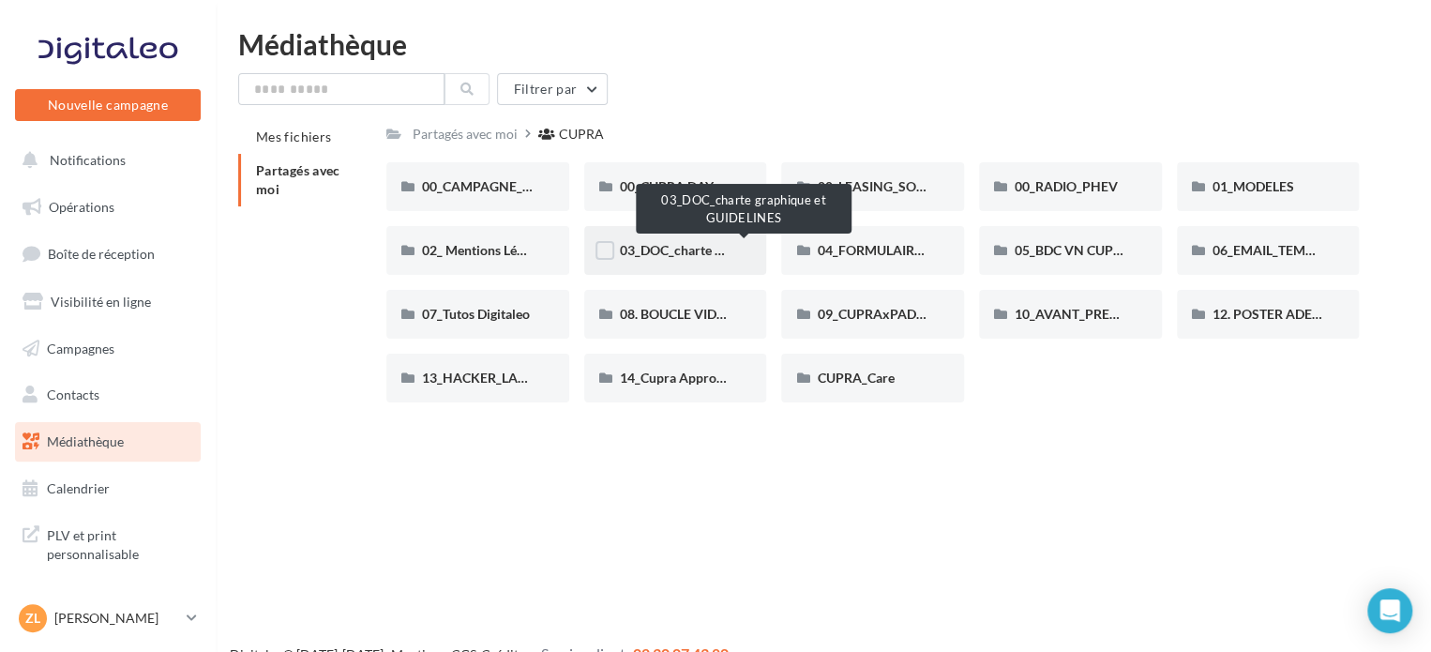
click at [669, 252] on span "03_DOC_charte graphique et GUIDELINES" at bounding box center [743, 250] width 246 height 16
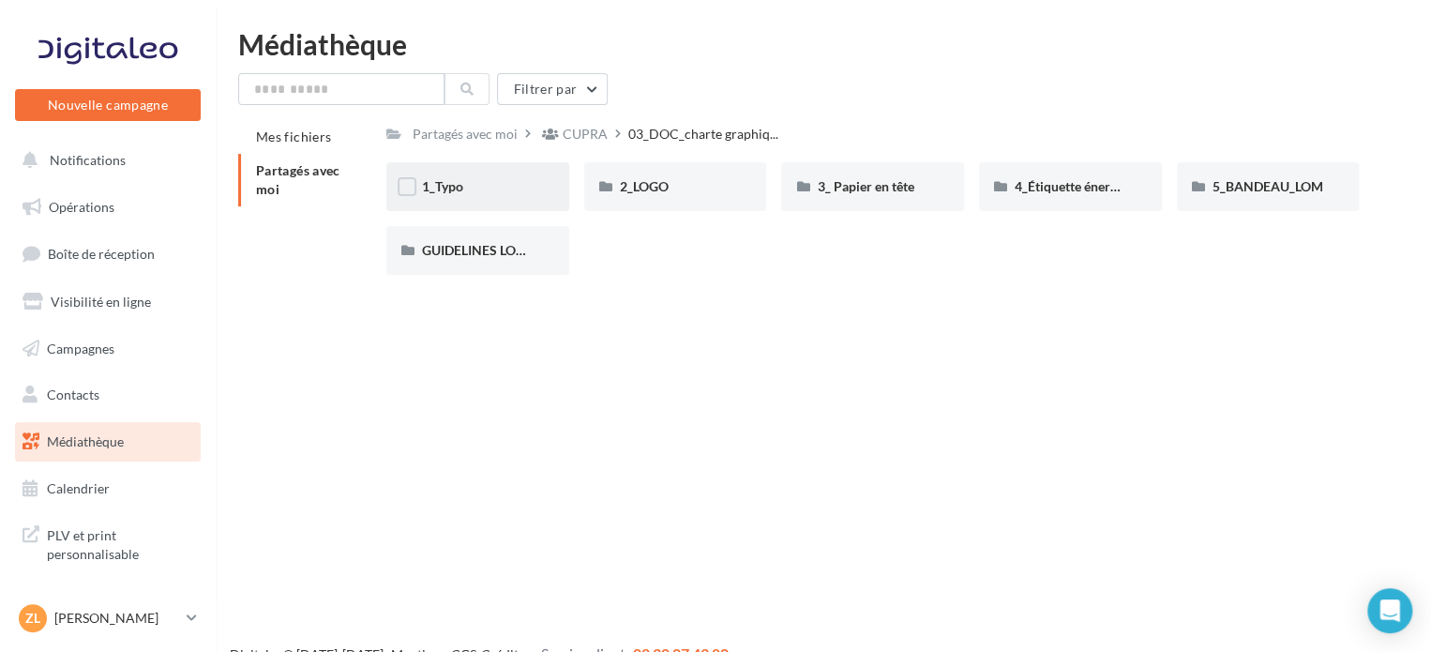
click at [521, 173] on div "1_Typo" at bounding box center [477, 186] width 183 height 49
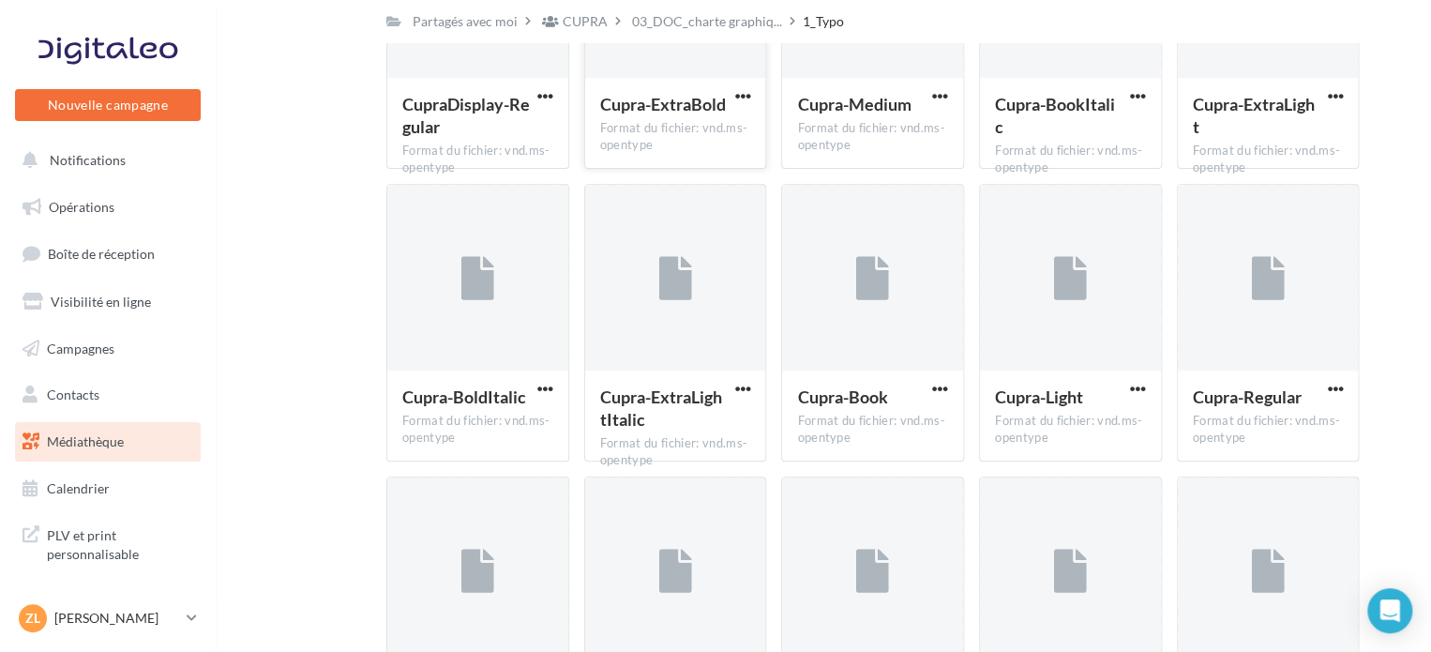
scroll to position [468, 0]
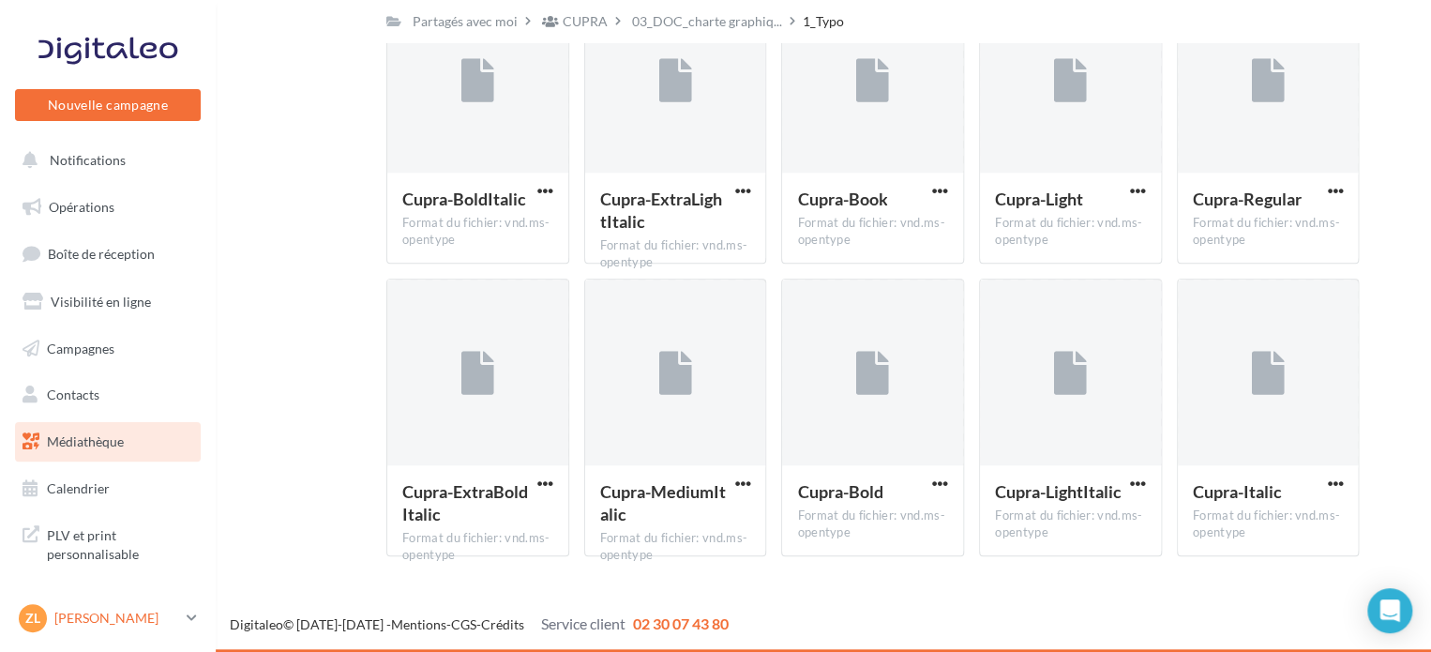
click at [126, 605] on div "Zl Zélie BAUTISTA cupra_pau" at bounding box center [99, 618] width 160 height 28
